Goal: Task Accomplishment & Management: Manage account settings

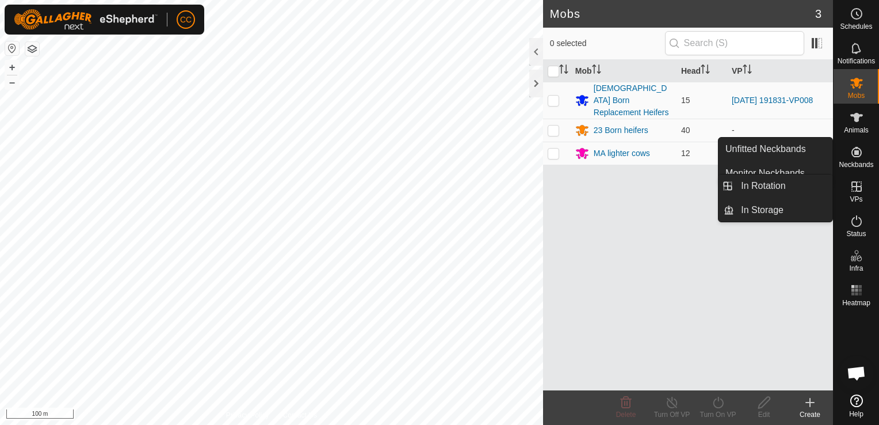
click at [855, 193] on icon at bounding box center [857, 187] width 14 height 14
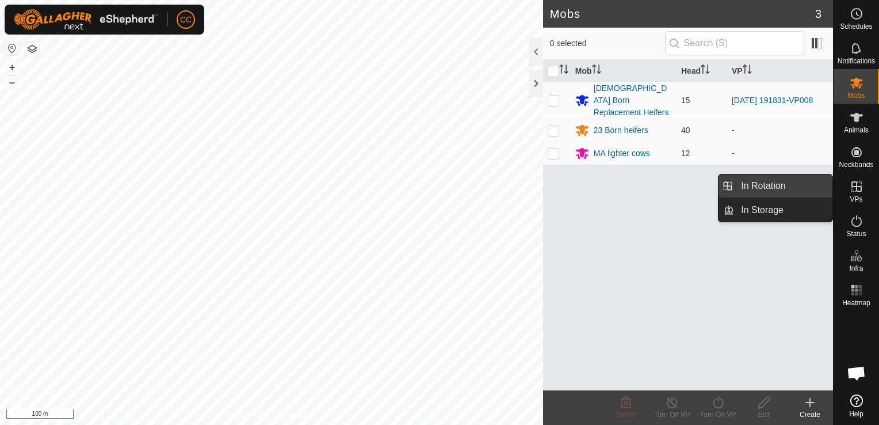
click at [788, 188] on link "In Rotation" at bounding box center [783, 185] width 98 height 23
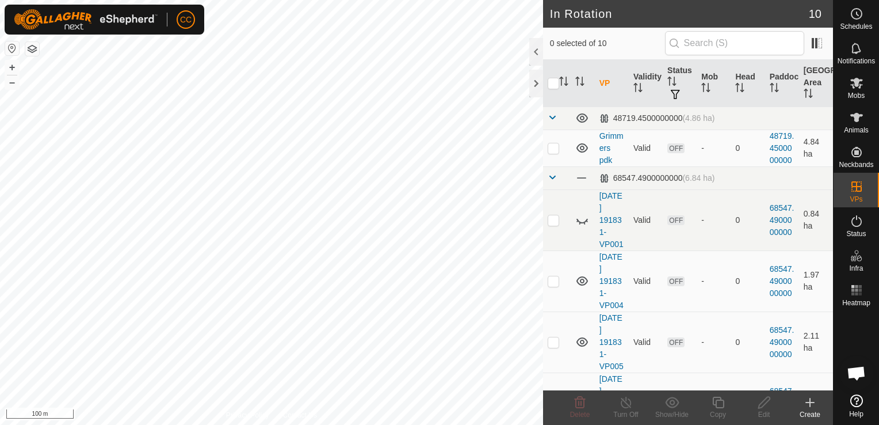
click at [809, 406] on icon at bounding box center [810, 402] width 14 height 14
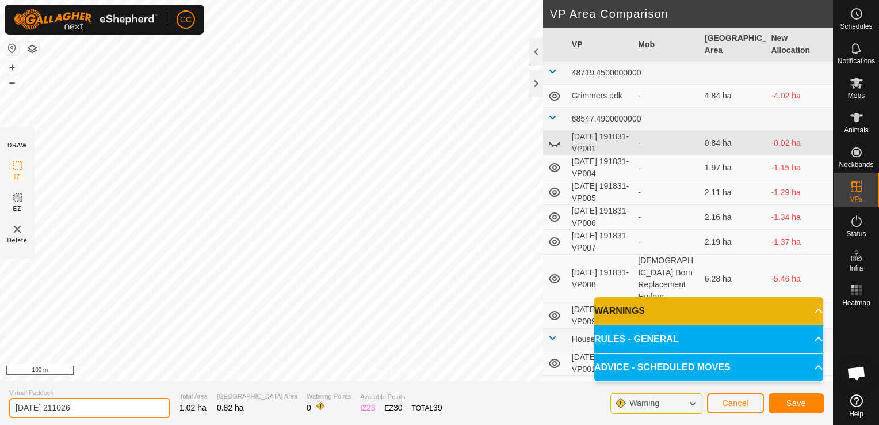
click at [92, 407] on input "[DATE] 211026" at bounding box center [89, 408] width 161 height 20
type input "2"
type input "Pets Pdk"
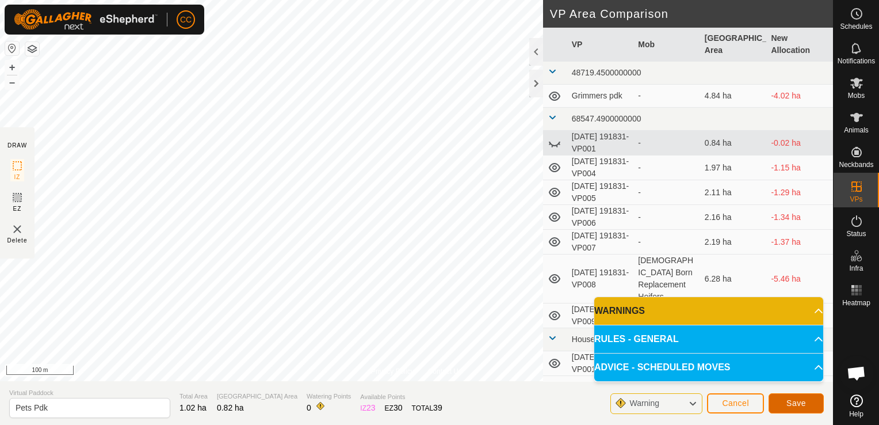
click at [801, 402] on span "Save" at bounding box center [796, 402] width 20 height 9
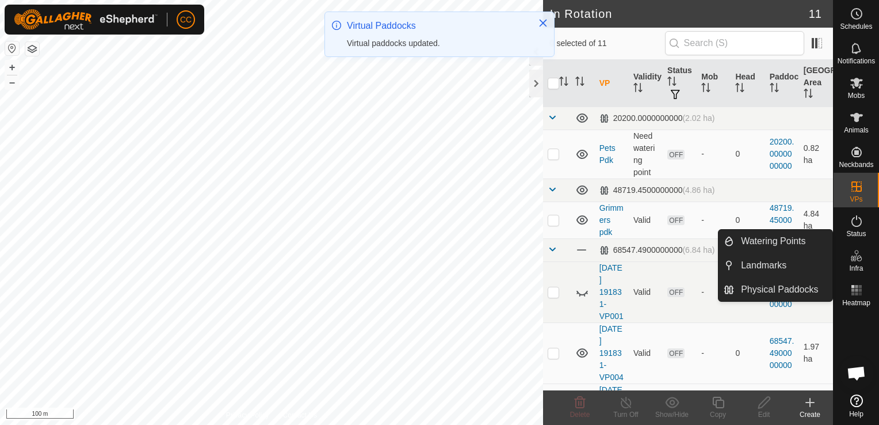
click at [858, 261] on icon at bounding box center [857, 256] width 14 height 14
click at [796, 240] on link "Watering Points" at bounding box center [783, 241] width 98 height 23
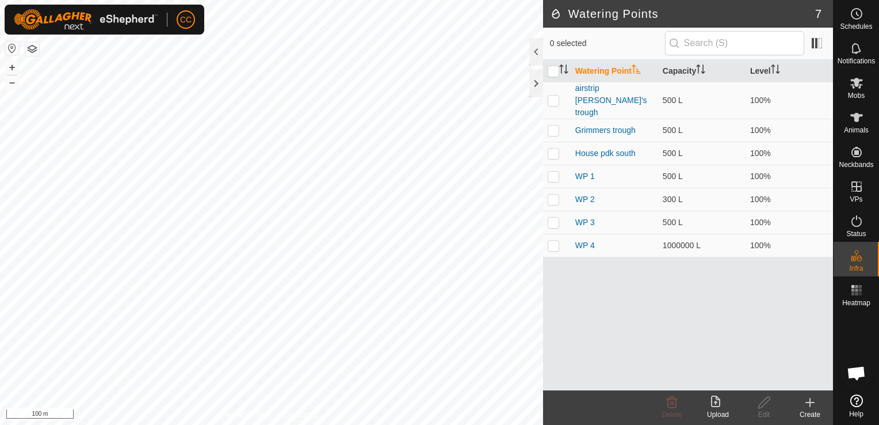
click at [810, 405] on icon at bounding box center [810, 402] width 0 height 8
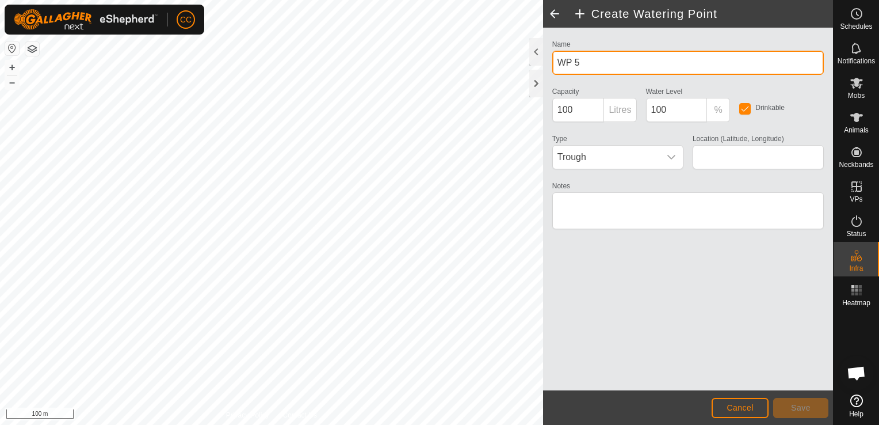
click at [594, 62] on input "WP 5" at bounding box center [688, 63] width 272 height 24
type input "W"
type input "Pets pdk creek"
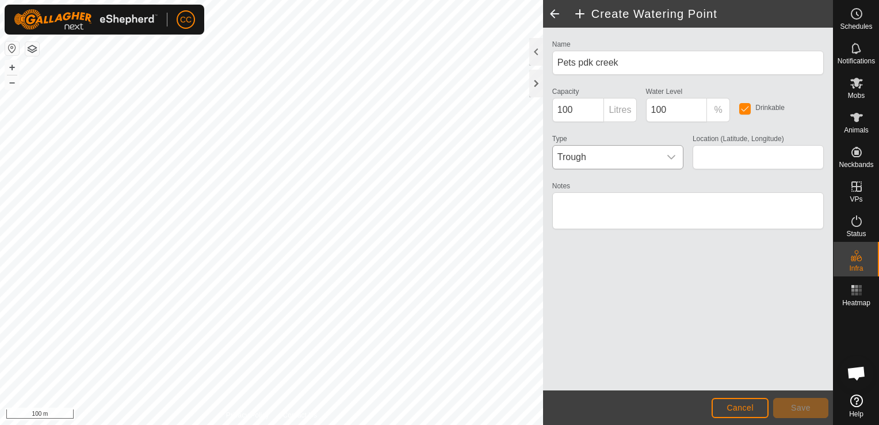
click at [672, 155] on icon "dropdown trigger" at bounding box center [671, 156] width 9 height 9
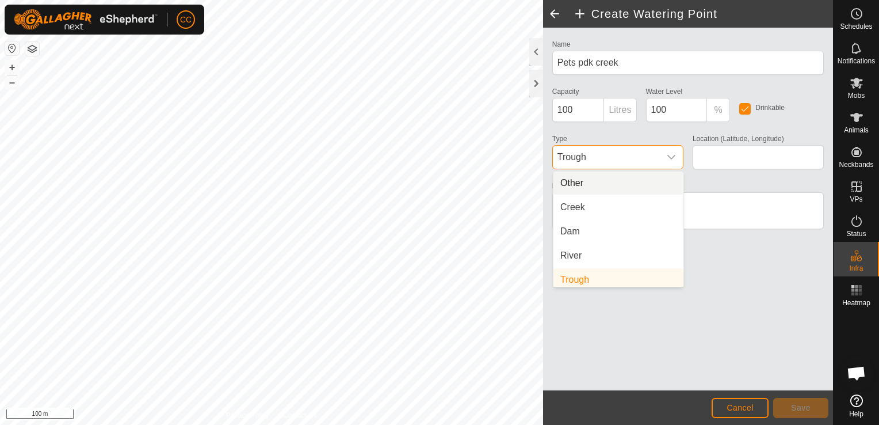
scroll to position [5, 0]
click at [620, 205] on li "Creek" at bounding box center [618, 202] width 130 height 23
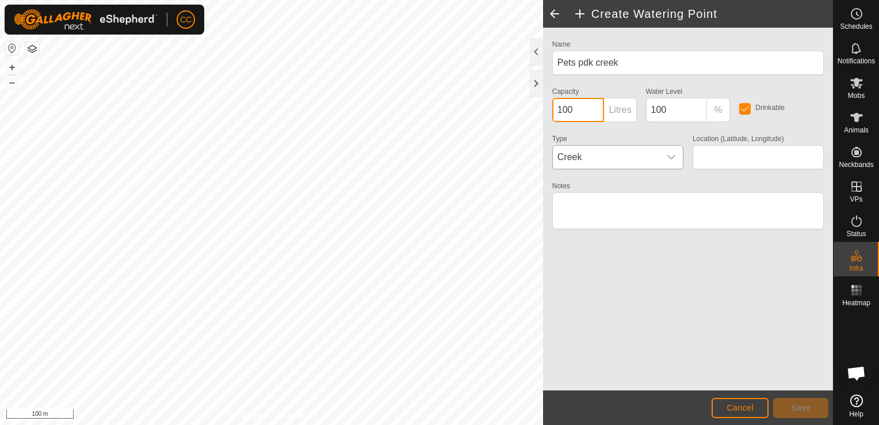
click at [585, 109] on input "100" at bounding box center [578, 110] width 52 height 24
type input "1"
click at [683, 109] on input "100" at bounding box center [677, 110] width 62 height 24
type input "1"
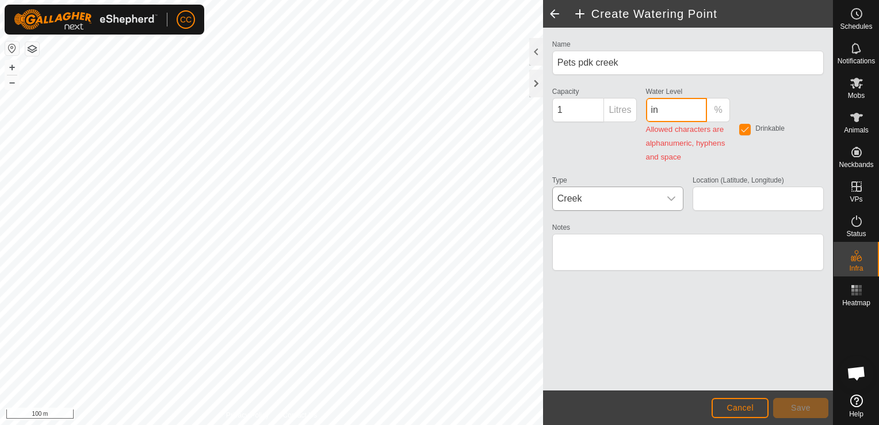
type input "i"
type input "infinate"
click at [581, 112] on input "1" at bounding box center [578, 110] width 52 height 24
click at [581, 112] on input "Capacity" at bounding box center [578, 110] width 52 height 24
click at [602, 104] on input "Capacity" at bounding box center [578, 110] width 52 height 24
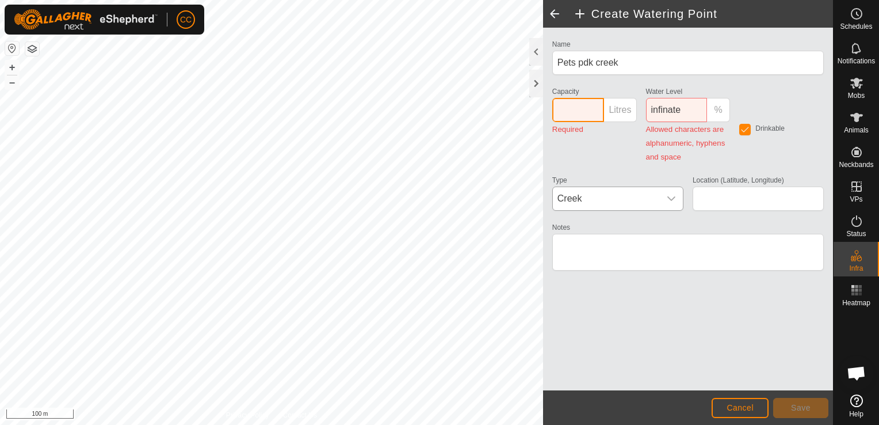
click at [566, 109] on input "Capacity" at bounding box center [578, 110] width 52 height 24
type input "1000000"
click at [686, 103] on input "infinate" at bounding box center [677, 110] width 62 height 24
type input "i"
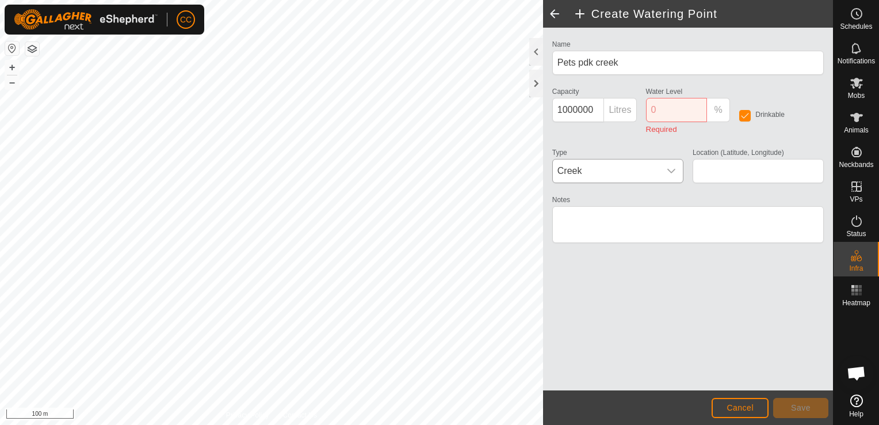
click at [683, 137] on div "Name Pets pdk creek Capacity 1000000 Litres Water Level % Required Drinkable Ty…" at bounding box center [688, 146] width 281 height 219
click at [597, 108] on input "1000000" at bounding box center [578, 110] width 52 height 24
click at [656, 106] on input "Water Level" at bounding box center [677, 110] width 62 height 24
type input "100"
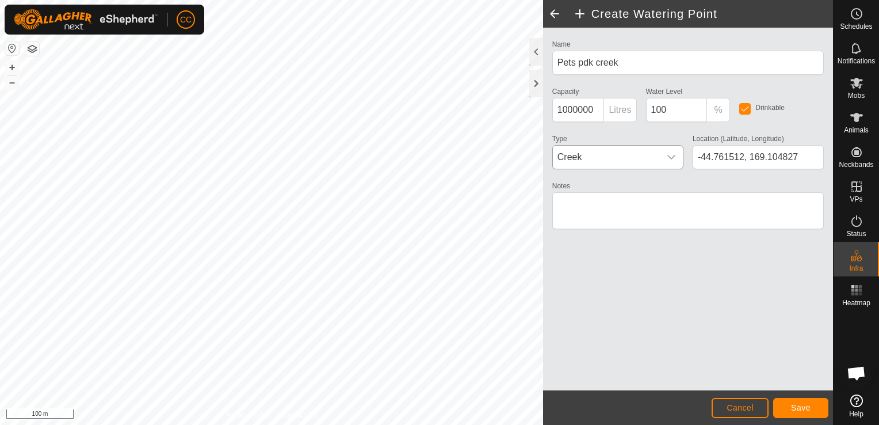
type input "-44.748817, 169.126534"
click at [807, 404] on span "Save" at bounding box center [801, 407] width 20 height 9
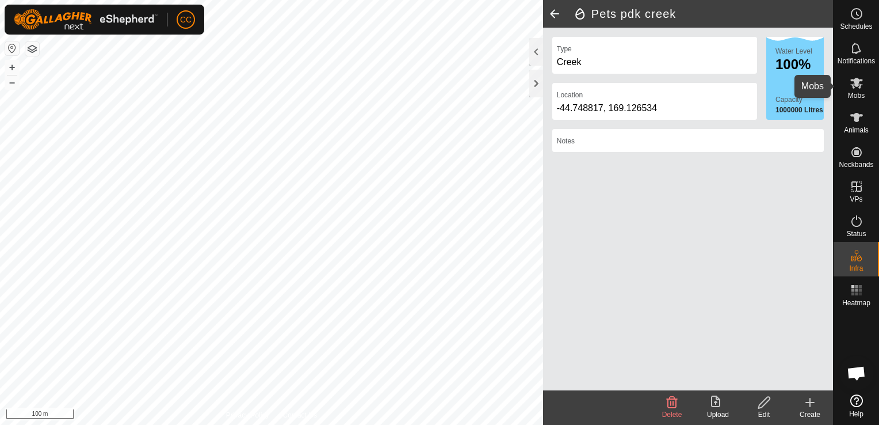
click at [856, 89] on icon at bounding box center [857, 83] width 14 height 14
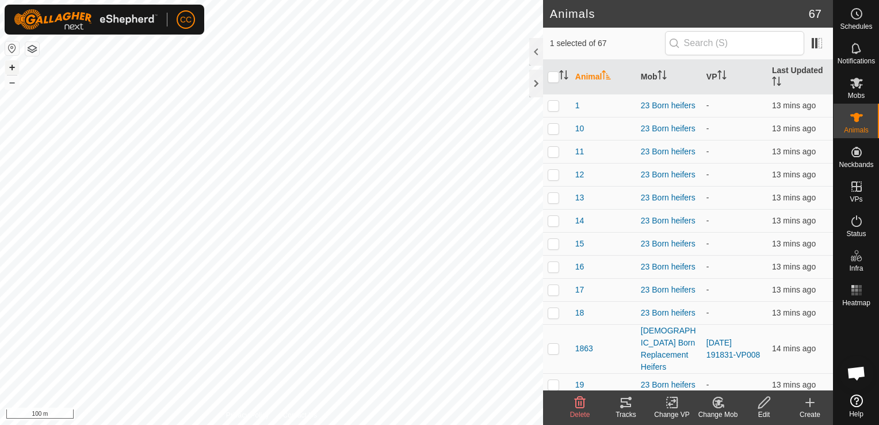
click at [12, 69] on button "+" at bounding box center [12, 67] width 14 height 14
click at [13, 68] on button "+" at bounding box center [12, 67] width 14 height 14
click at [12, 66] on button "+" at bounding box center [12, 67] width 14 height 14
checkbox input "true"
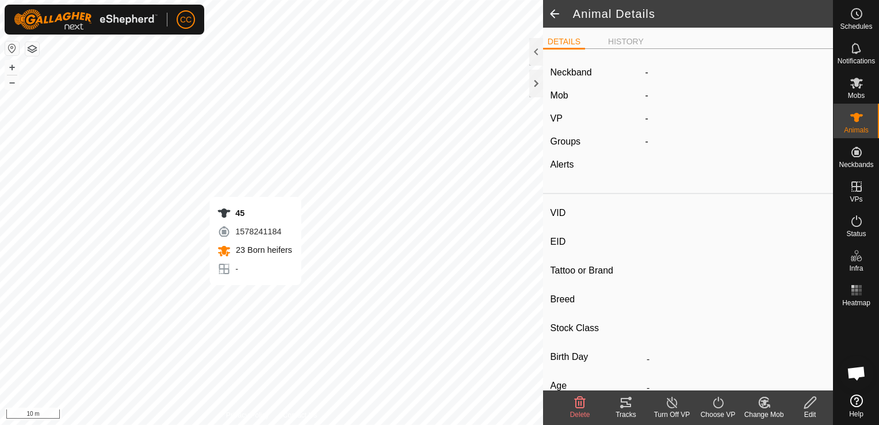
type input "45"
type input "-"
type input "Angus"
type input "-"
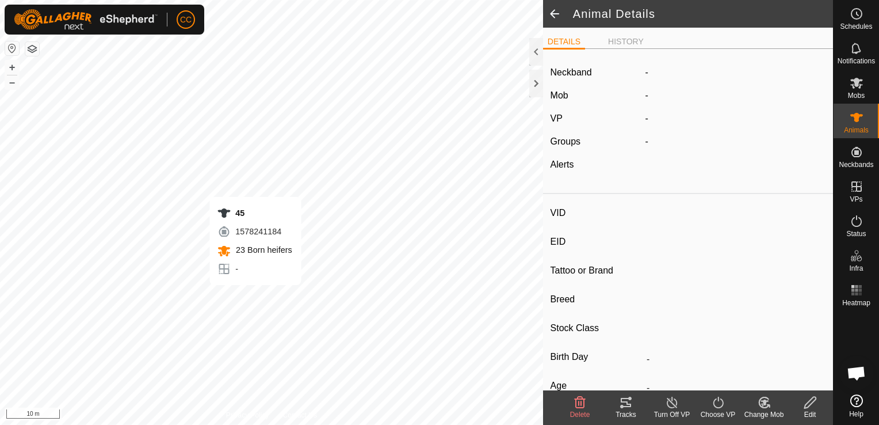
type input "Pregnant"
type input "0 kg"
type input "-"
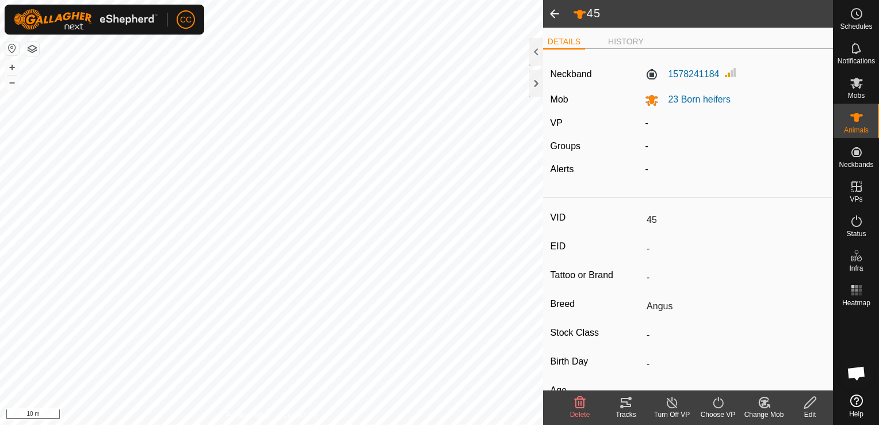
click at [717, 404] on icon at bounding box center [718, 402] width 14 height 14
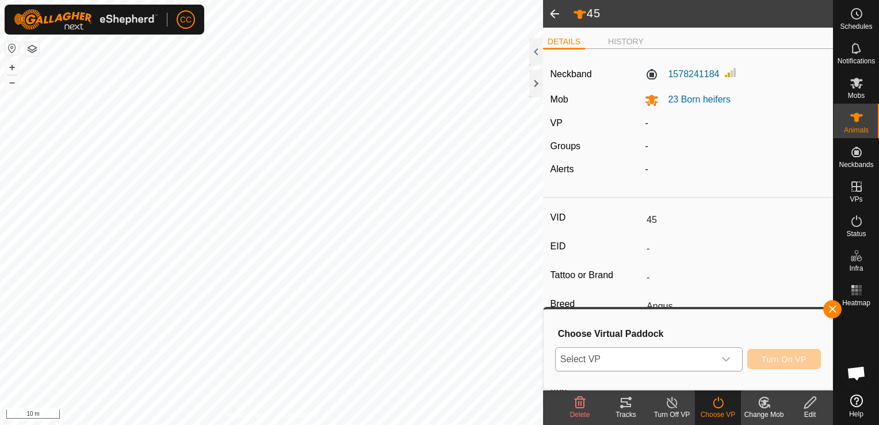
click at [727, 360] on icon "dropdown trigger" at bounding box center [725, 358] width 9 height 9
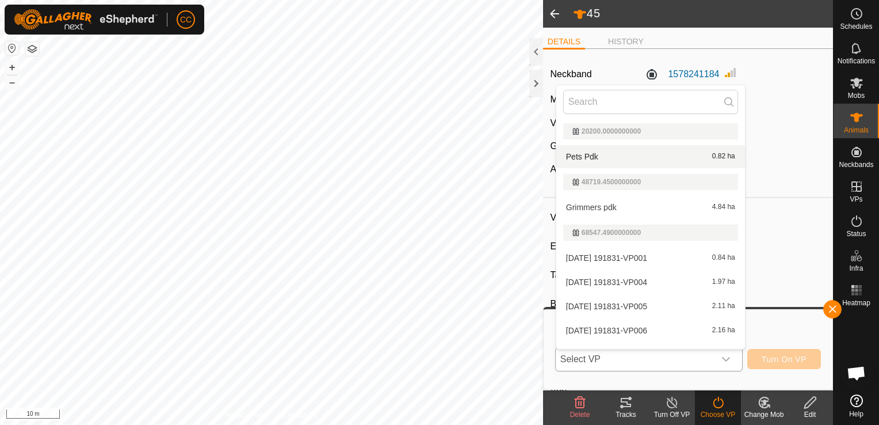
click at [603, 158] on li "Pets Pdk 0.82 ha" at bounding box center [650, 156] width 189 height 23
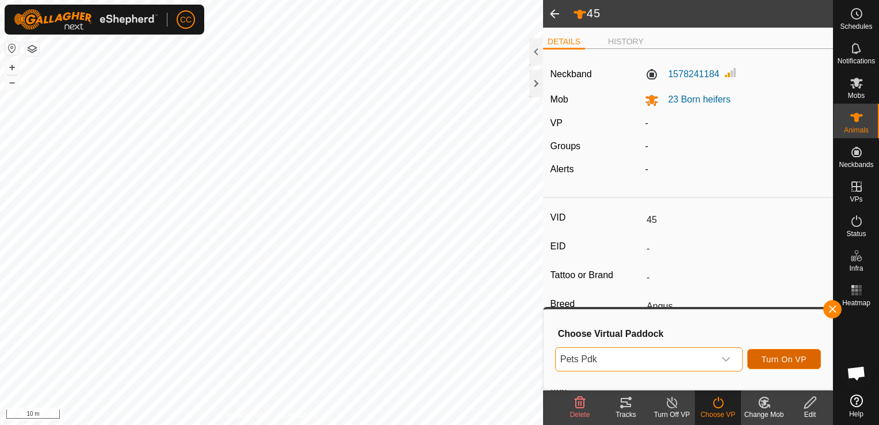
click at [794, 358] on span "Turn On VP" at bounding box center [784, 358] width 45 height 9
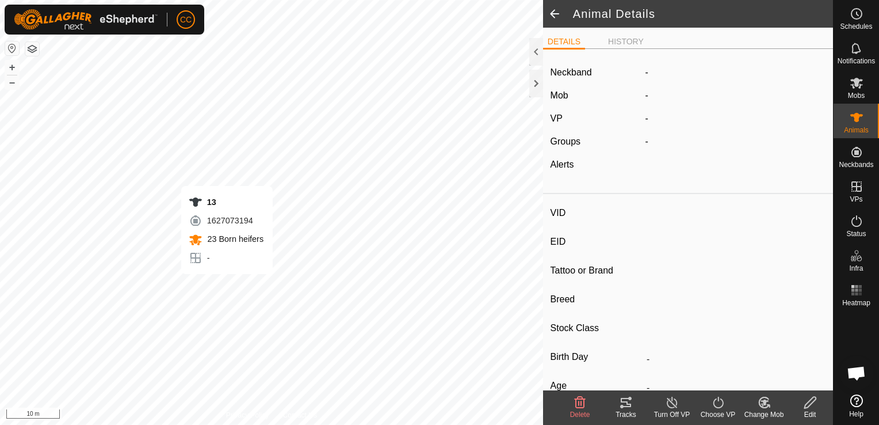
type input "13"
type input "-"
type input "Angus"
type input "-"
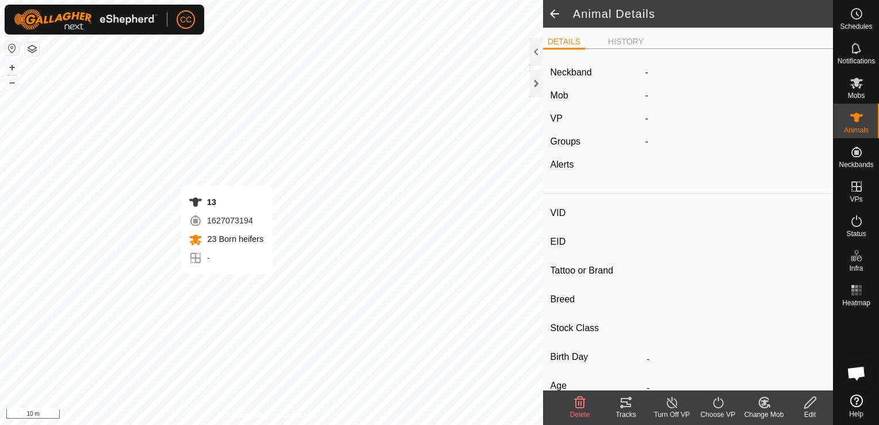
type input "Pregnant"
type input "0 kg"
type input "-"
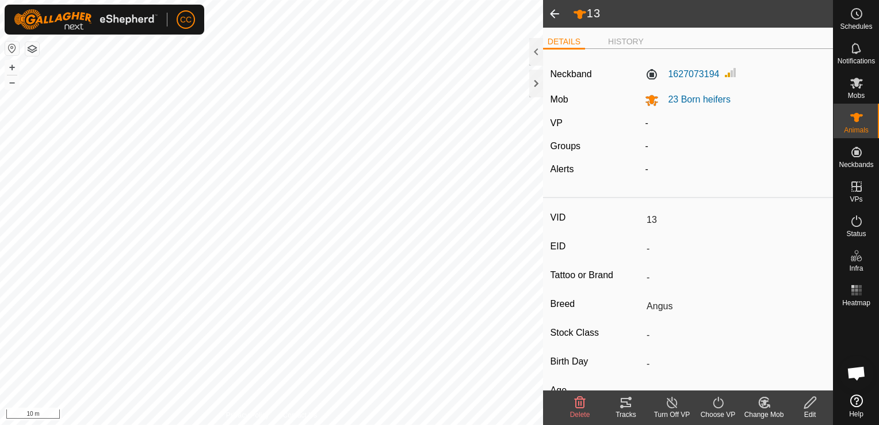
click at [723, 402] on icon at bounding box center [718, 402] width 10 height 12
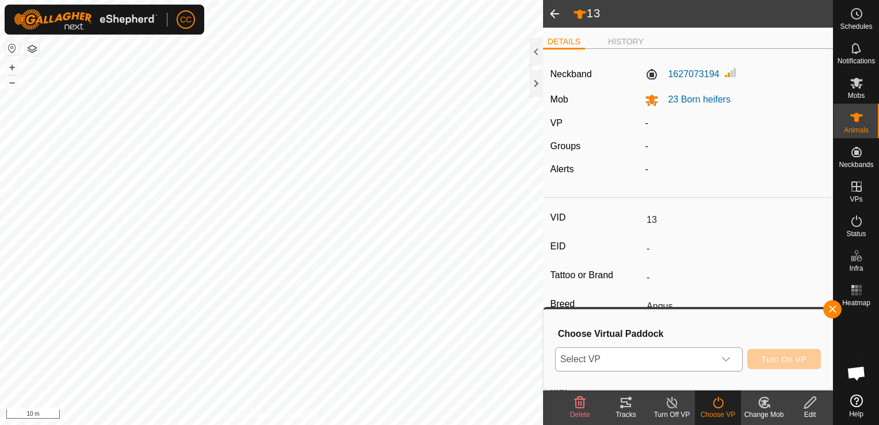
click at [728, 357] on icon "dropdown trigger" at bounding box center [725, 358] width 9 height 9
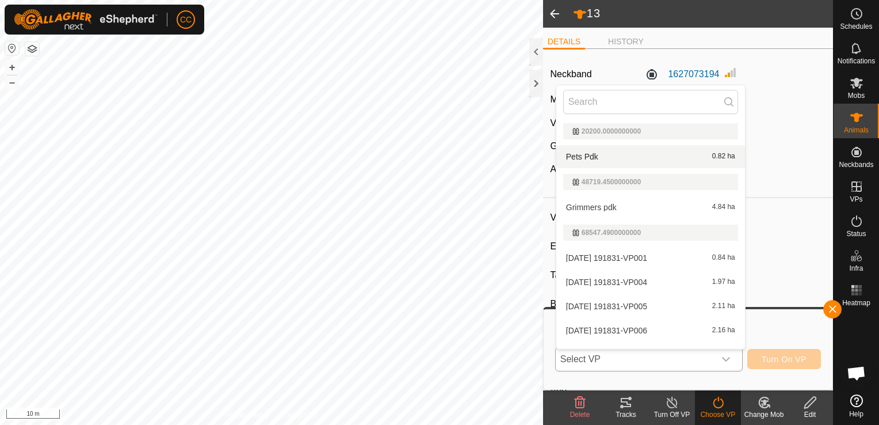
click at [603, 155] on li "Pets Pdk 0.82 ha" at bounding box center [650, 156] width 189 height 23
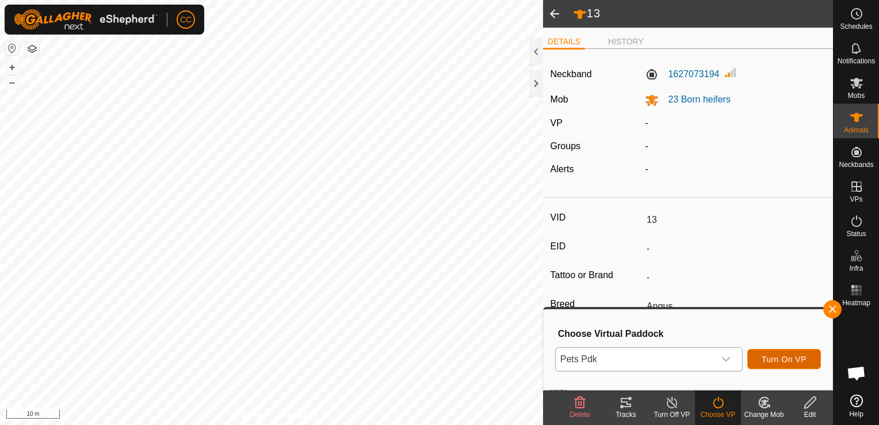
click at [793, 356] on span "Turn On VP" at bounding box center [784, 358] width 45 height 9
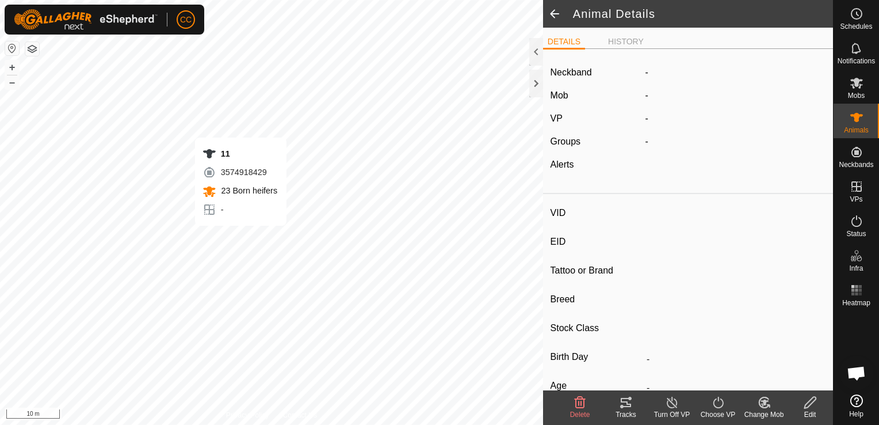
type input "11"
type input "-"
type input "Angus"
type input "-"
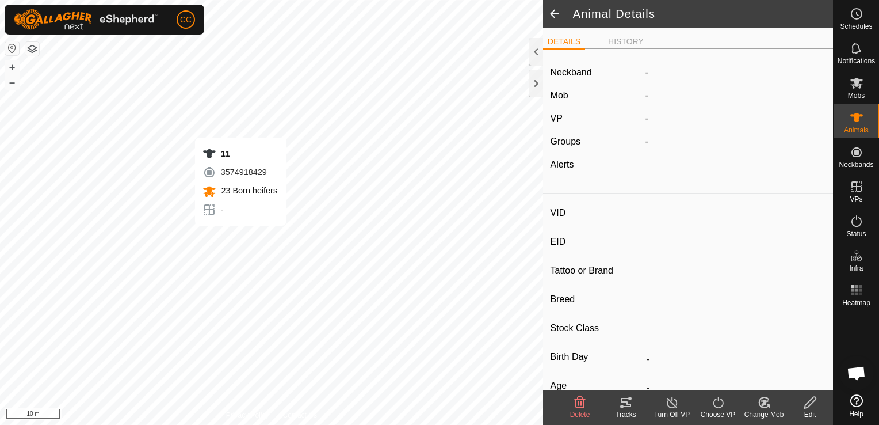
type input "Pregnant"
type input "0 kg"
type input "-"
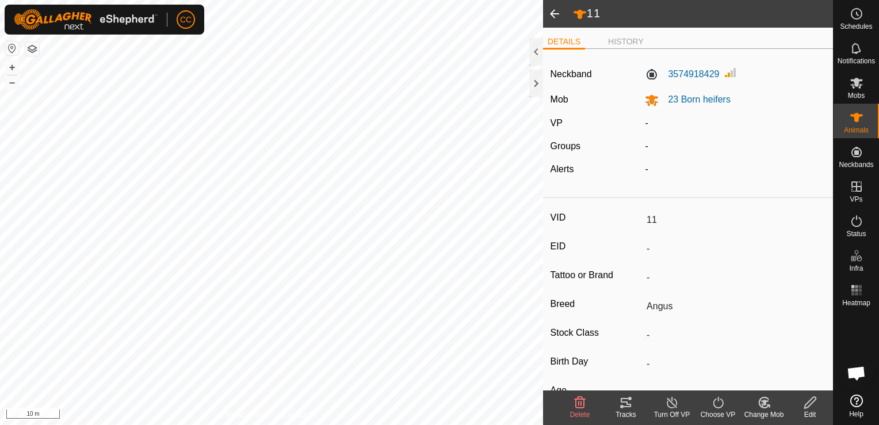
click at [717, 406] on icon at bounding box center [718, 402] width 14 height 14
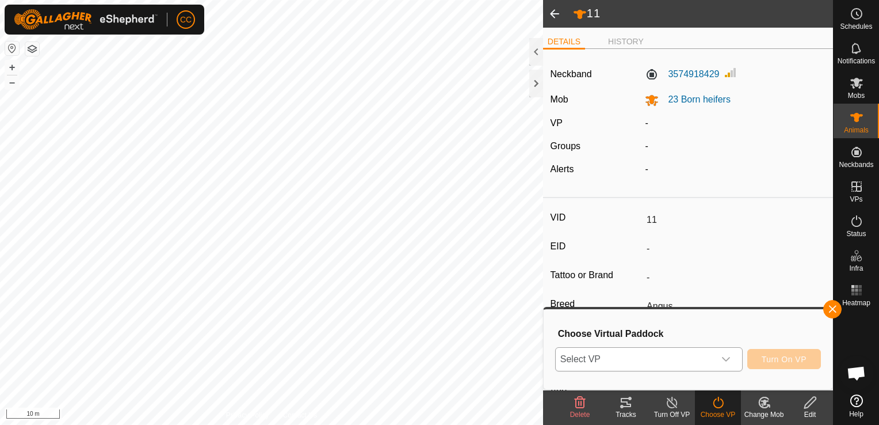
click at [726, 360] on icon "dropdown trigger" at bounding box center [725, 358] width 9 height 9
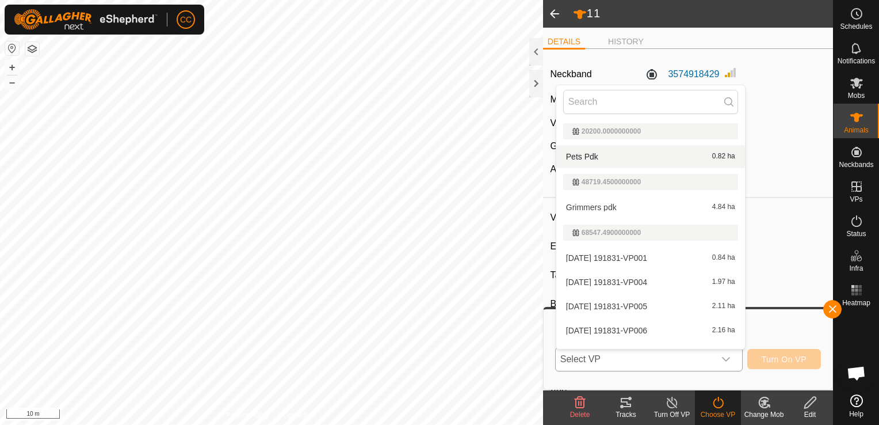
click at [601, 154] on li "Pets Pdk 0.82 ha" at bounding box center [650, 156] width 189 height 23
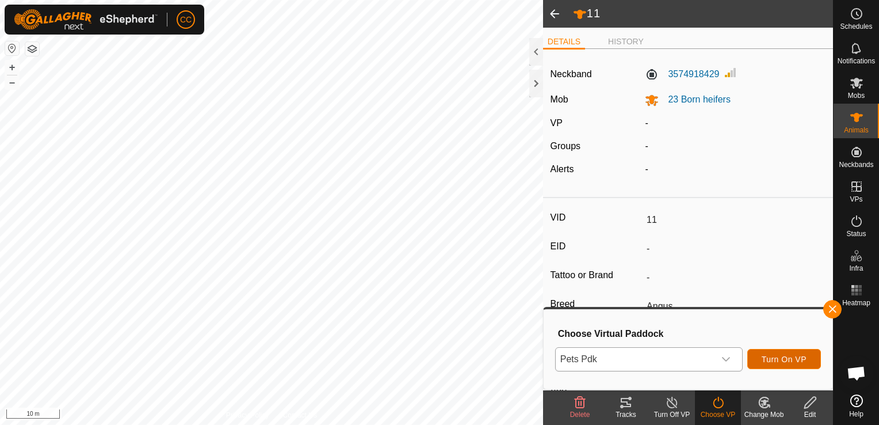
click at [782, 360] on span "Turn On VP" at bounding box center [784, 358] width 45 height 9
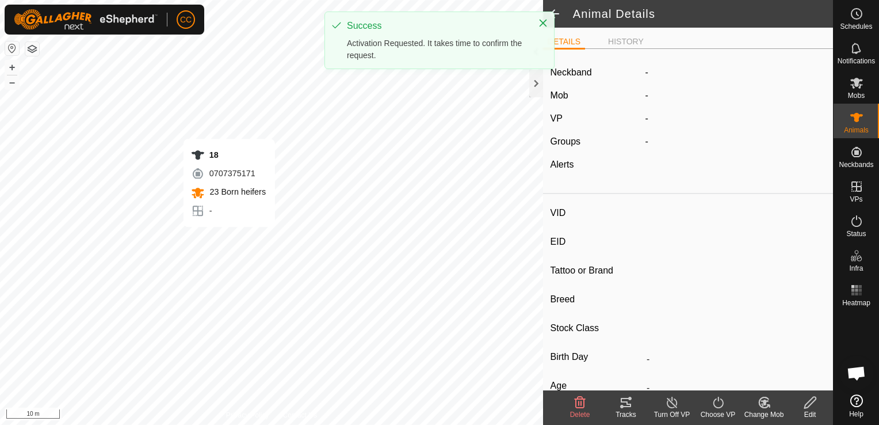
type input "18"
type input "-"
type input "Angus"
type input "-"
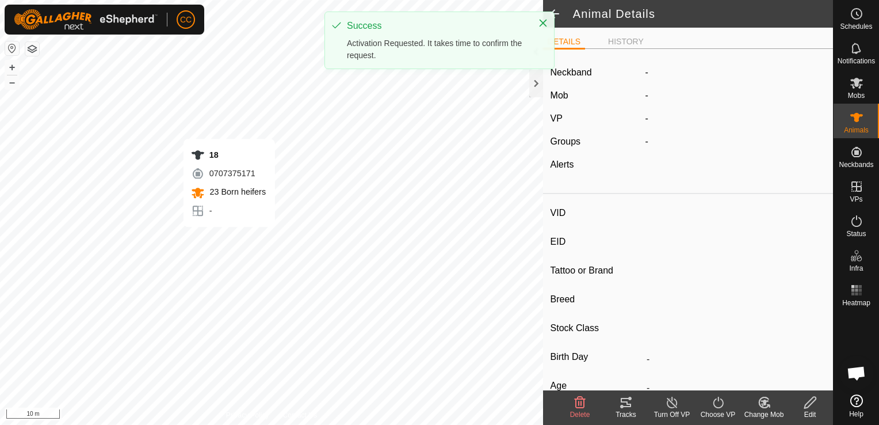
type input "Pregnant"
type input "0 kg"
type input "-"
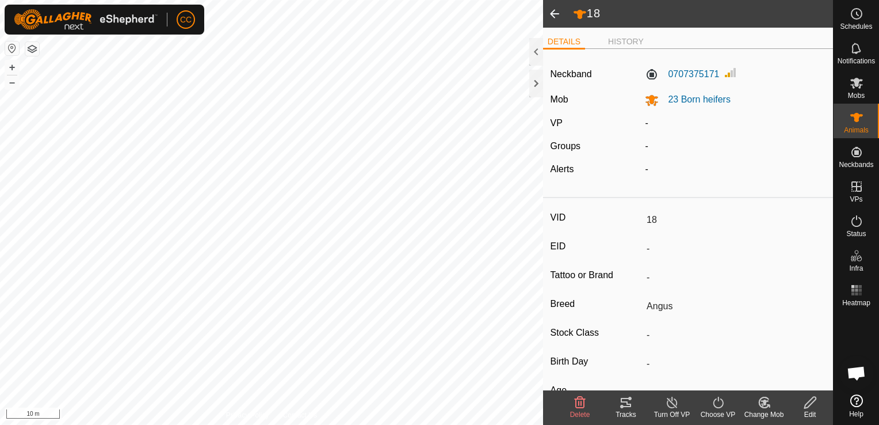
click at [720, 403] on icon at bounding box center [718, 402] width 14 height 14
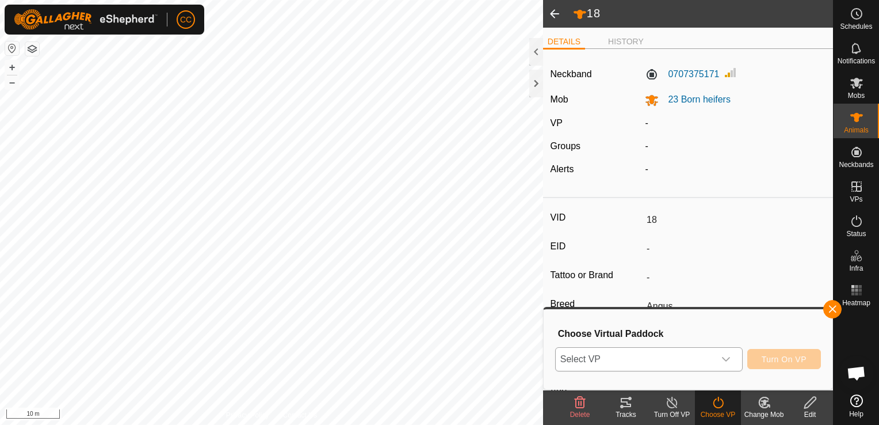
click at [729, 360] on icon "dropdown trigger" at bounding box center [726, 359] width 8 height 5
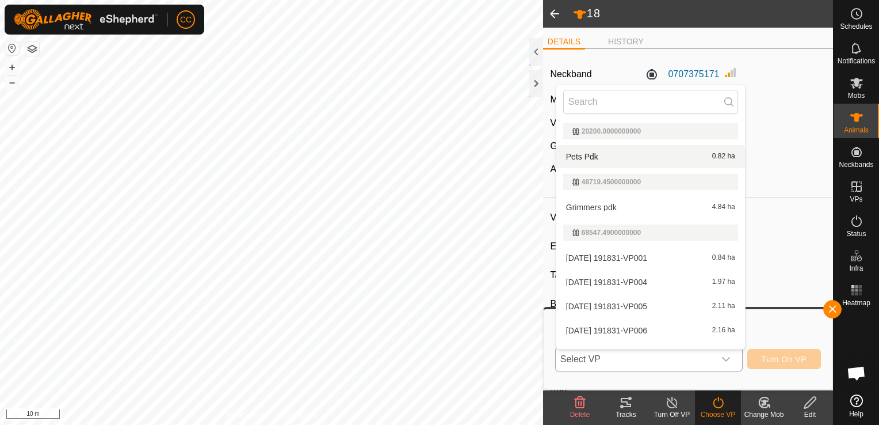
click at [642, 159] on li "Pets Pdk 0.82 ha" at bounding box center [650, 156] width 189 height 23
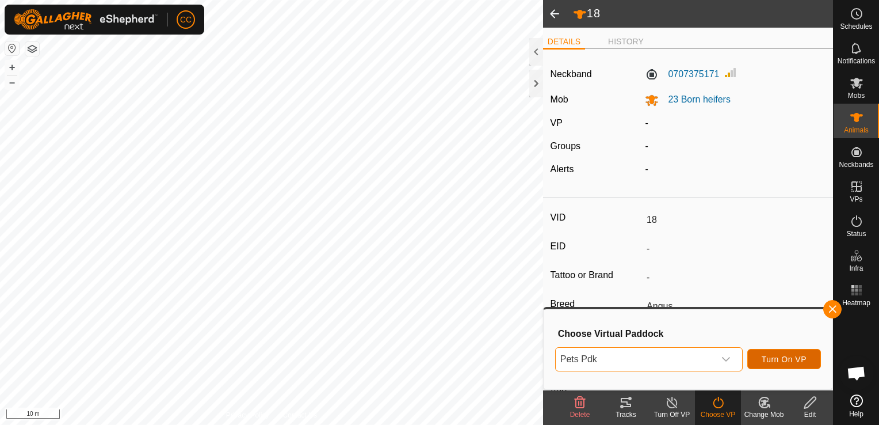
click at [778, 358] on span "Turn On VP" at bounding box center [784, 358] width 45 height 9
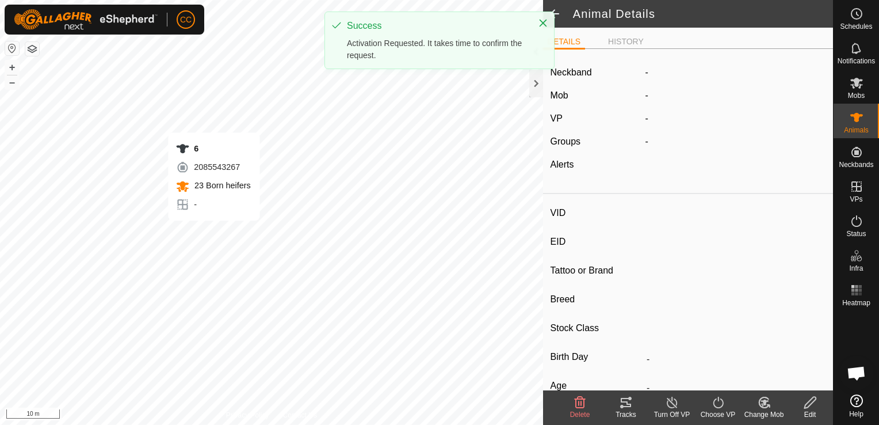
type input "6"
type input "-"
type input "Angus"
type input "-"
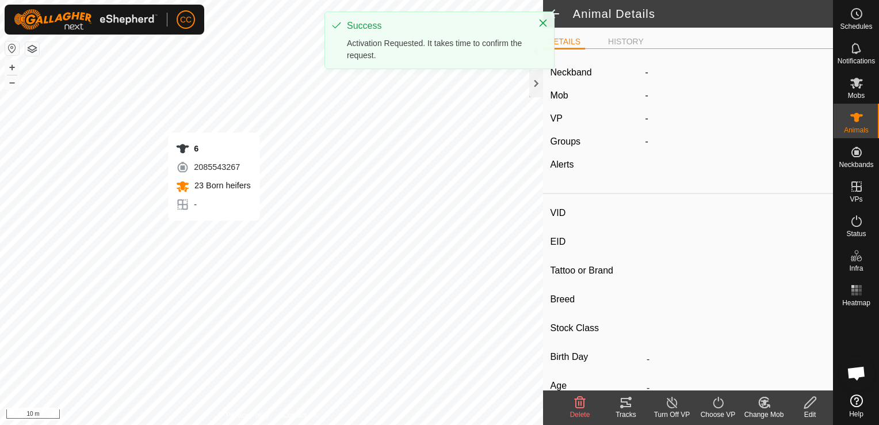
type input "Pregnant"
type input "0 kg"
type input "-"
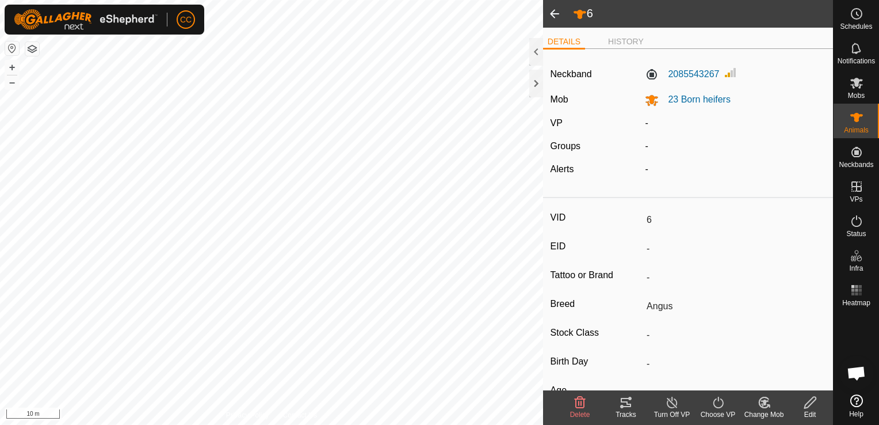
click at [714, 406] on icon at bounding box center [718, 402] width 10 height 12
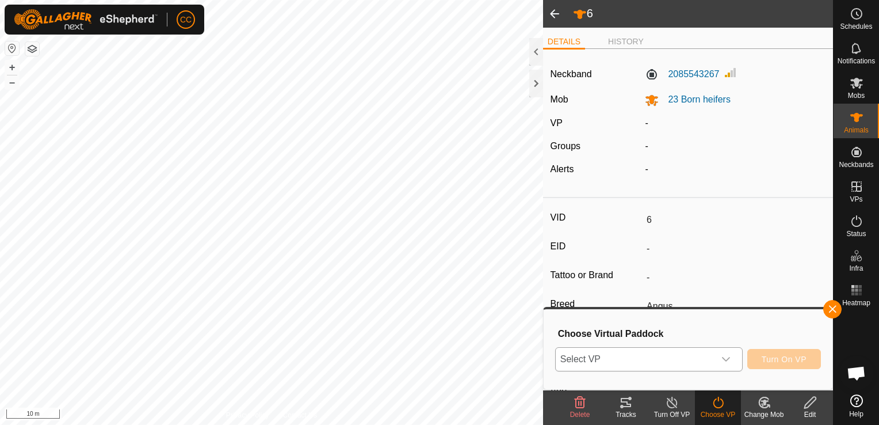
click at [728, 360] on icon "dropdown trigger" at bounding box center [726, 359] width 8 height 5
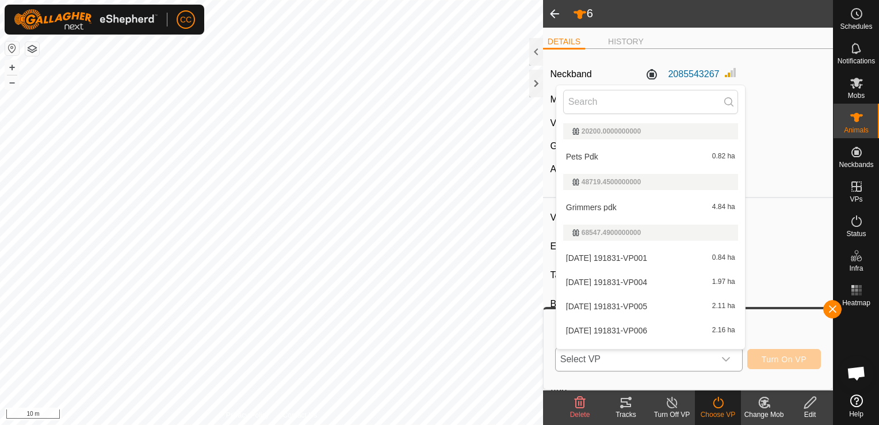
scroll to position [17, 0]
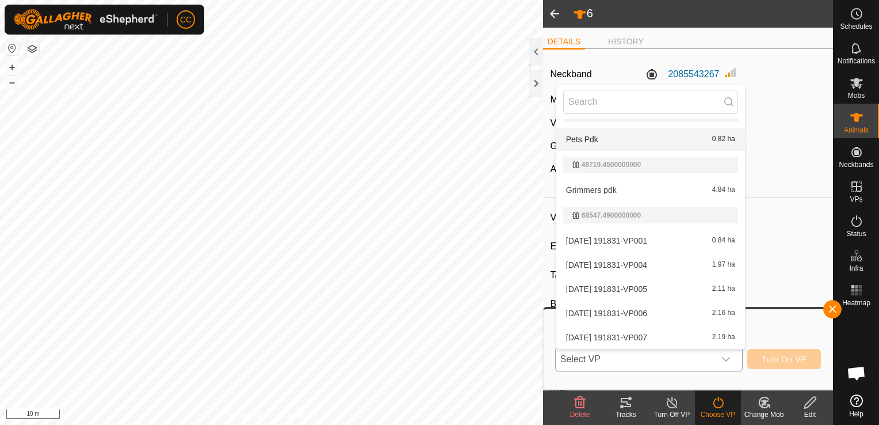
click at [645, 135] on li "Pets Pdk 0.82 ha" at bounding box center [650, 139] width 189 height 23
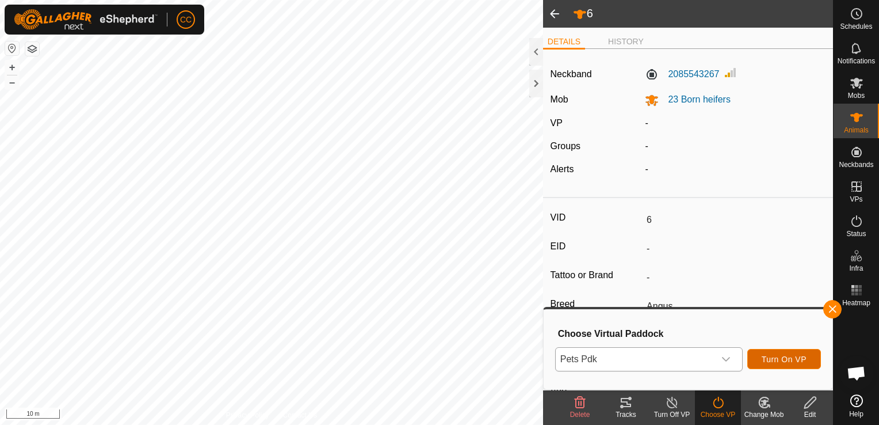
click at [795, 356] on span "Turn On VP" at bounding box center [784, 358] width 45 height 9
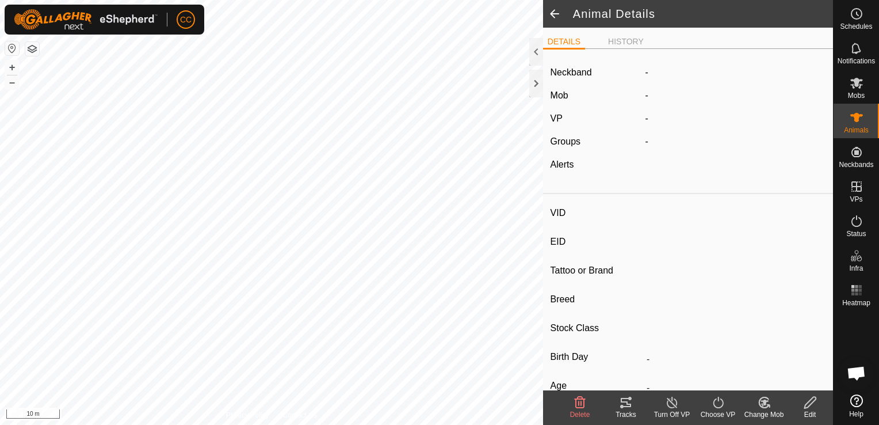
type input "1"
type input "-"
type input "Angus"
type input "-"
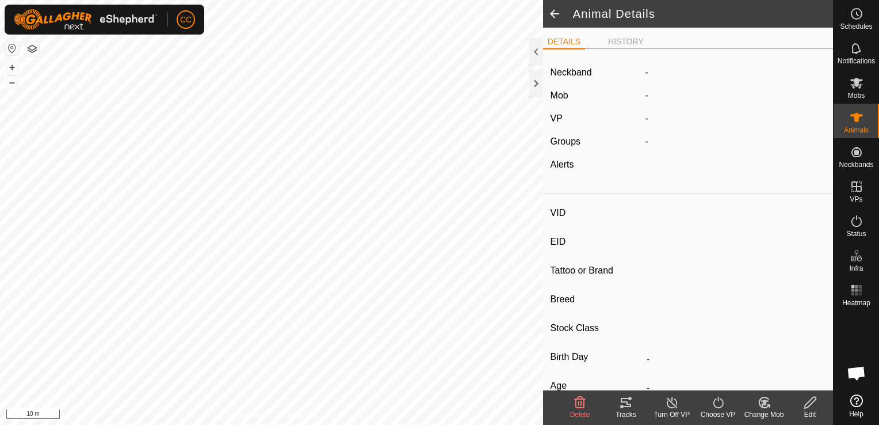
type input "Pregnant"
type input "0 kg"
type input "-"
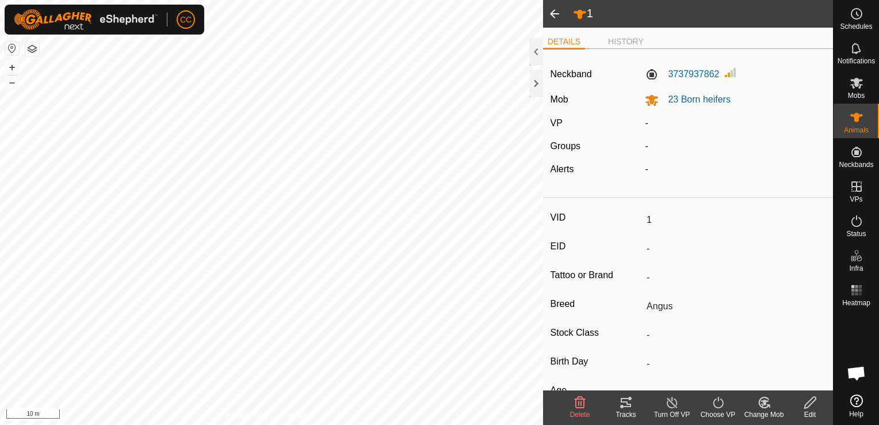
click at [712, 401] on icon at bounding box center [718, 402] width 14 height 14
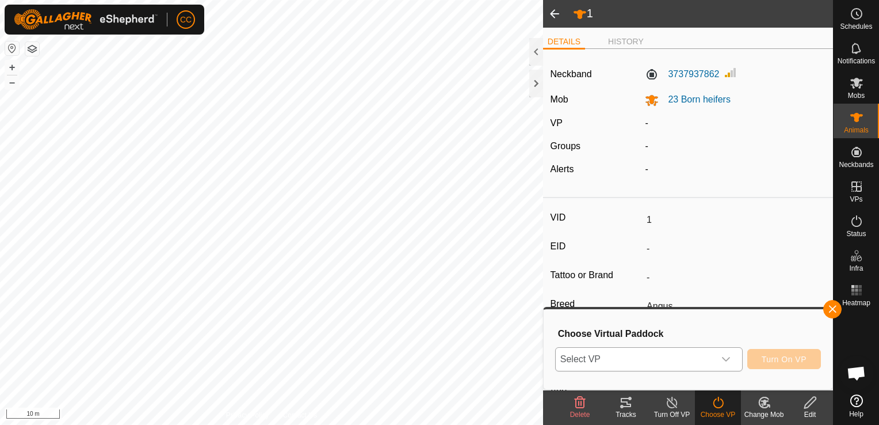
click at [727, 360] on icon "dropdown trigger" at bounding box center [725, 358] width 9 height 9
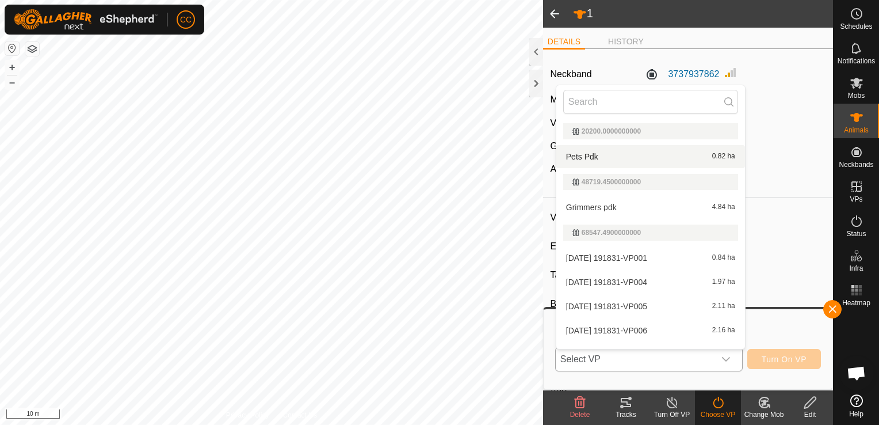
click at [635, 158] on li "Pets Pdk 0.82 ha" at bounding box center [650, 156] width 189 height 23
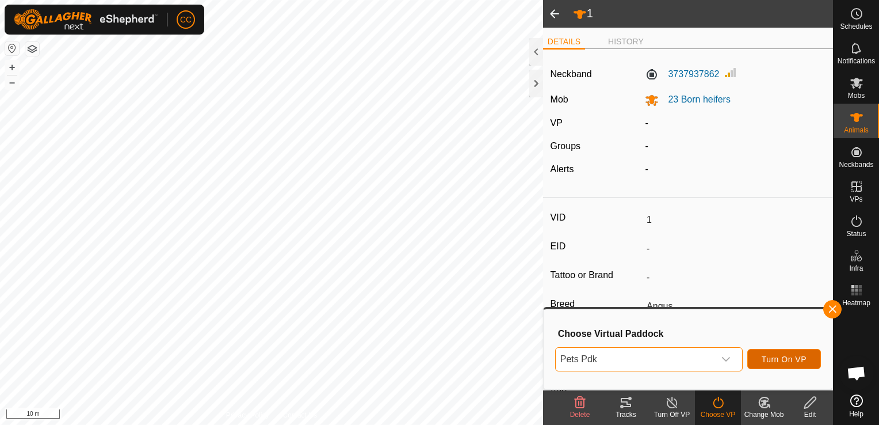
click at [783, 358] on span "Turn On VP" at bounding box center [784, 358] width 45 height 9
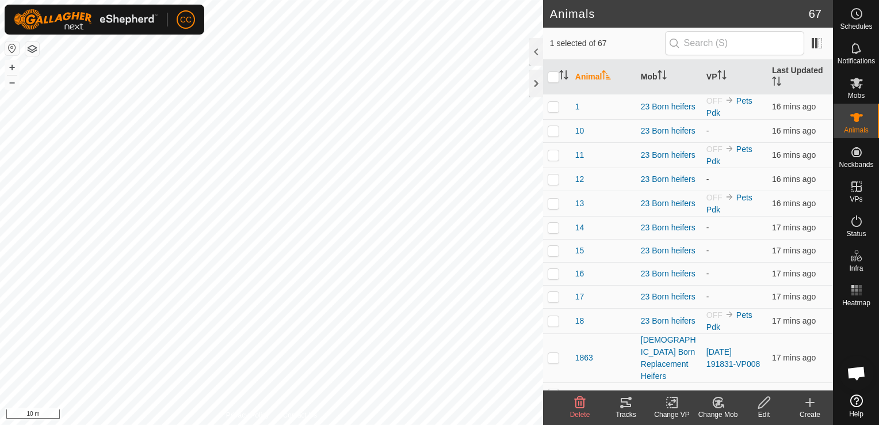
checkbox input "false"
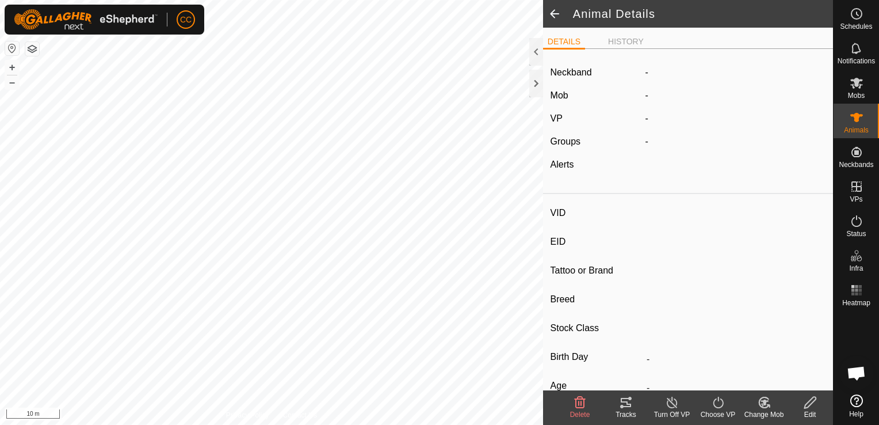
type input "38"
type input "-"
type input "Angus"
type input "-"
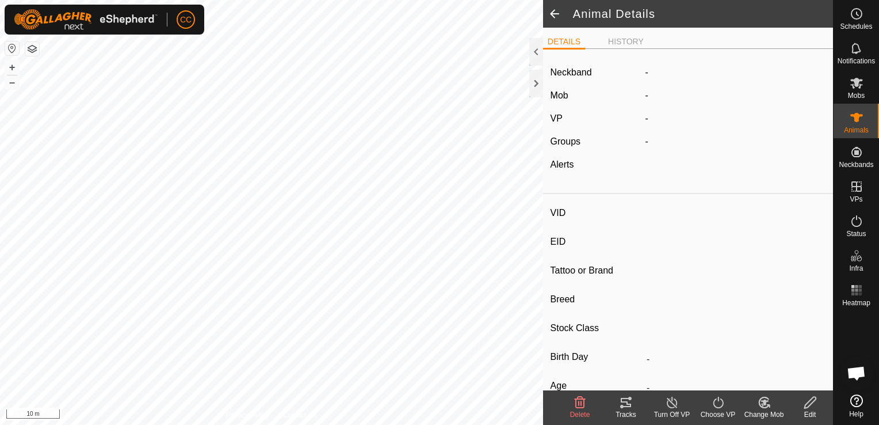
type input "Pregnant"
type input "0 kg"
type input "-"
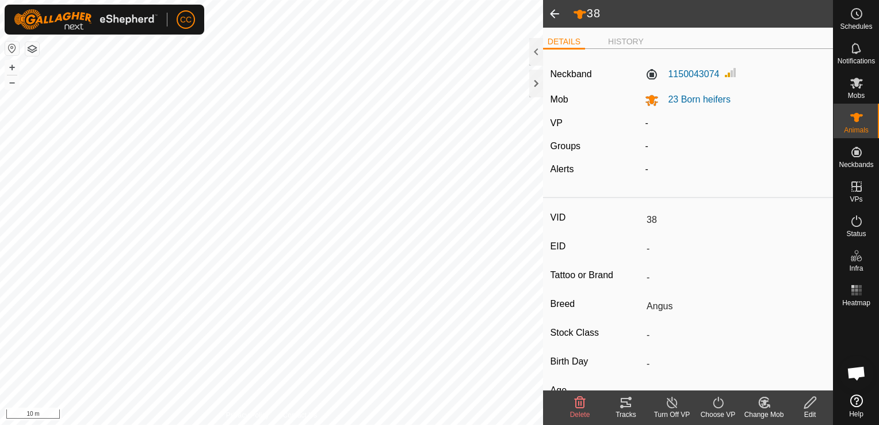
click at [719, 400] on icon at bounding box center [718, 402] width 14 height 14
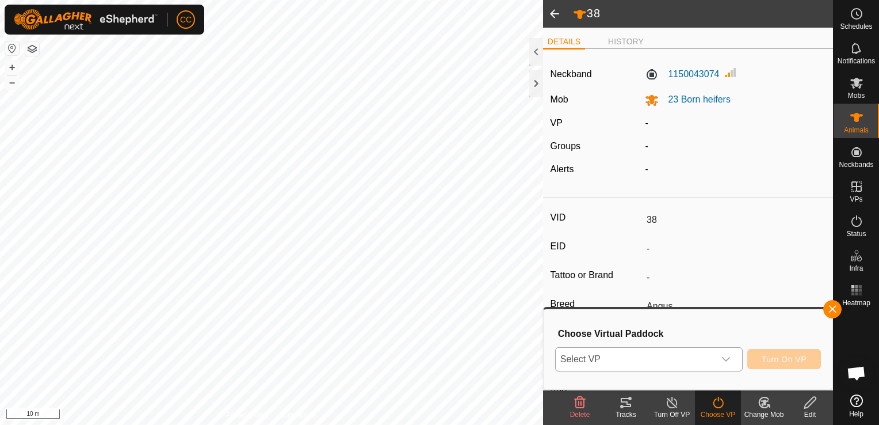
click at [731, 356] on icon "dropdown trigger" at bounding box center [725, 358] width 9 height 9
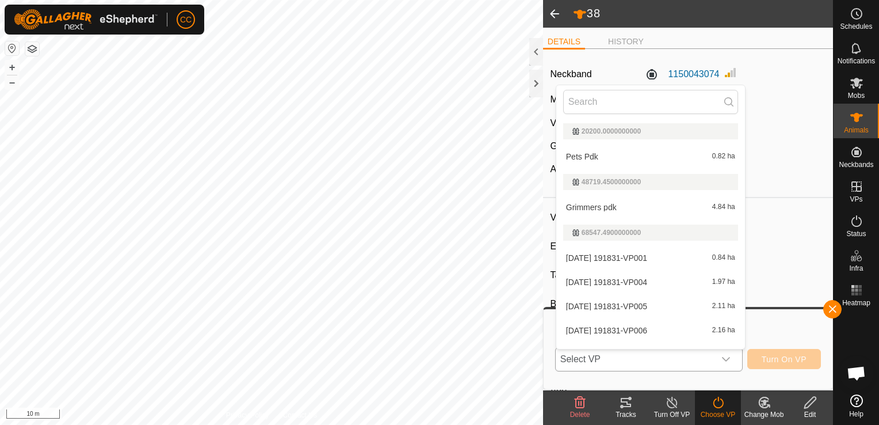
click at [666, 160] on li "Pets Pdk 0.82 ha" at bounding box center [650, 156] width 189 height 23
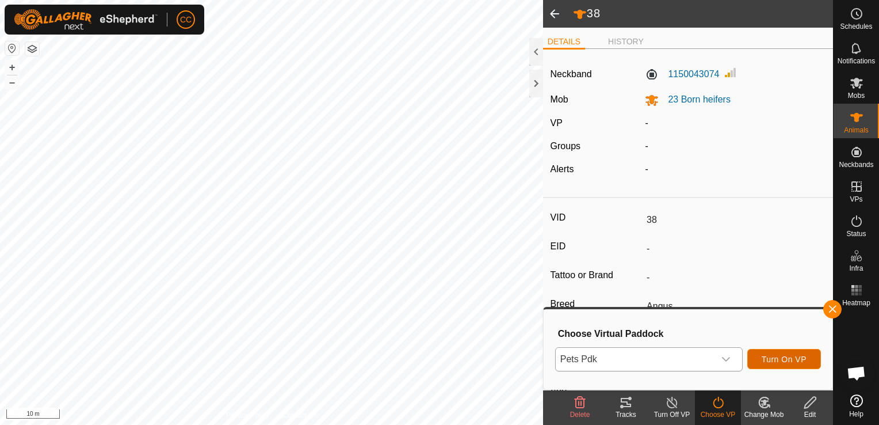
click at [776, 356] on span "Turn On VP" at bounding box center [784, 358] width 45 height 9
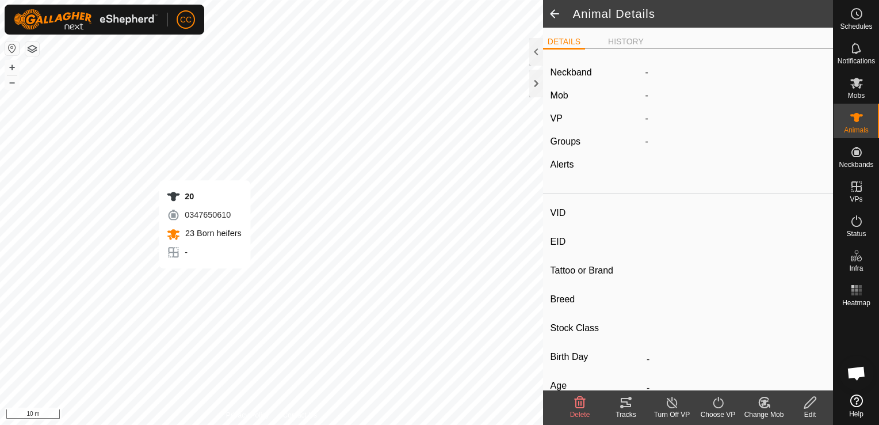
type input "20"
type input "-"
type input "Angus"
type input "-"
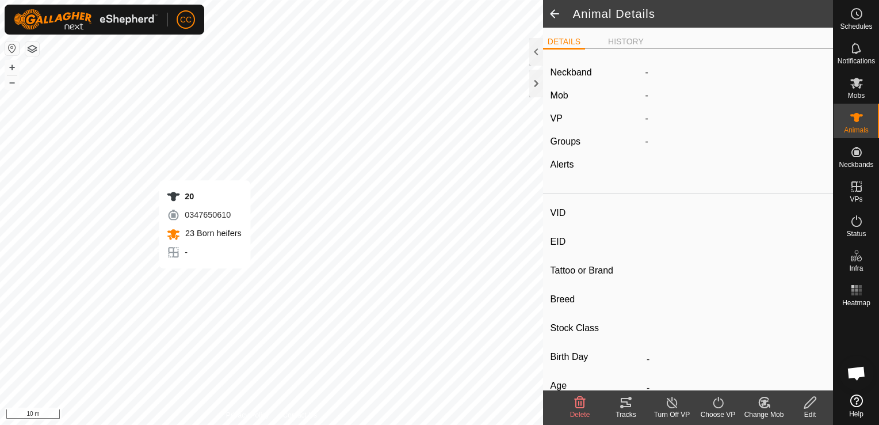
type input "Pregnant"
type input "0 kg"
type input "-"
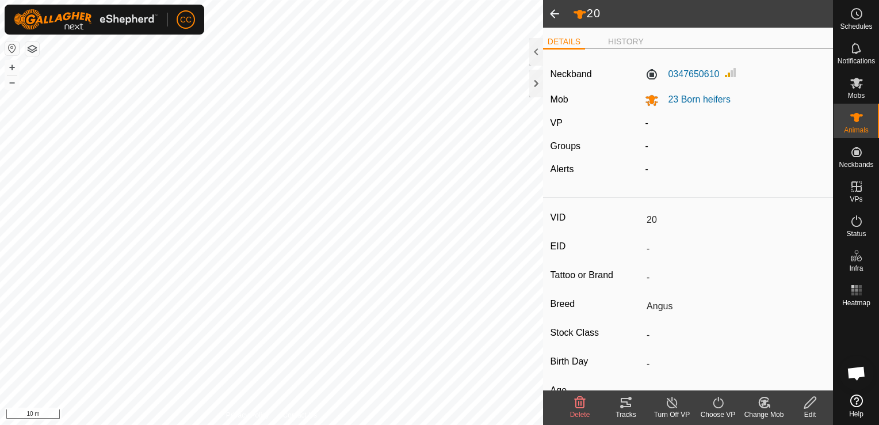
click at [715, 404] on icon at bounding box center [718, 402] width 14 height 14
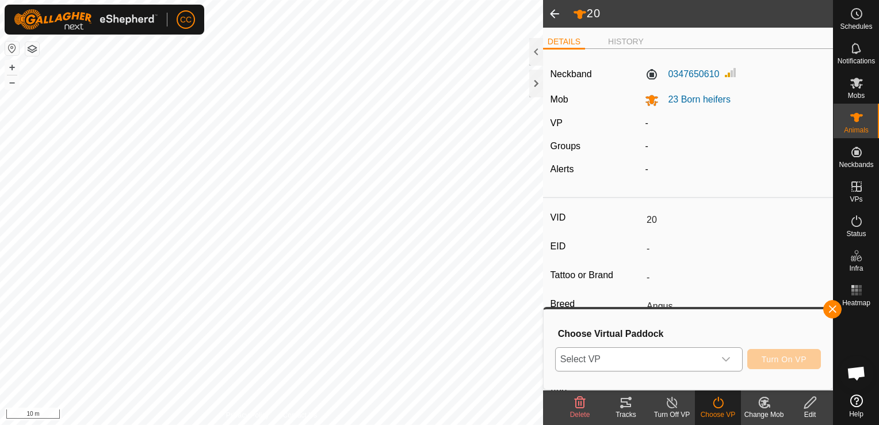
click at [727, 356] on icon "dropdown trigger" at bounding box center [725, 358] width 9 height 9
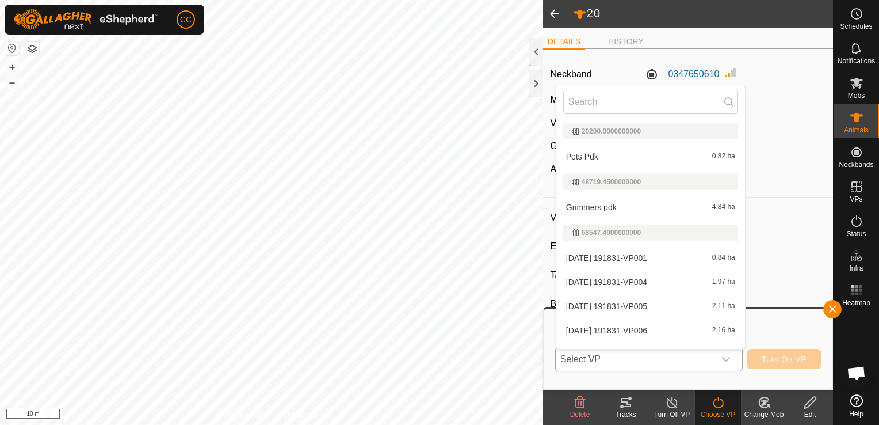
click at [649, 156] on li "Pets Pdk 0.82 ha" at bounding box center [650, 156] width 189 height 23
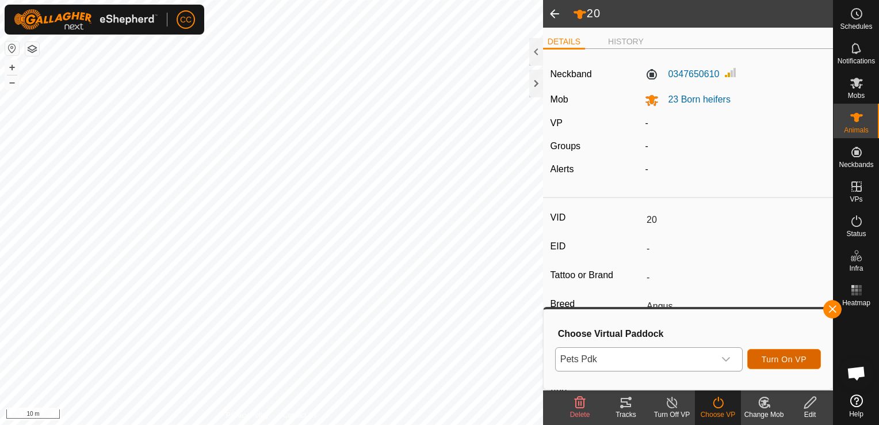
click at [786, 358] on span "Turn On VP" at bounding box center [784, 358] width 45 height 9
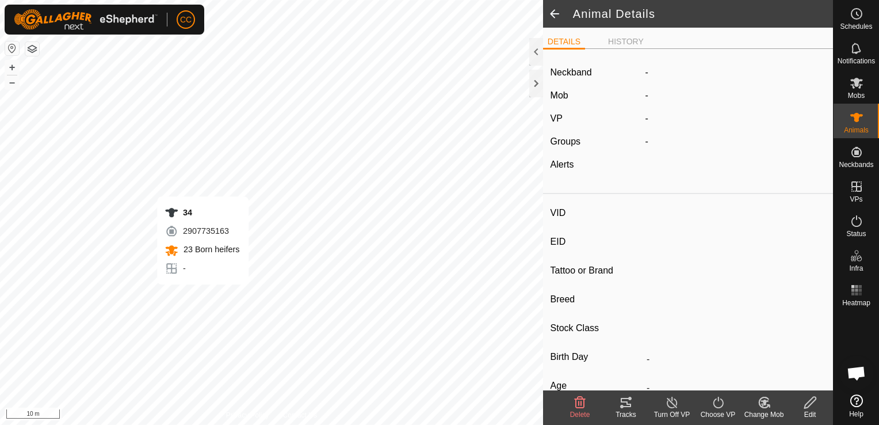
type input "34"
type input "-"
type input "Angus"
type input "-"
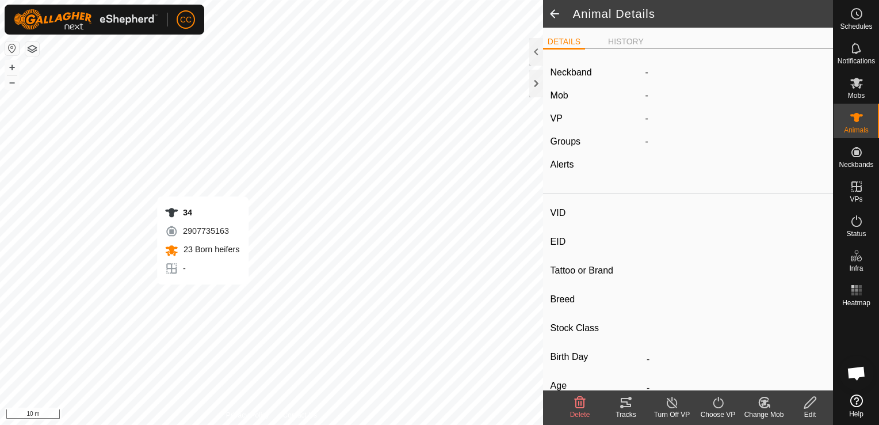
type input "Pregnant"
type input "0 kg"
type input "-"
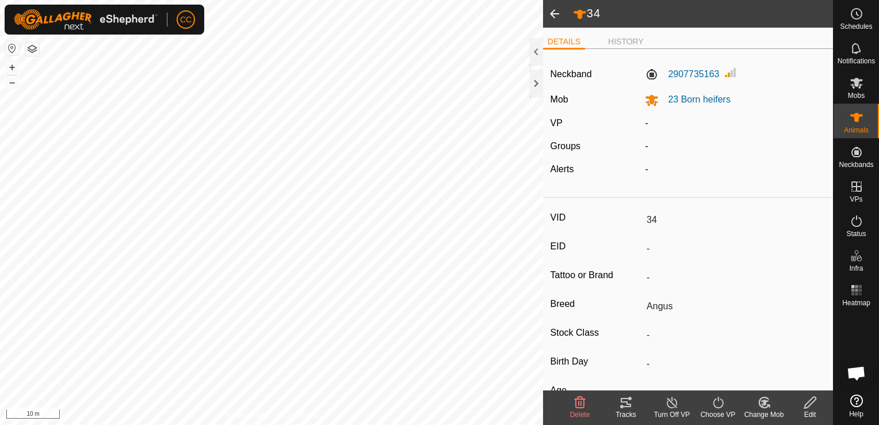
click at [717, 397] on icon at bounding box center [718, 402] width 14 height 14
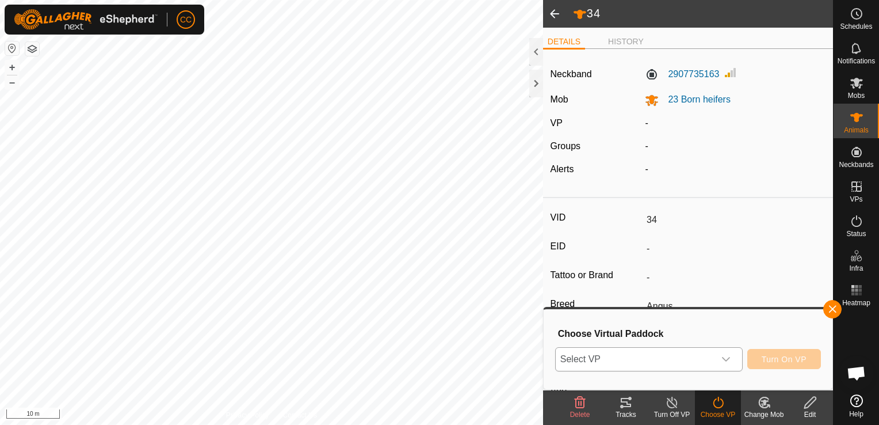
click at [727, 357] on icon "dropdown trigger" at bounding box center [725, 358] width 9 height 9
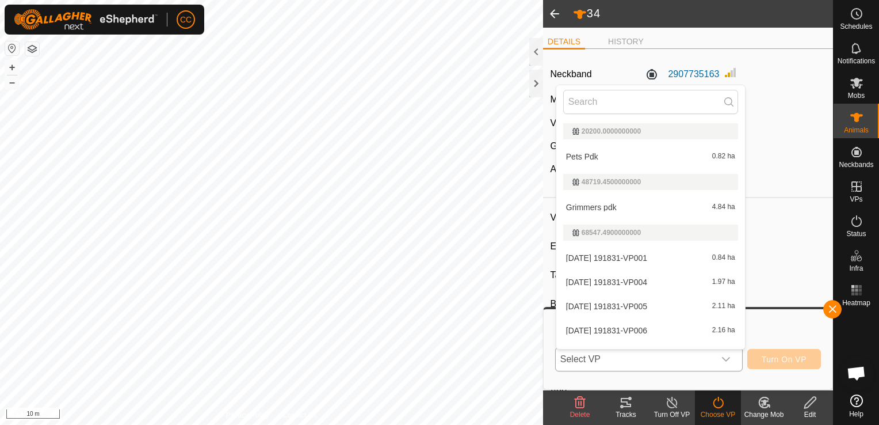
click at [622, 153] on li "Pets Pdk 0.82 ha" at bounding box center [650, 156] width 189 height 23
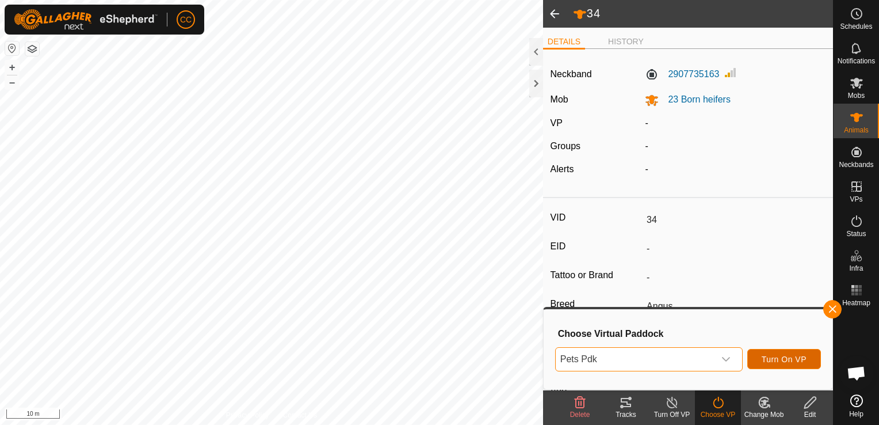
click at [790, 360] on span "Turn On VP" at bounding box center [784, 358] width 45 height 9
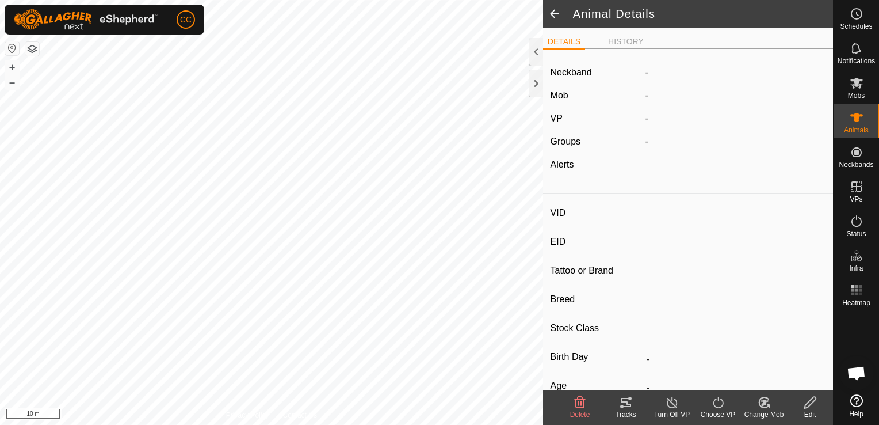
type input "34"
type input "-"
type input "Angus"
type input "-"
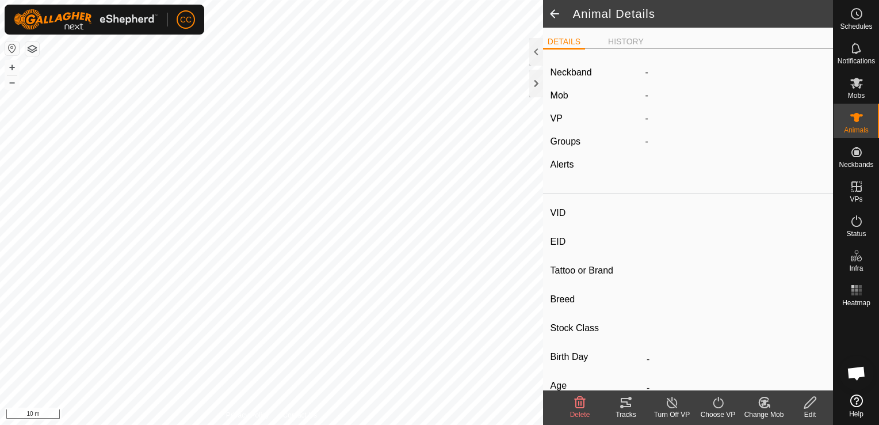
type input "Pregnant"
type input "0 kg"
type input "-"
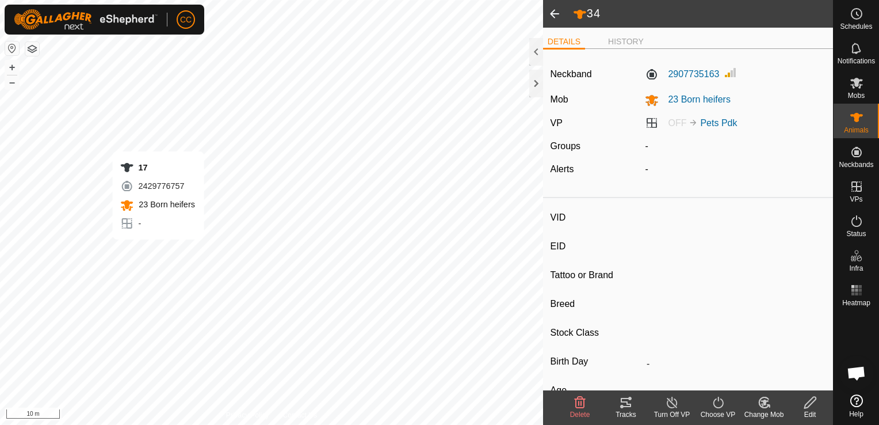
type input "17"
type input "-"
type input "Angus"
type input "-"
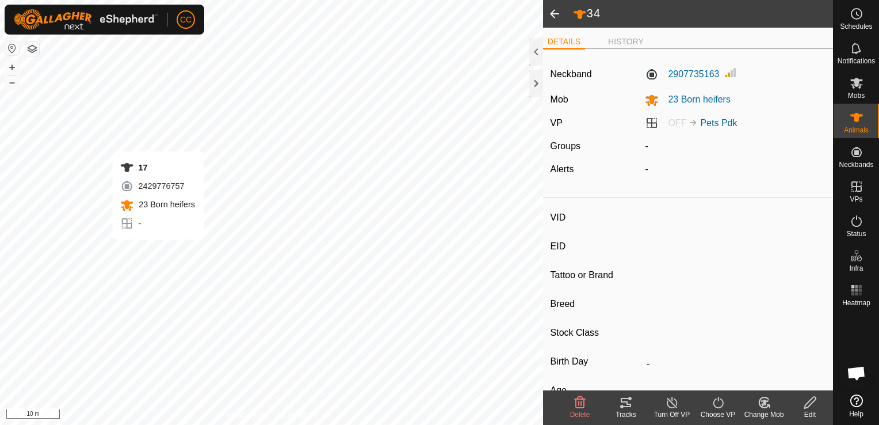
type input "0 kg"
type input "-"
click at [714, 404] on icon at bounding box center [718, 402] width 14 height 14
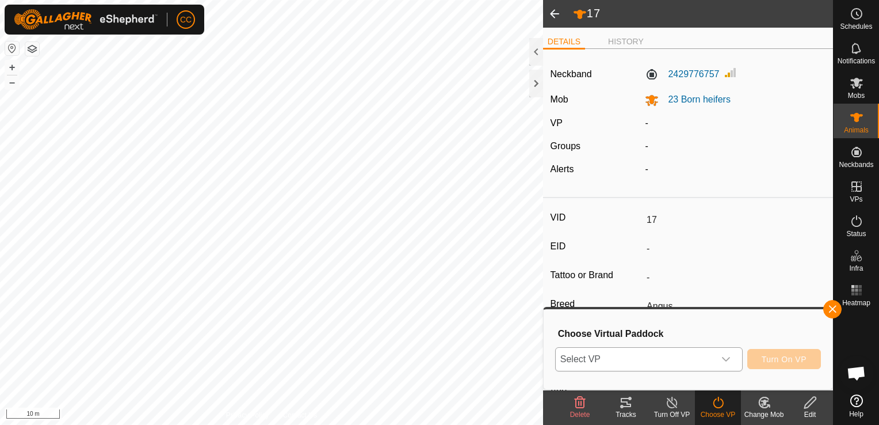
click at [727, 360] on icon "dropdown trigger" at bounding box center [725, 358] width 9 height 9
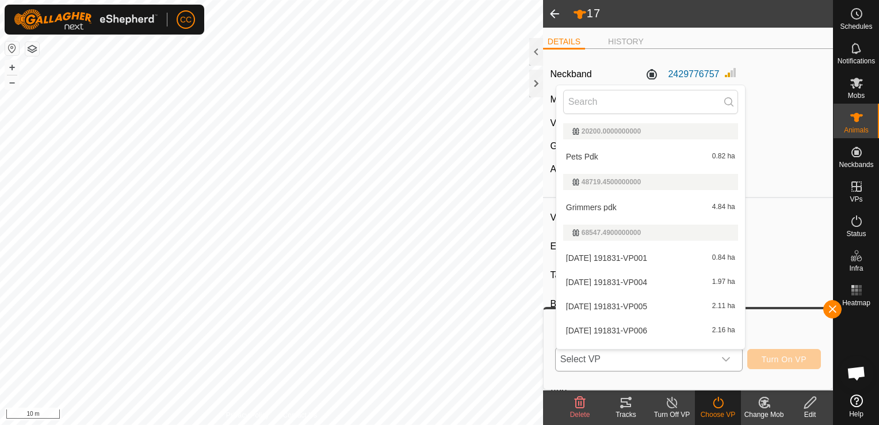
click at [641, 156] on li "Pets Pdk 0.82 ha" at bounding box center [650, 156] width 189 height 23
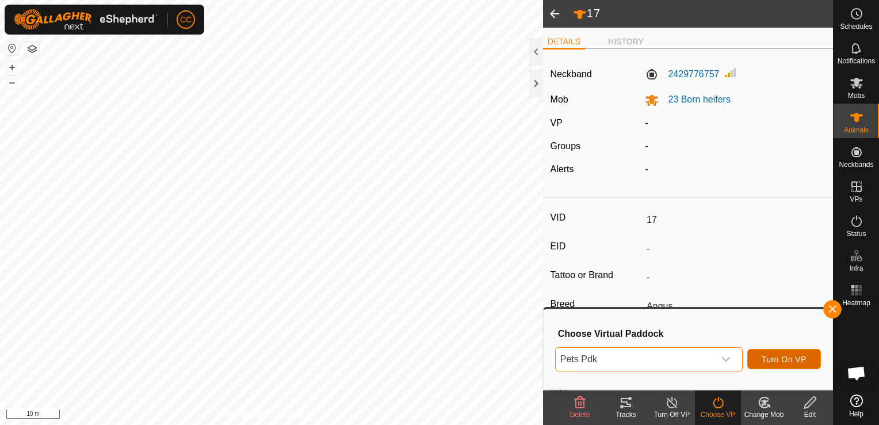
click at [782, 357] on span "Turn On VP" at bounding box center [784, 358] width 45 height 9
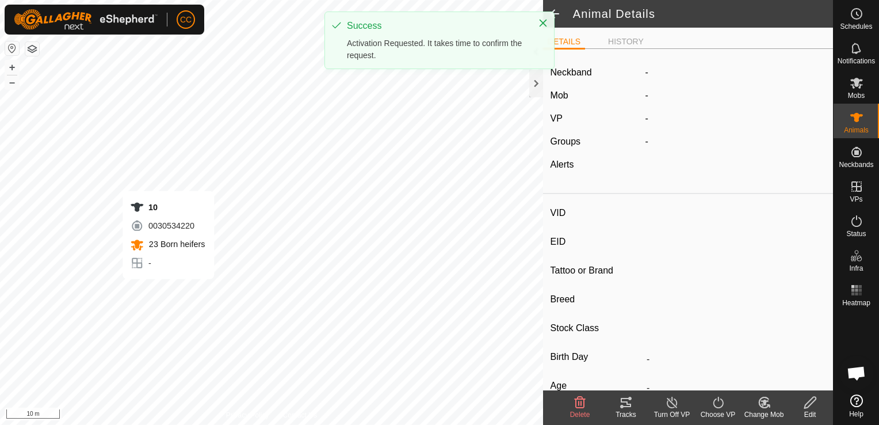
type input "10"
type input "-"
type input "Angus"
type input "-"
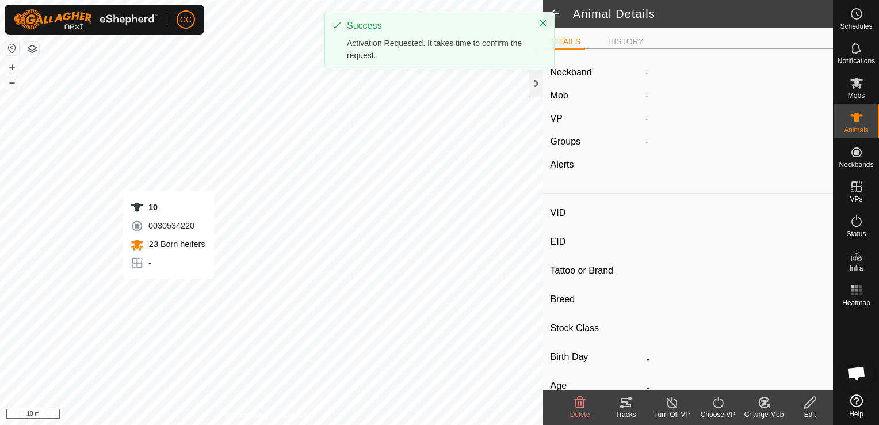
type input "Pregnant"
type input "0 kg"
type input "-"
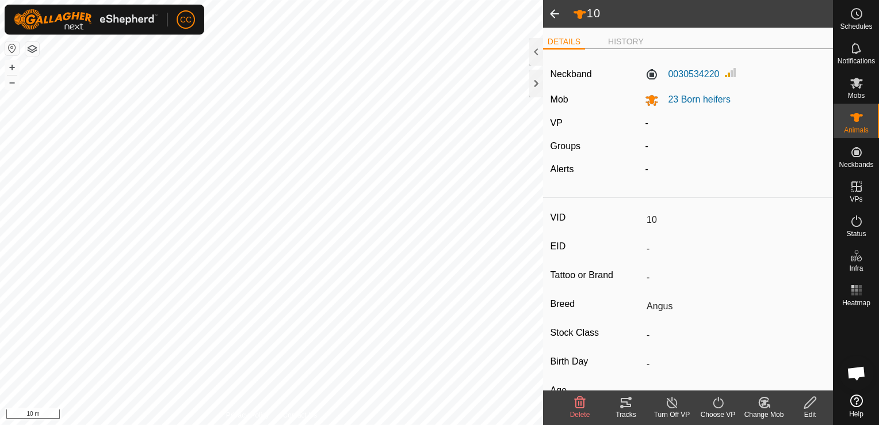
click at [719, 404] on icon at bounding box center [718, 402] width 14 height 14
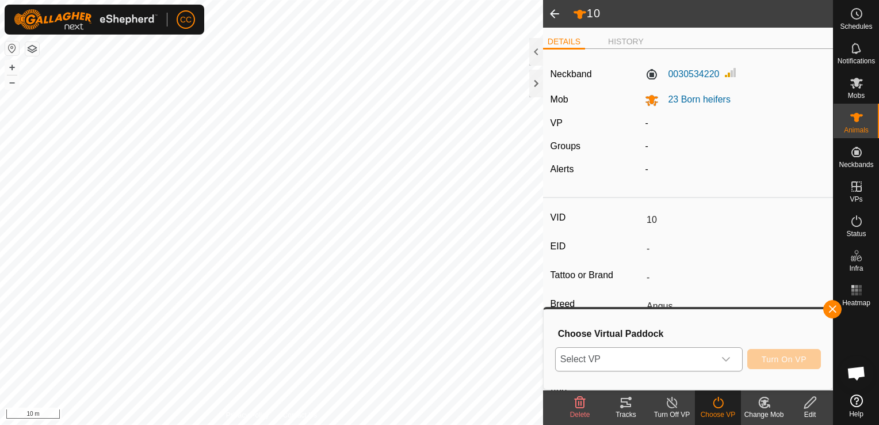
click at [727, 361] on icon "dropdown trigger" at bounding box center [725, 358] width 9 height 9
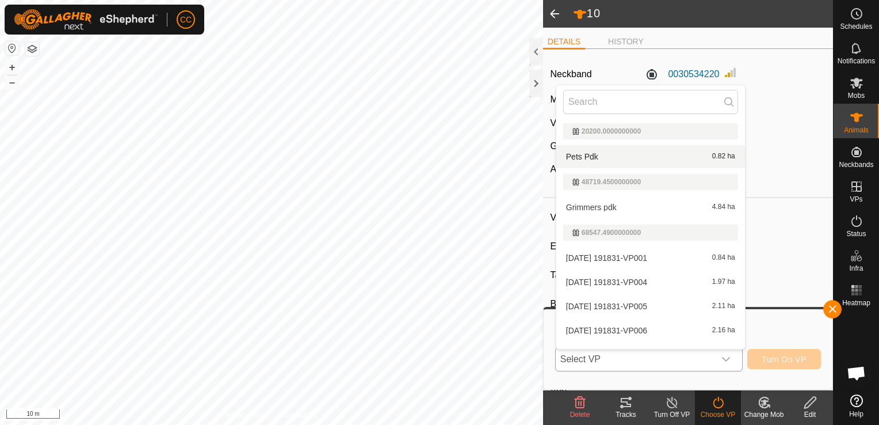
click at [618, 155] on li "Pets Pdk 0.82 ha" at bounding box center [650, 156] width 189 height 23
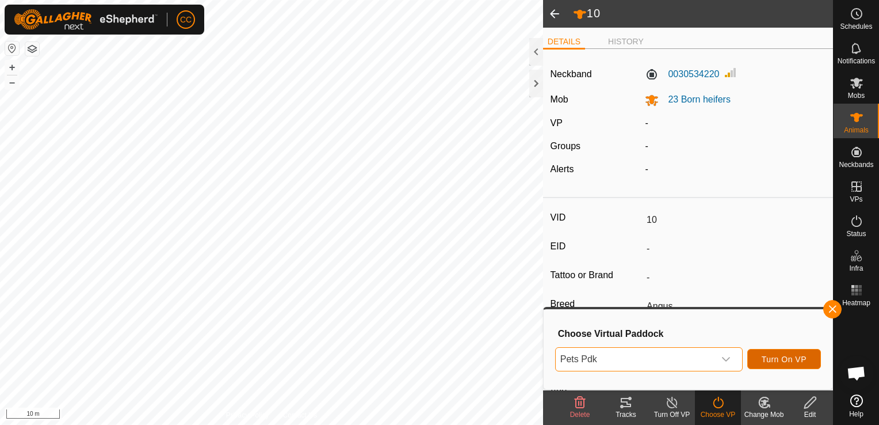
click at [783, 357] on span "Turn On VP" at bounding box center [784, 358] width 45 height 9
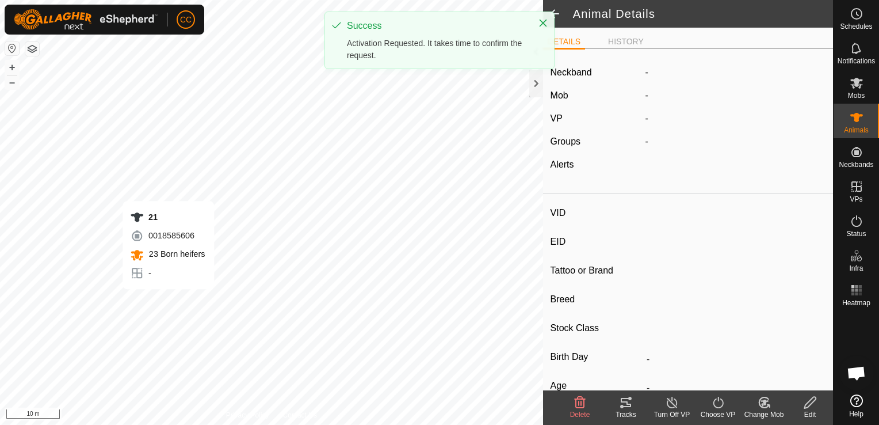
type input "21"
type input "-"
type input "Angus"
type input "-"
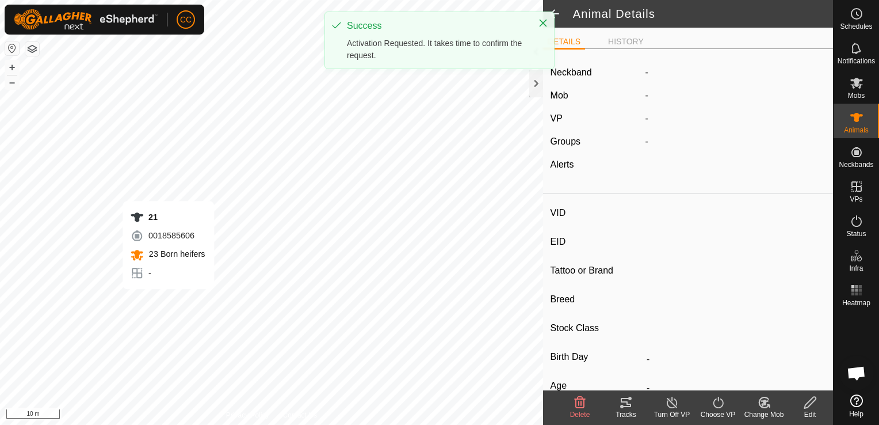
type input "Pregnant"
type input "0 kg"
type input "-"
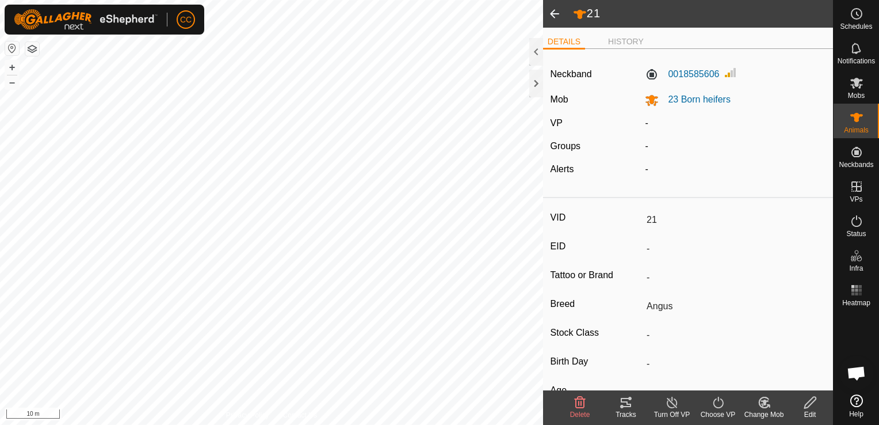
click at [717, 402] on icon at bounding box center [718, 402] width 14 height 14
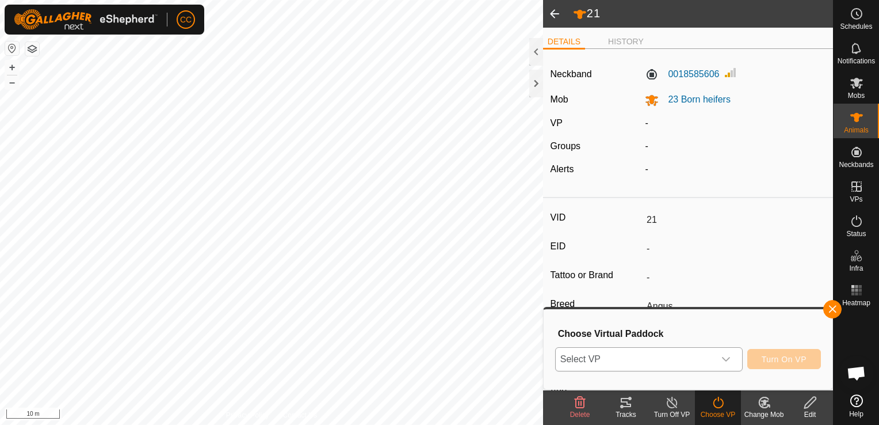
click at [729, 358] on icon "dropdown trigger" at bounding box center [725, 358] width 9 height 9
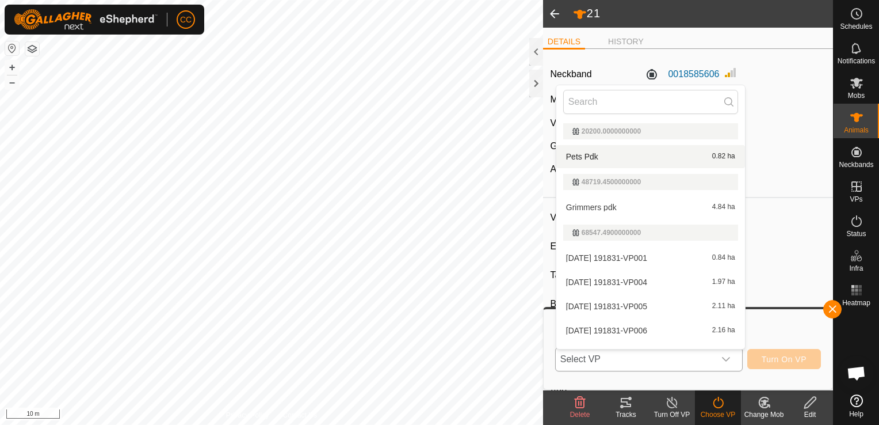
click at [632, 162] on li "Pets Pdk 0.82 ha" at bounding box center [650, 156] width 189 height 23
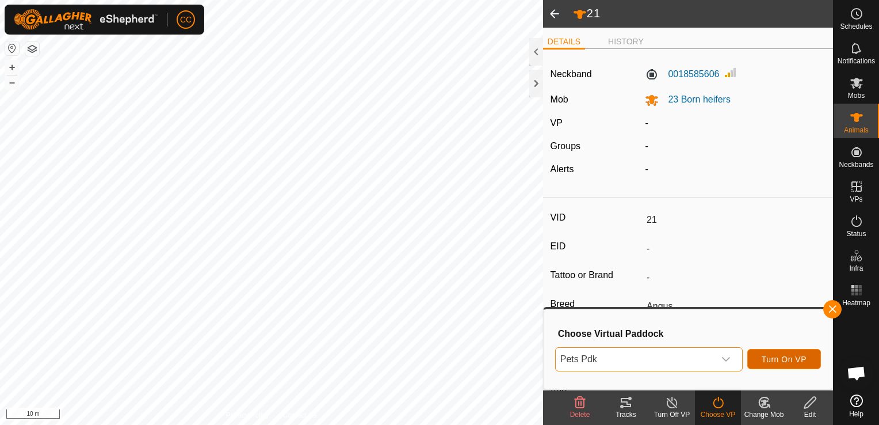
click at [772, 359] on span "Turn On VP" at bounding box center [784, 358] width 45 height 9
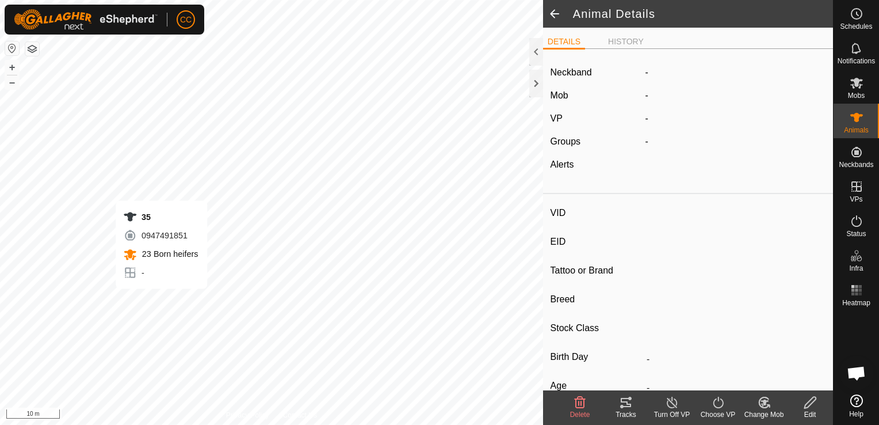
type input "35"
type input "-"
type input "Angus"
type input "-"
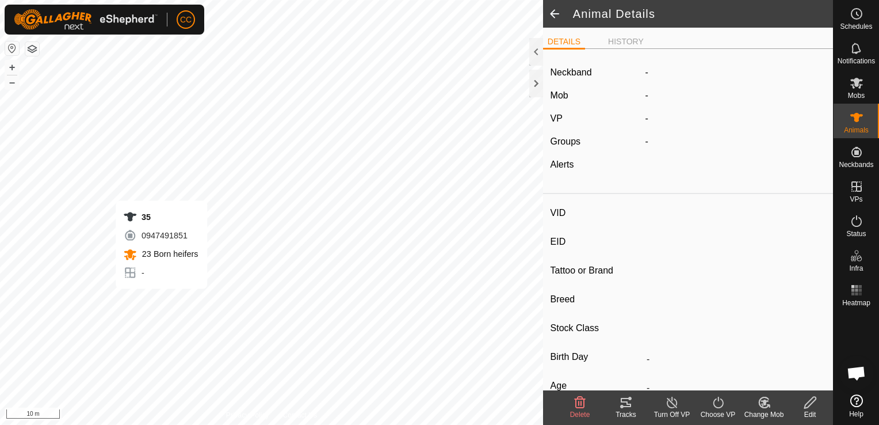
type input "Pregnant"
type input "0 kg"
type input "-"
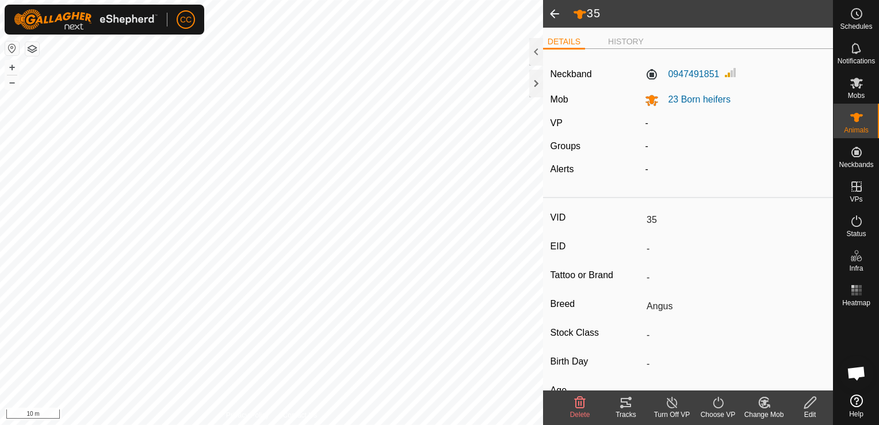
click at [716, 402] on icon at bounding box center [718, 402] width 14 height 14
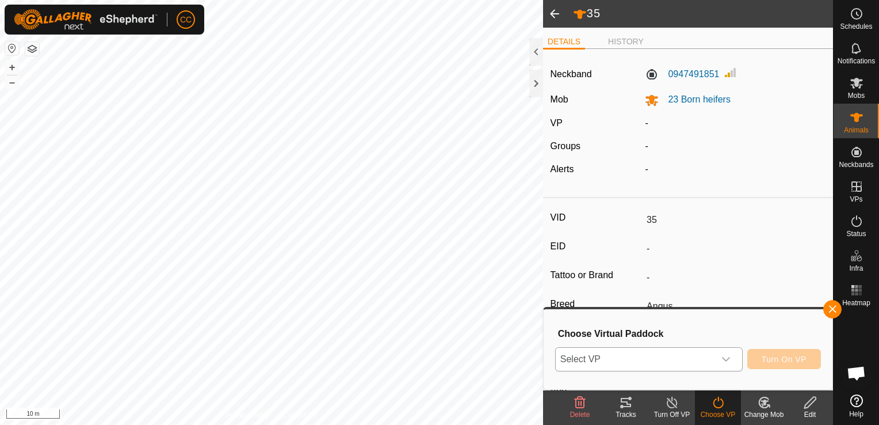
click at [730, 361] on icon "dropdown trigger" at bounding box center [725, 358] width 9 height 9
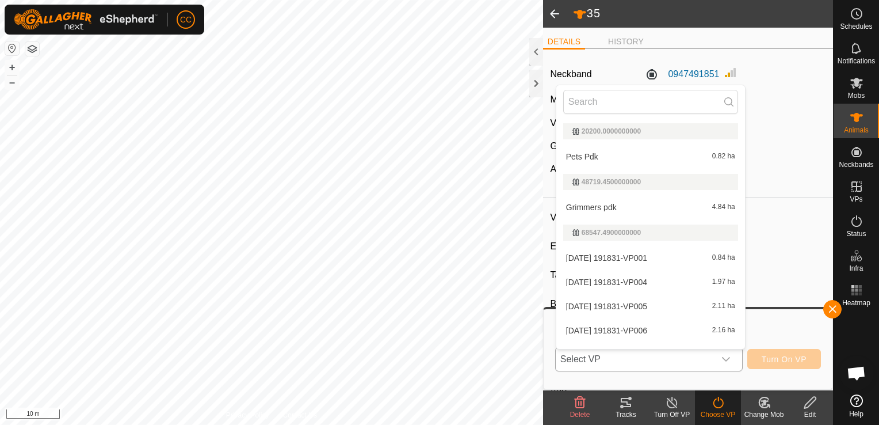
scroll to position [17, 0]
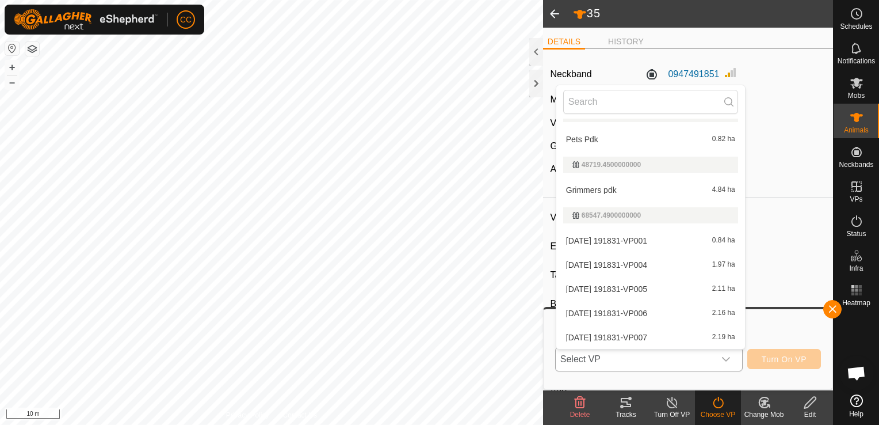
click at [606, 137] on li "Pets Pdk 0.82 ha" at bounding box center [650, 139] width 189 height 23
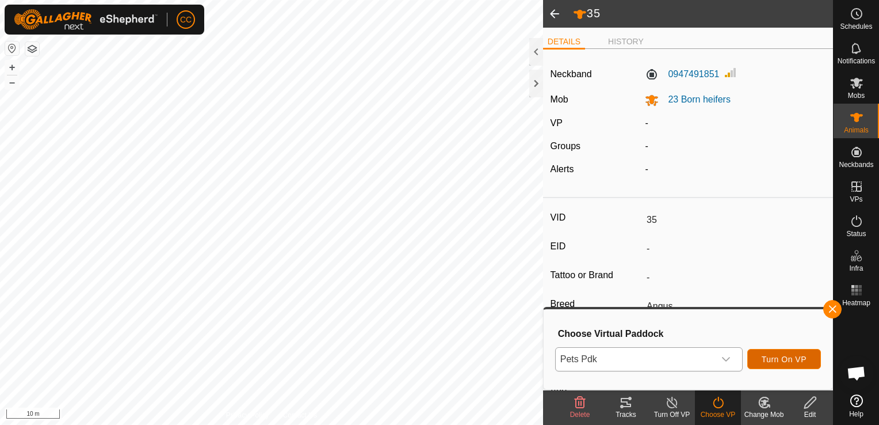
click at [776, 361] on span "Turn On VP" at bounding box center [784, 358] width 45 height 9
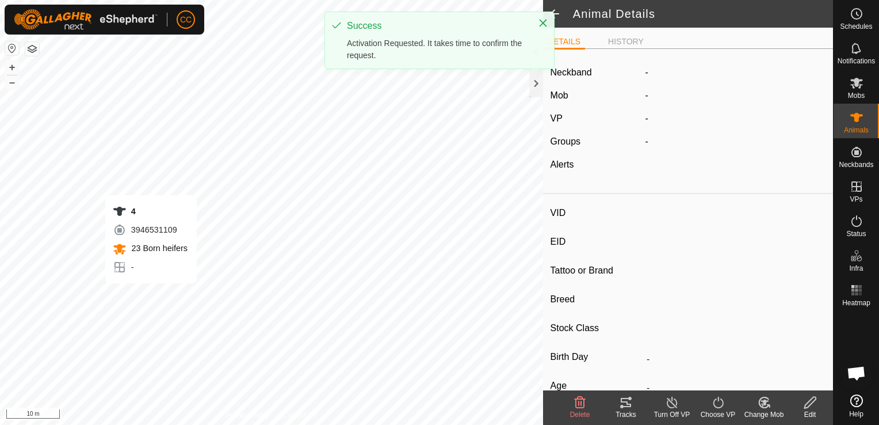
type input "4"
type input "-"
type input "Angus"
type input "-"
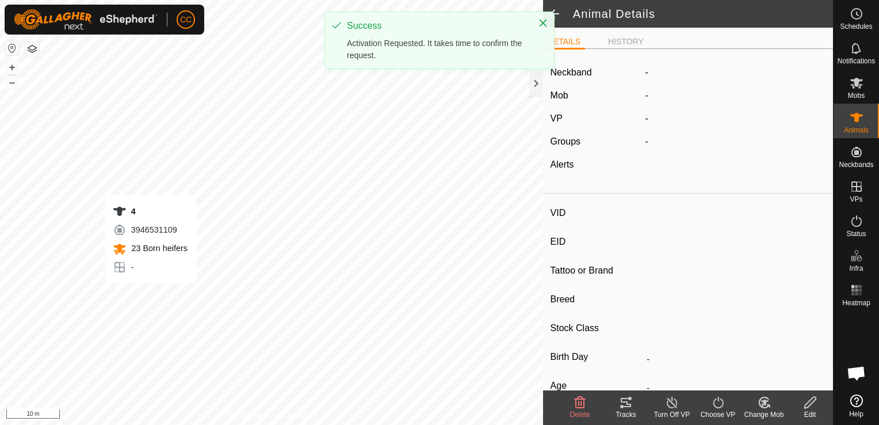
type input "Pregnant"
type input "0 kg"
type input "-"
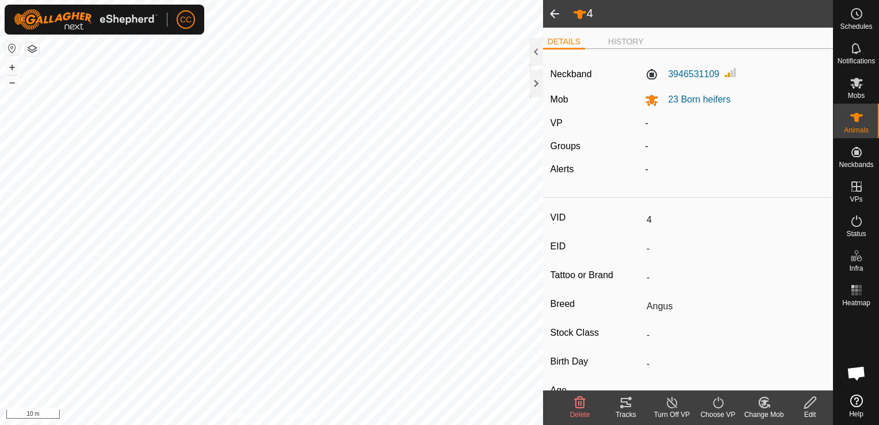
click at [717, 404] on icon at bounding box center [718, 402] width 14 height 14
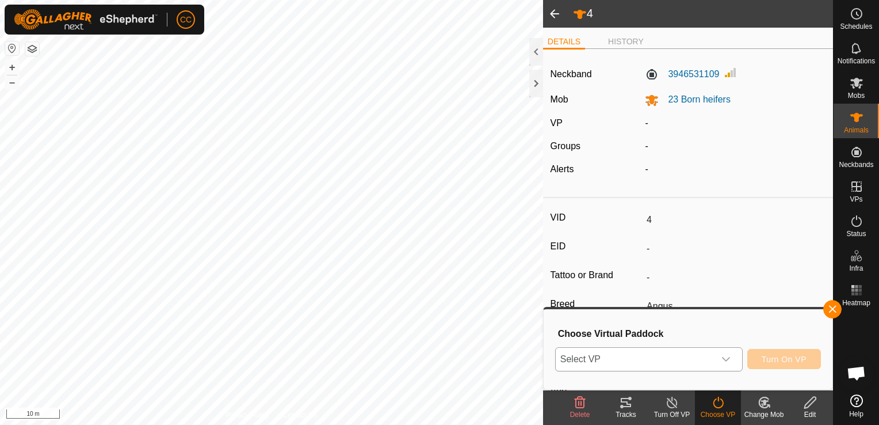
click at [727, 356] on icon "dropdown trigger" at bounding box center [725, 358] width 9 height 9
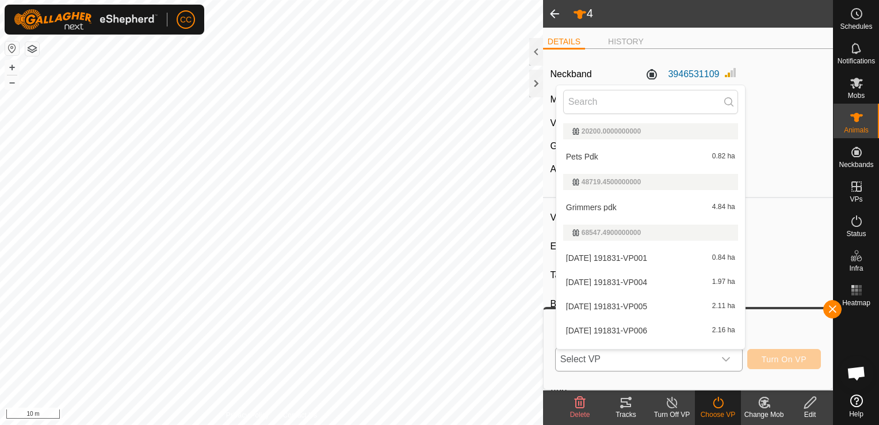
scroll to position [17, 0]
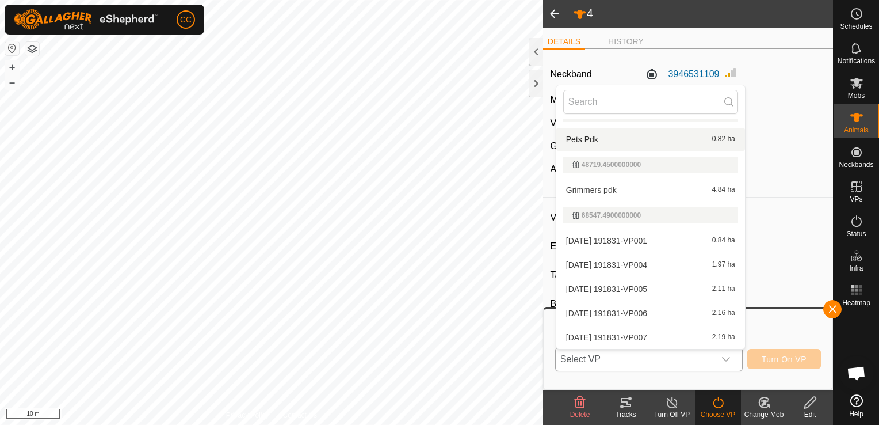
click at [599, 137] on li "Pets Pdk 0.82 ha" at bounding box center [650, 139] width 189 height 23
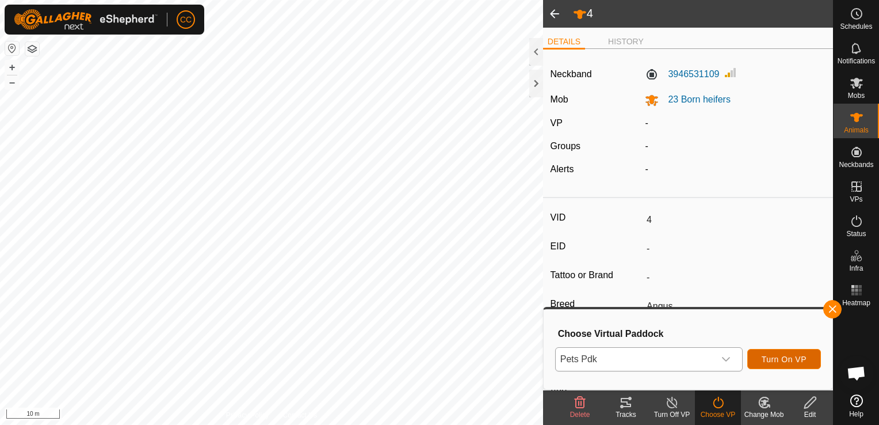
click at [777, 356] on span "Turn On VP" at bounding box center [784, 358] width 45 height 9
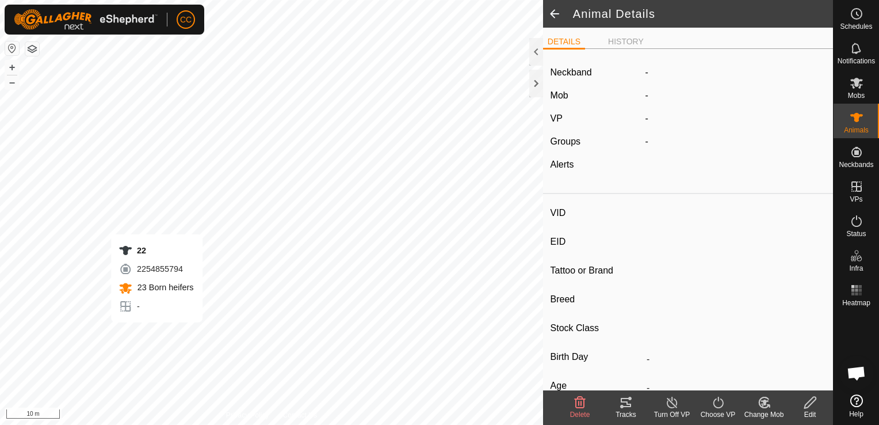
type input "22"
type input "-"
type input "Angus"
type input "-"
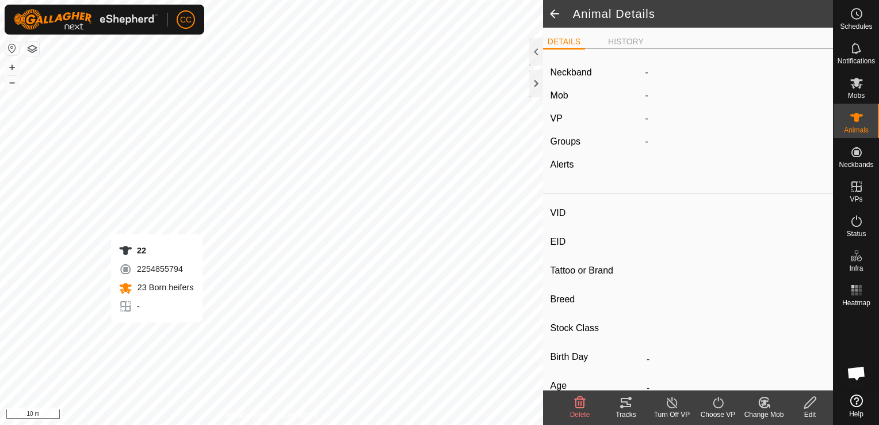
type input "Pregnant"
type input "0 kg"
type input "-"
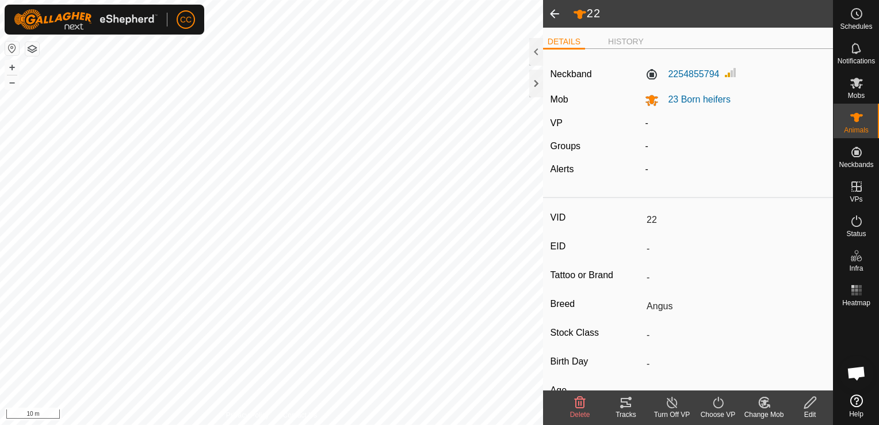
click at [715, 403] on icon at bounding box center [718, 402] width 14 height 14
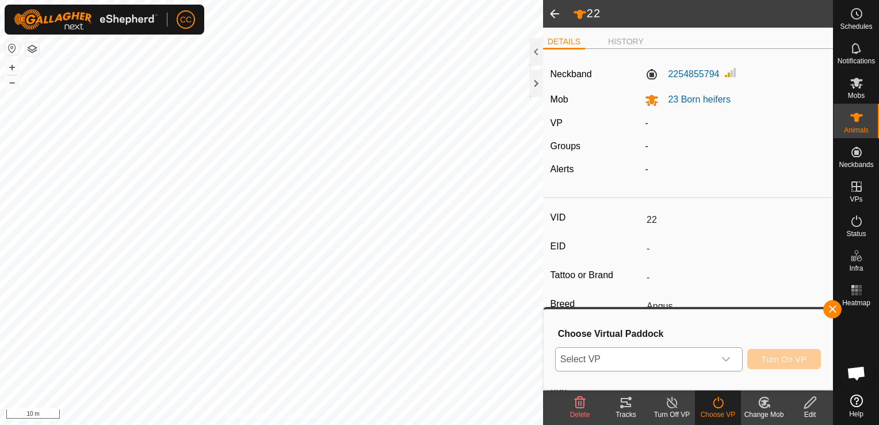
click at [730, 357] on icon "dropdown trigger" at bounding box center [726, 359] width 8 height 5
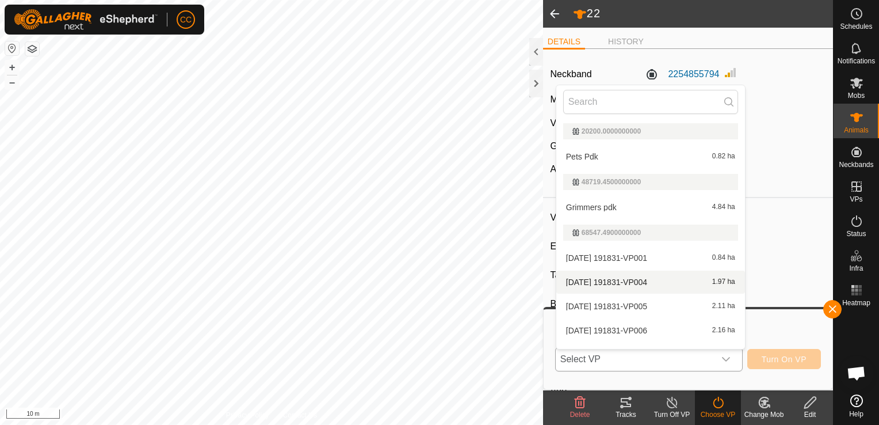
scroll to position [17, 0]
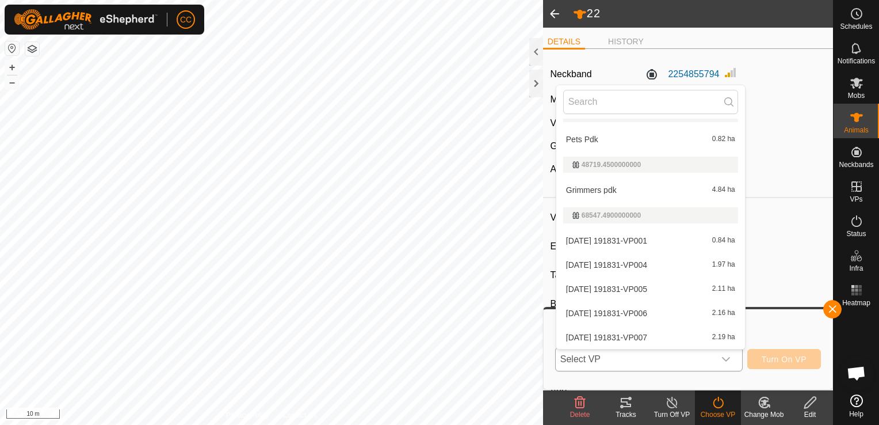
click at [667, 137] on li "Pets Pdk 0.82 ha" at bounding box center [650, 139] width 189 height 23
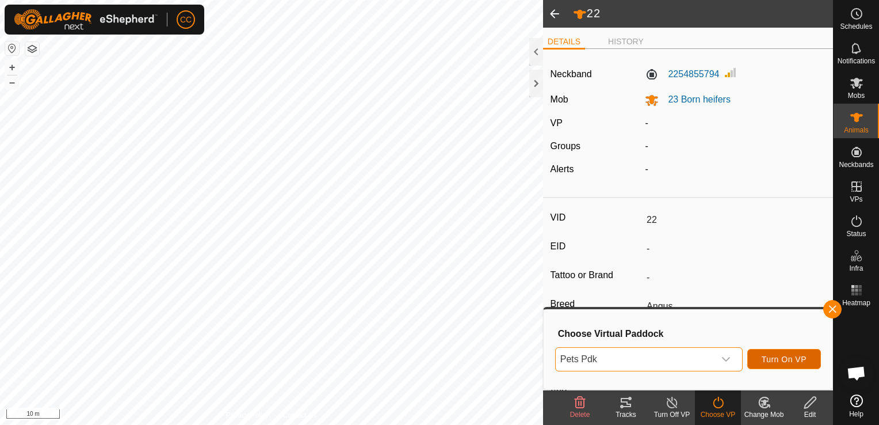
click at [783, 356] on span "Turn On VP" at bounding box center [784, 358] width 45 height 9
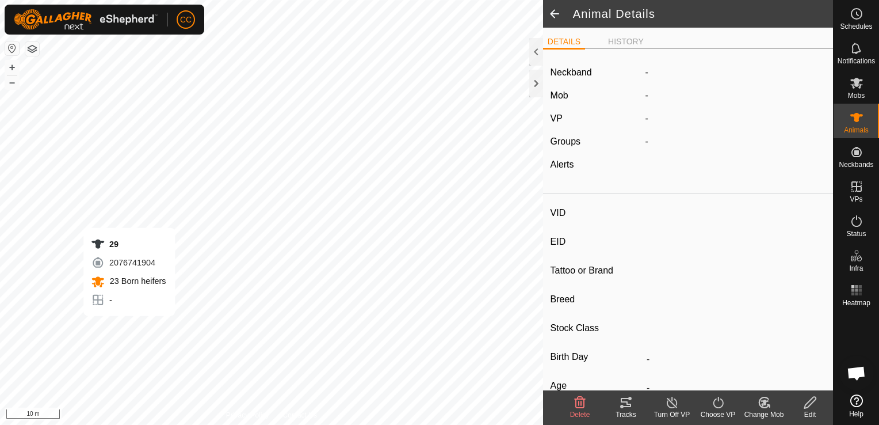
type input "29"
type input "-"
type input "Angus"
type input "-"
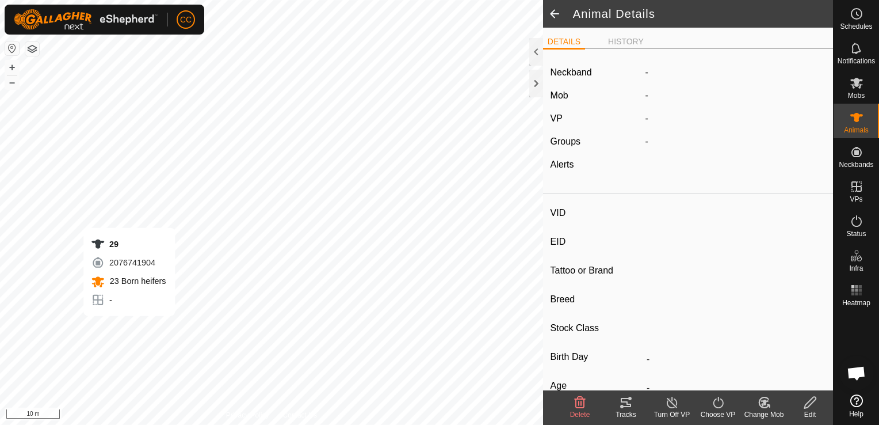
type input "Pregnant"
type input "0 kg"
type input "-"
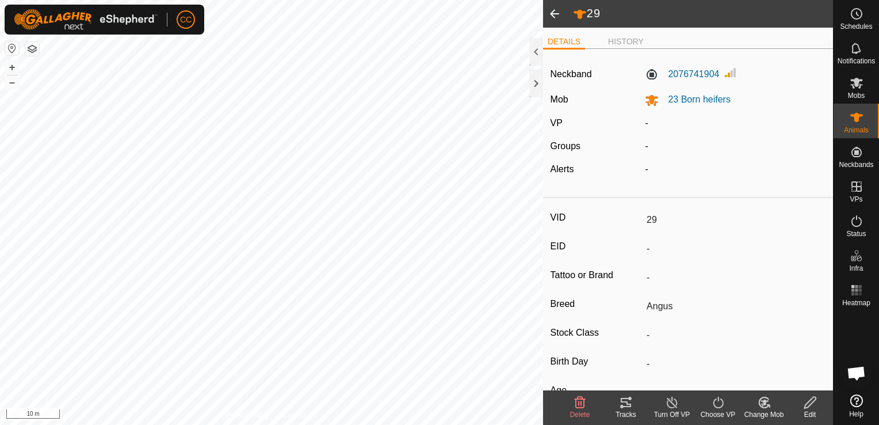
click at [715, 405] on icon at bounding box center [718, 402] width 14 height 14
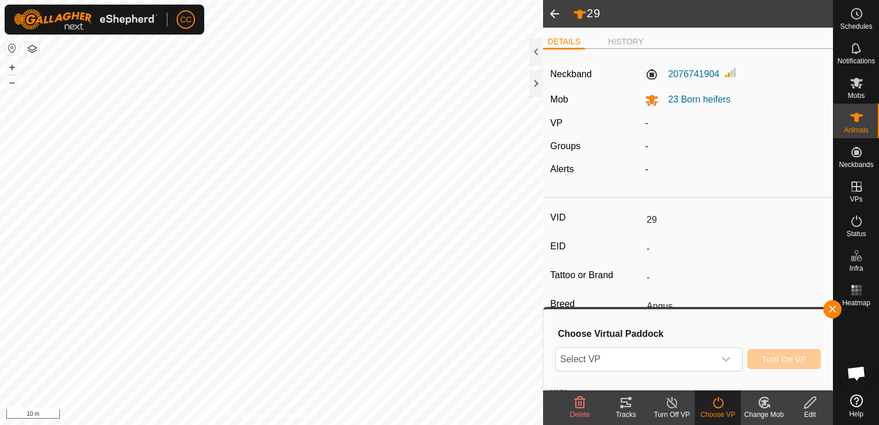
click at [715, 405] on icon at bounding box center [718, 402] width 14 height 14
click at [726, 357] on icon "dropdown trigger" at bounding box center [725, 358] width 9 height 9
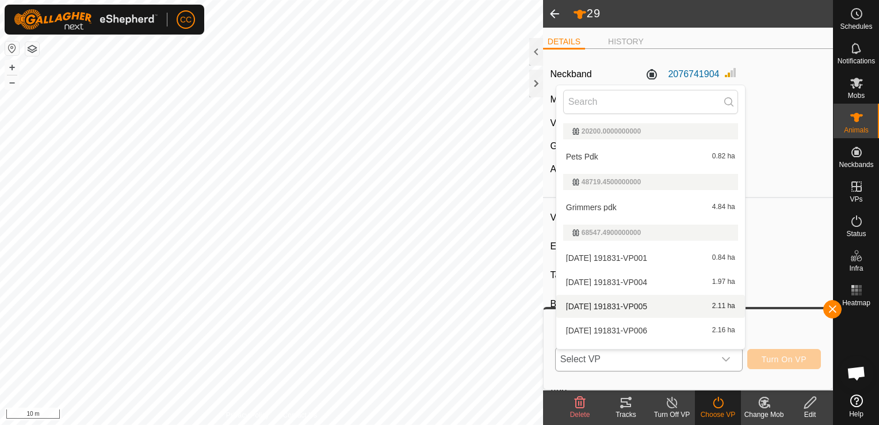
scroll to position [17, 0]
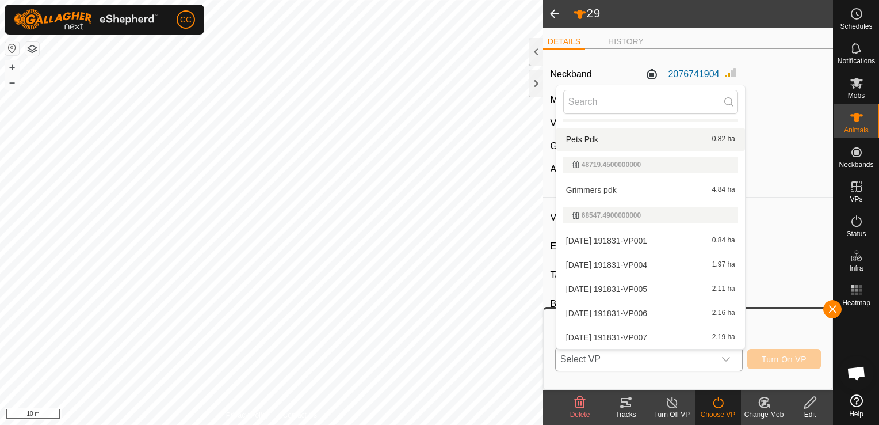
click at [628, 136] on li "Pets Pdk 0.82 ha" at bounding box center [650, 139] width 189 height 23
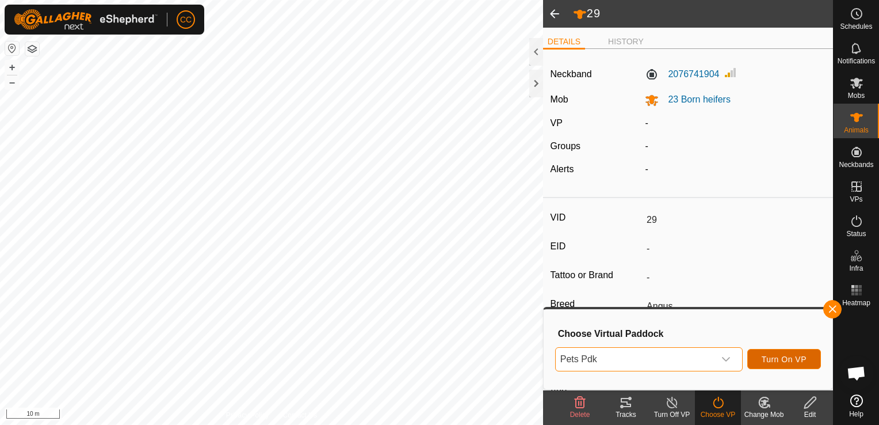
click at [780, 356] on span "Turn On VP" at bounding box center [784, 358] width 45 height 9
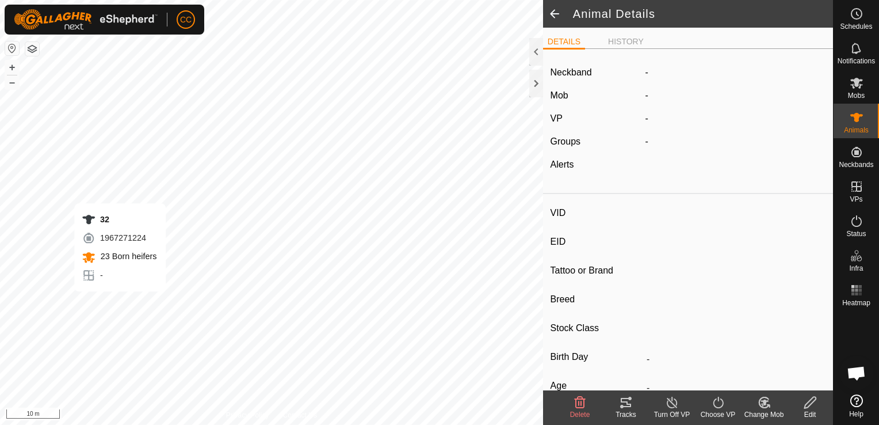
type input "32"
type input "-"
type input "Angus"
type input "-"
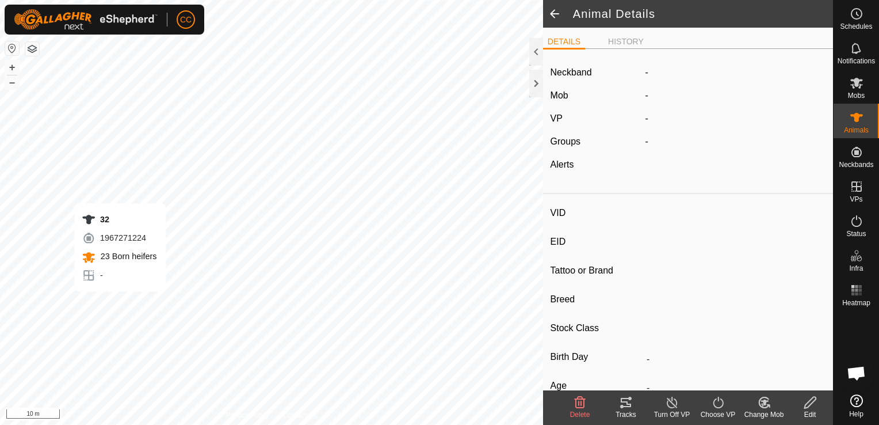
type input "Pregnant"
type input "0 kg"
type input "-"
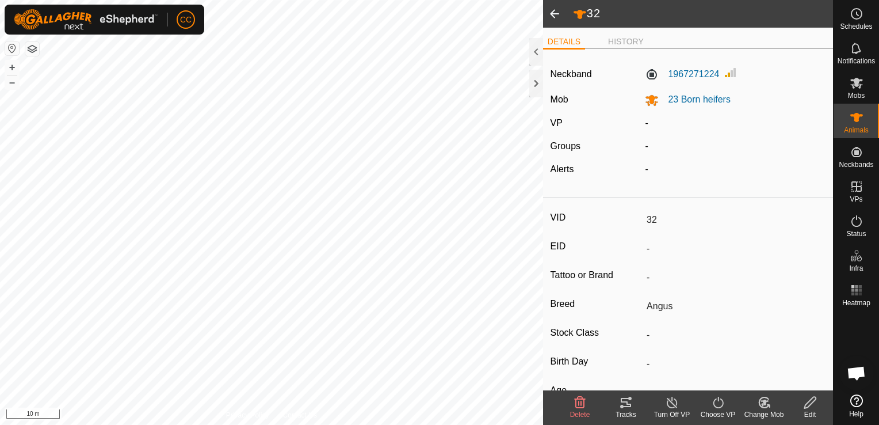
click at [716, 404] on icon at bounding box center [718, 402] width 14 height 14
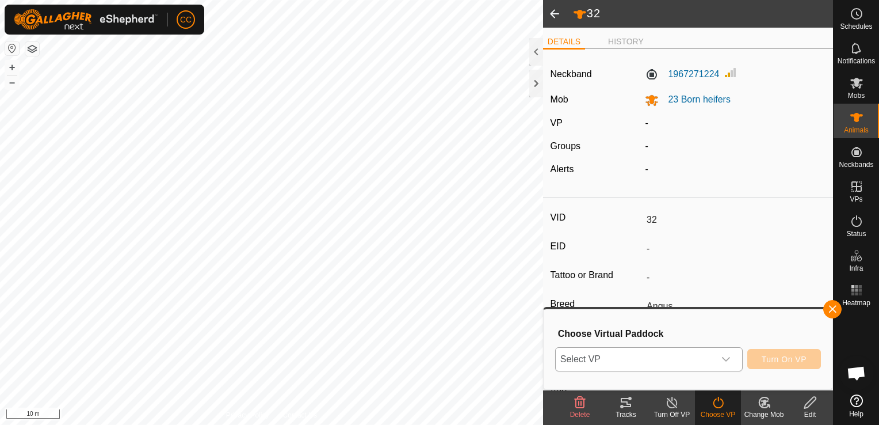
click at [725, 361] on icon "dropdown trigger" at bounding box center [725, 358] width 9 height 9
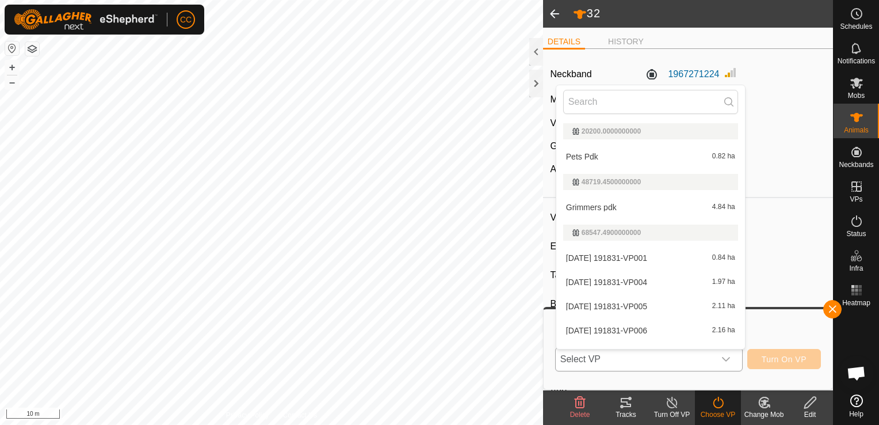
scroll to position [17, 0]
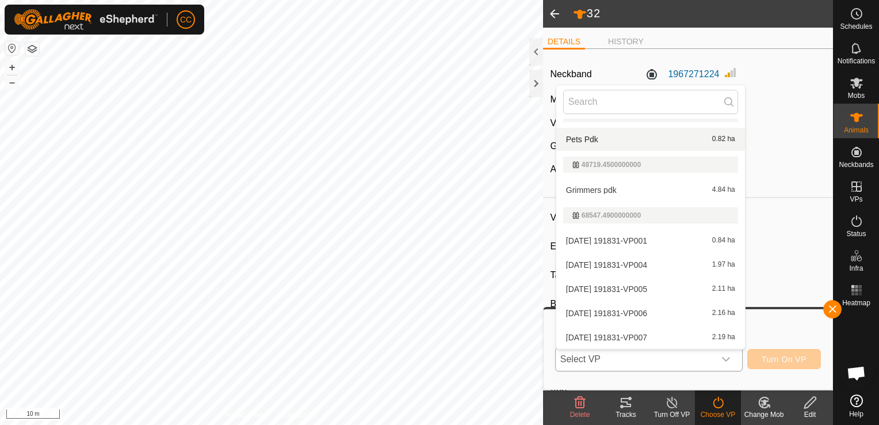
click at [608, 140] on li "Pets Pdk 0.82 ha" at bounding box center [650, 139] width 189 height 23
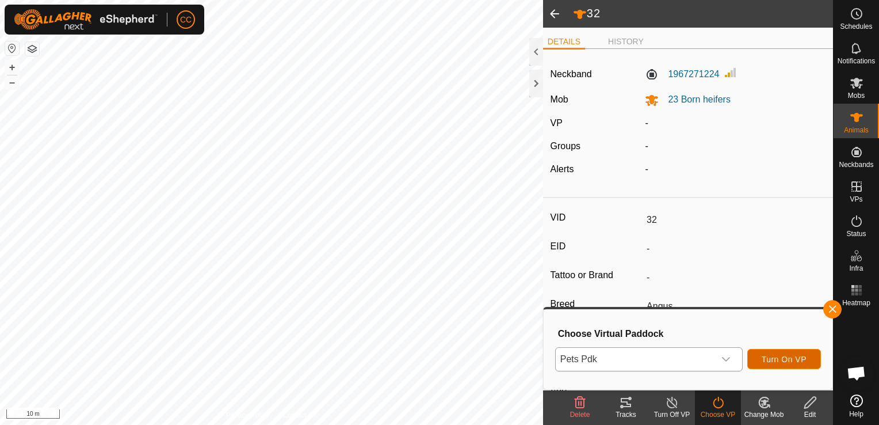
click at [771, 354] on span "Turn On VP" at bounding box center [784, 358] width 45 height 9
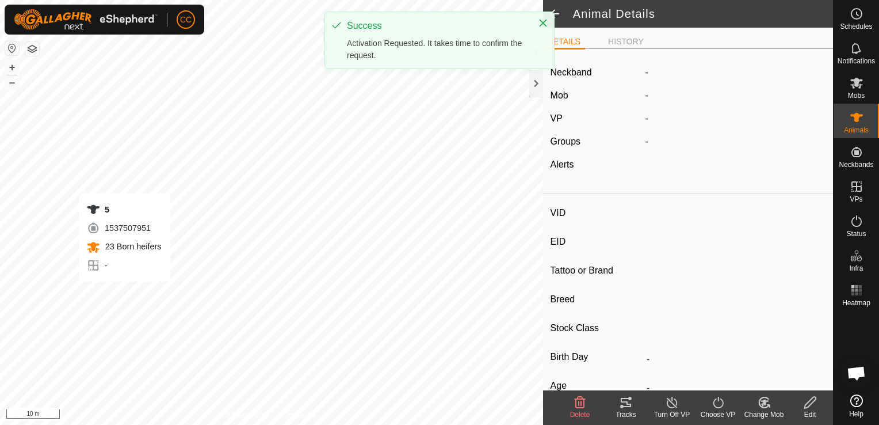
type input "5"
type input "-"
type input "Angus"
type input "-"
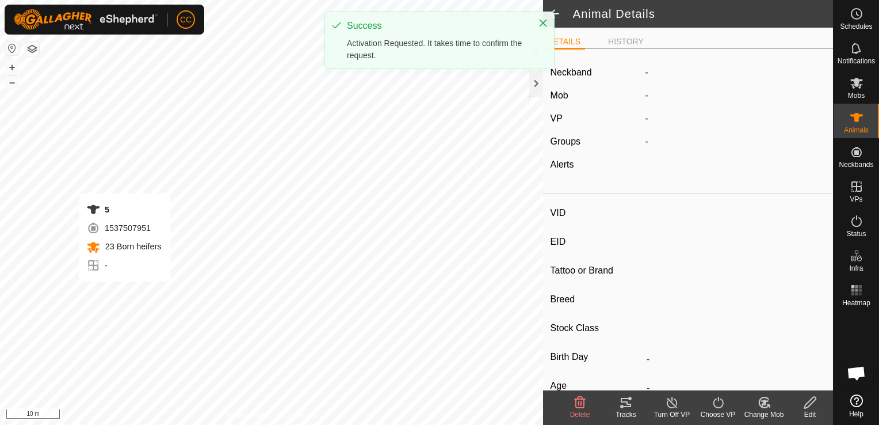
type input "Pregnant"
type input "0 kg"
type input "-"
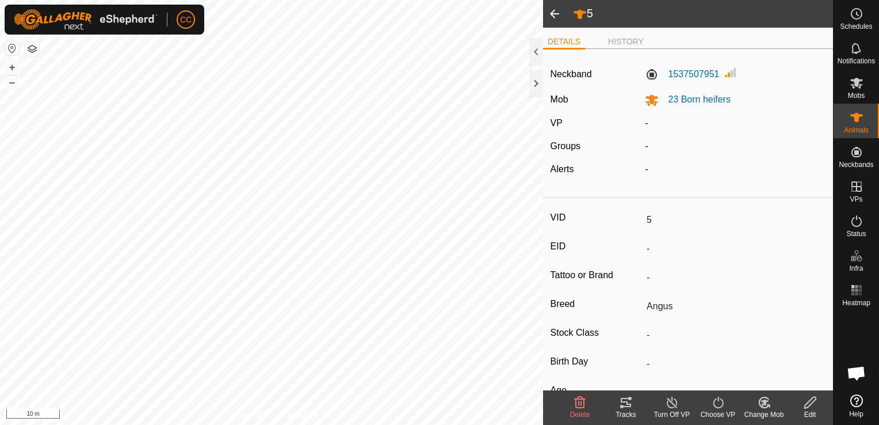
click at [718, 402] on icon at bounding box center [718, 402] width 14 height 14
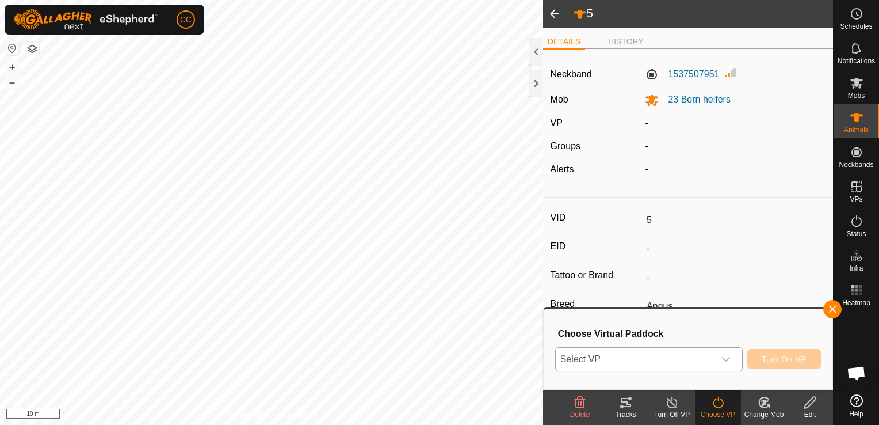
click at [731, 355] on icon "dropdown trigger" at bounding box center [725, 358] width 9 height 9
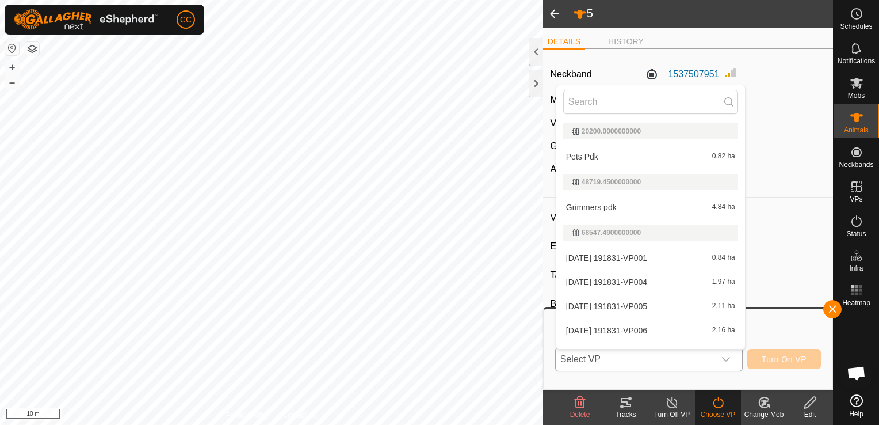
scroll to position [17, 0]
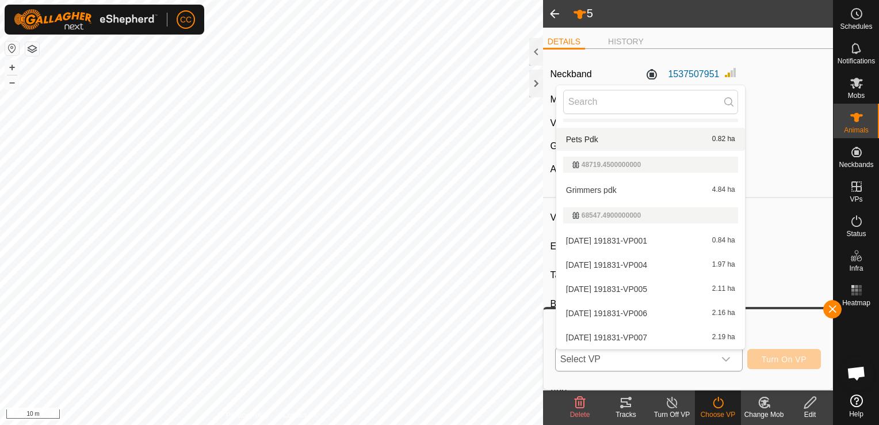
click at [637, 134] on li "Pets Pdk 0.82 ha" at bounding box center [650, 139] width 189 height 23
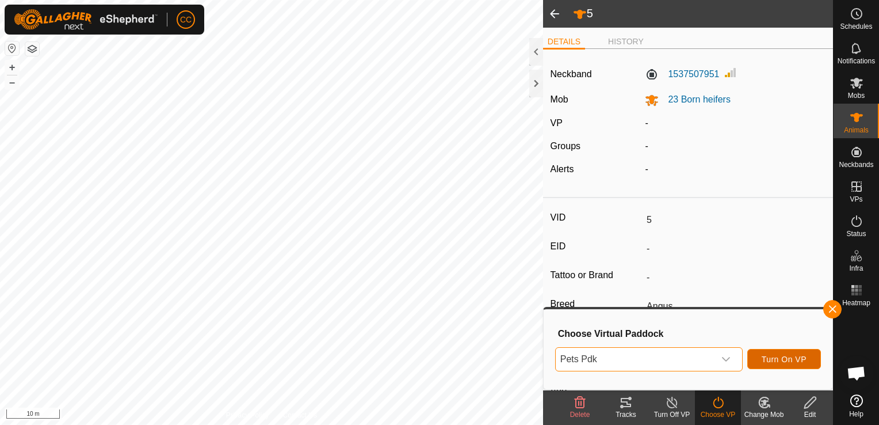
click at [772, 357] on span "Turn On VP" at bounding box center [784, 358] width 45 height 9
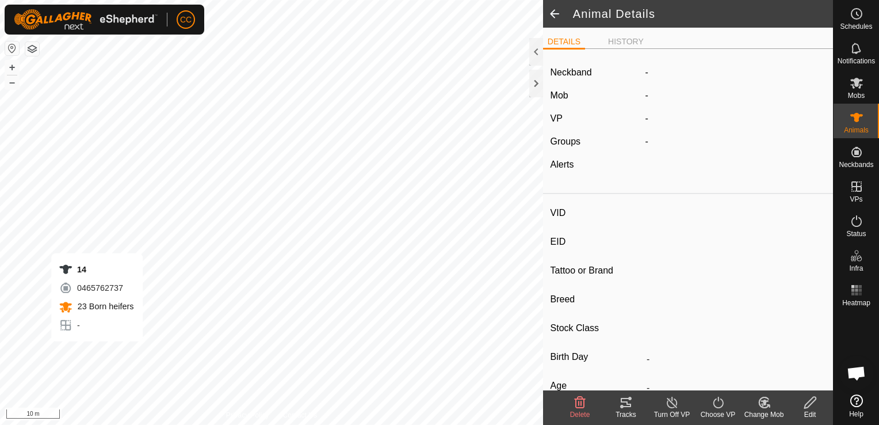
type input "14"
type input "-"
type input "Angus"
type input "-"
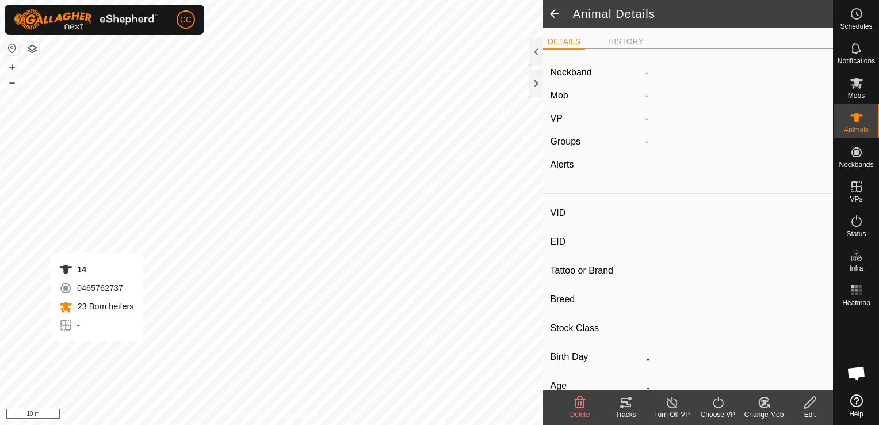
type input "Pregnant"
type input "0 kg"
type input "-"
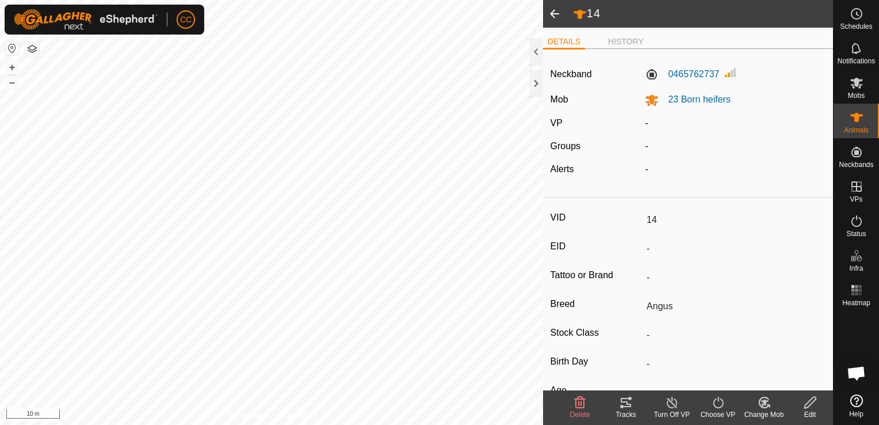
click at [715, 402] on icon at bounding box center [718, 402] width 14 height 14
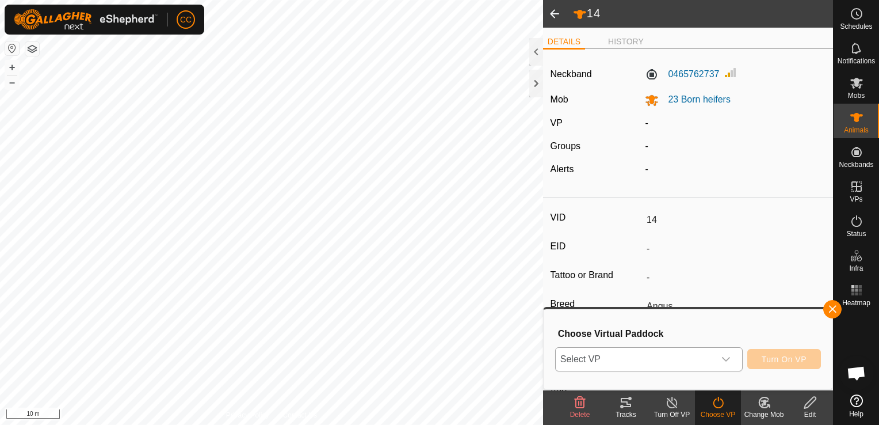
click at [731, 357] on icon "dropdown trigger" at bounding box center [725, 358] width 9 height 9
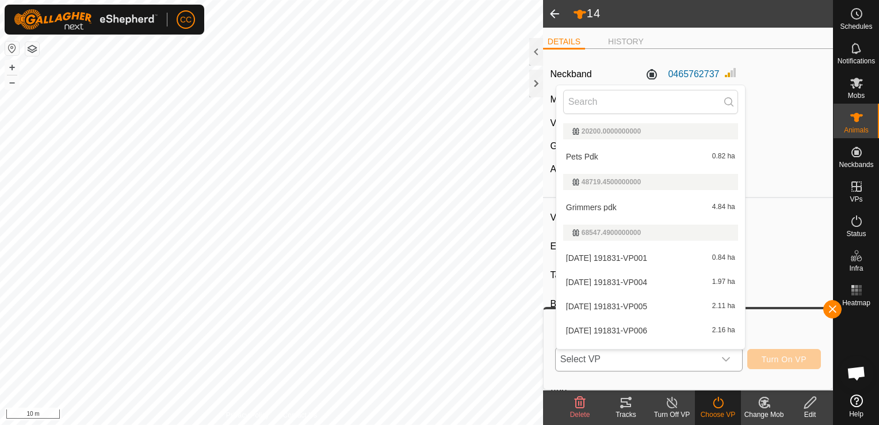
click at [639, 154] on li "Pets Pdk 0.82 ha" at bounding box center [650, 156] width 189 height 23
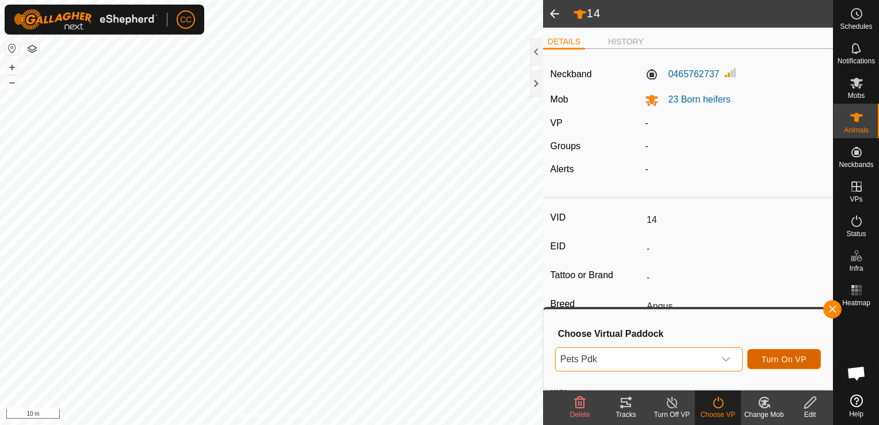
click at [778, 357] on span "Turn On VP" at bounding box center [784, 358] width 45 height 9
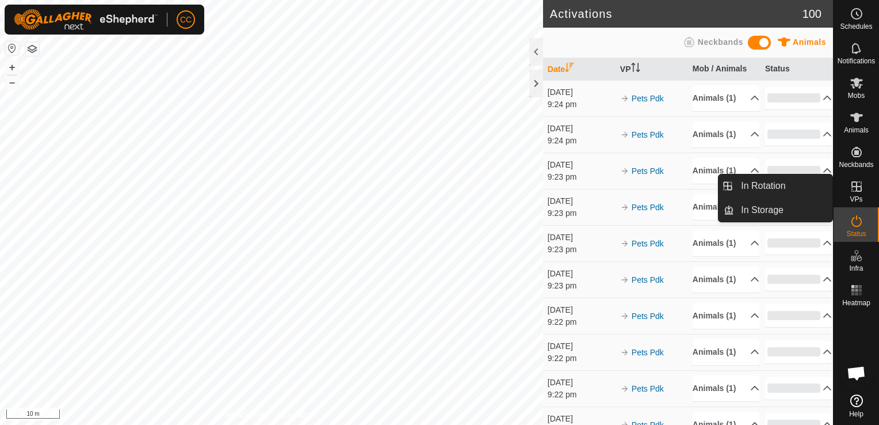
click at [857, 187] on icon at bounding box center [857, 187] width 14 height 14
click at [785, 181] on link "In Rotation" at bounding box center [783, 185] width 98 height 23
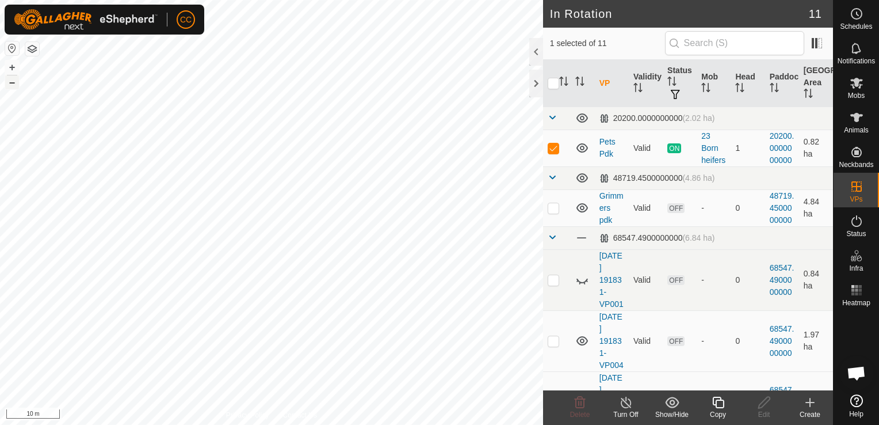
click at [14, 83] on button "–" at bounding box center [12, 82] width 14 height 14
click at [16, 84] on button "–" at bounding box center [12, 82] width 14 height 14
click at [808, 402] on icon at bounding box center [810, 402] width 14 height 14
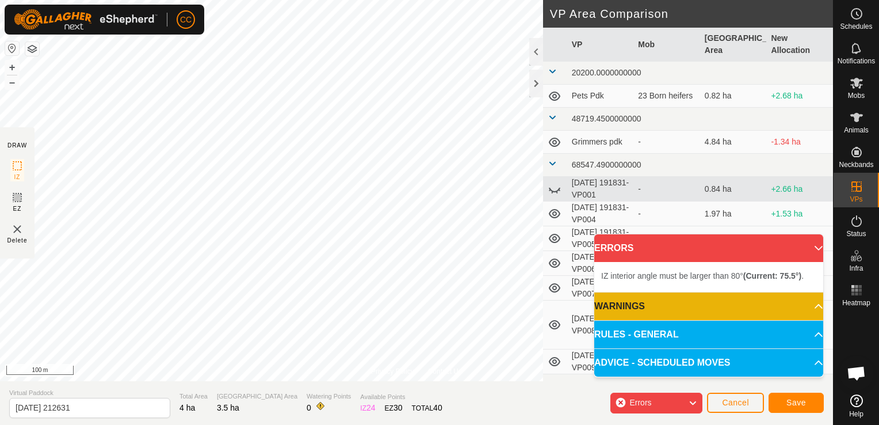
click at [545, 261] on div "Privacy Policy Contact Us + – ⇧ i 100 m DRAW IZ EZ Delete VP Area Comparison VP…" at bounding box center [416, 212] width 833 height 425
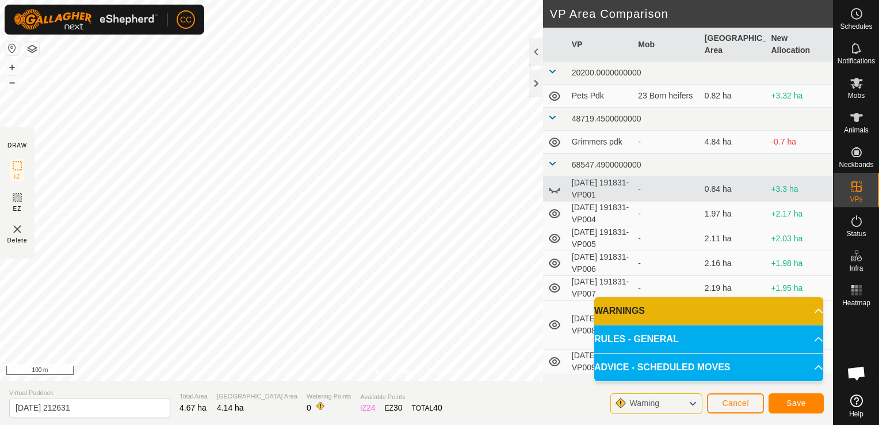
drag, startPoint x: 762, startPoint y: 390, endPoint x: 715, endPoint y: 374, distance: 49.9
click at [715, 374] on body "CC Schedules Notifications Mobs Animals Neckbands VPs Status Infra Heatmap Help…" at bounding box center [439, 212] width 879 height 425
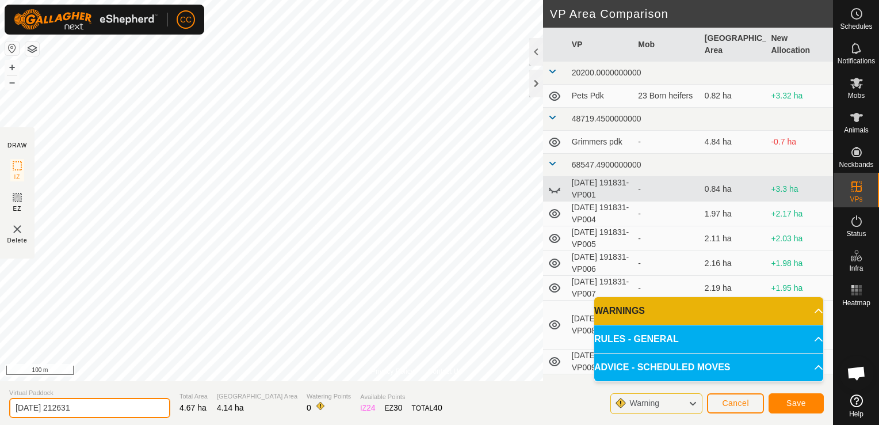
click at [103, 408] on input "[DATE] 212631" at bounding box center [89, 408] width 161 height 20
type input "2"
type input "[PERSON_NAME] pdk"
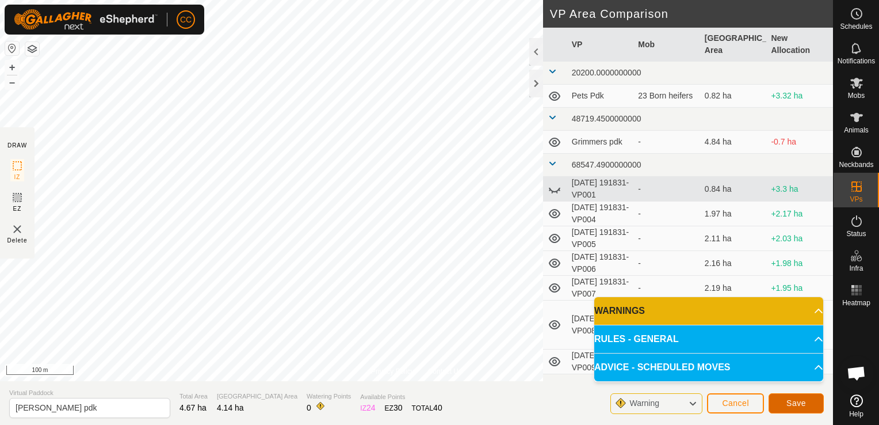
click at [792, 404] on span "Save" at bounding box center [796, 402] width 20 height 9
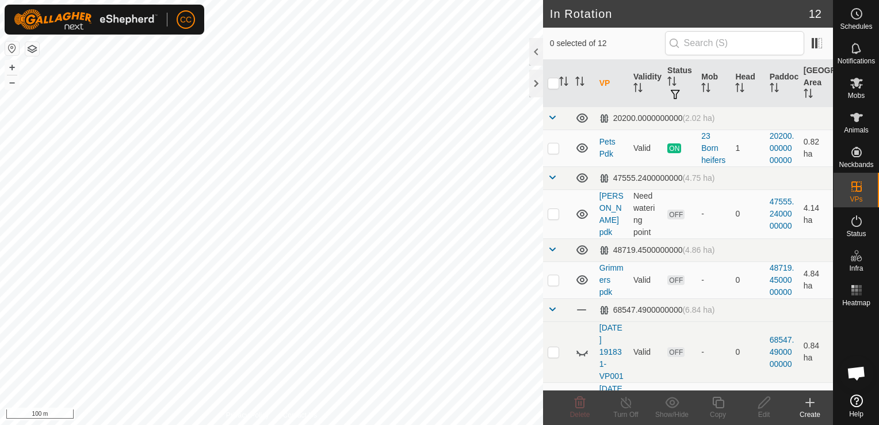
checkbox input "true"
click at [762, 404] on icon at bounding box center [764, 402] width 14 height 14
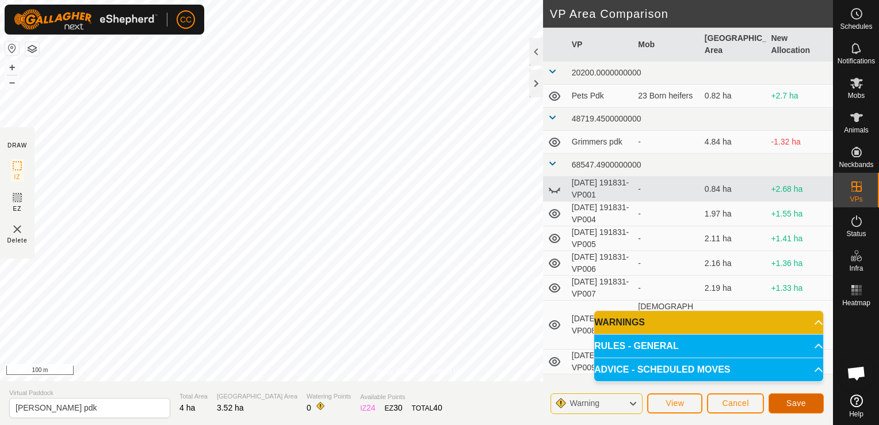
click at [792, 404] on span "Save" at bounding box center [796, 402] width 20 height 9
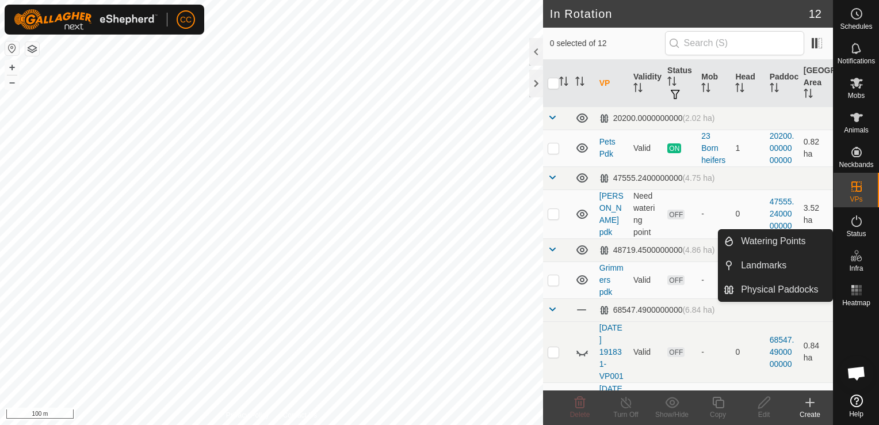
click at [854, 260] on icon at bounding box center [853, 258] width 6 height 6
click at [798, 241] on link "Watering Points" at bounding box center [783, 241] width 98 height 23
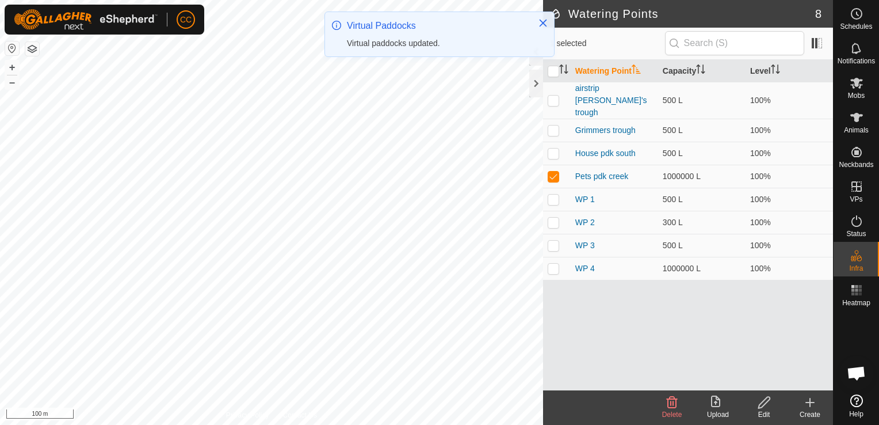
click at [810, 404] on icon at bounding box center [810, 402] width 0 height 8
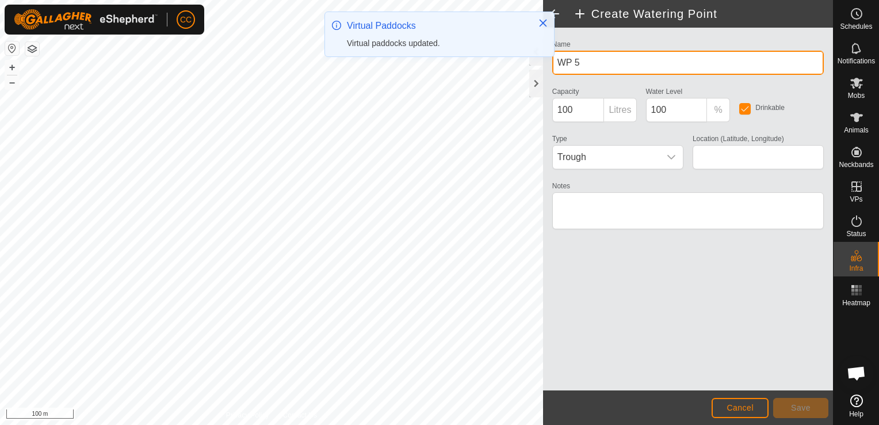
click at [612, 63] on input "WP 5" at bounding box center [688, 63] width 272 height 24
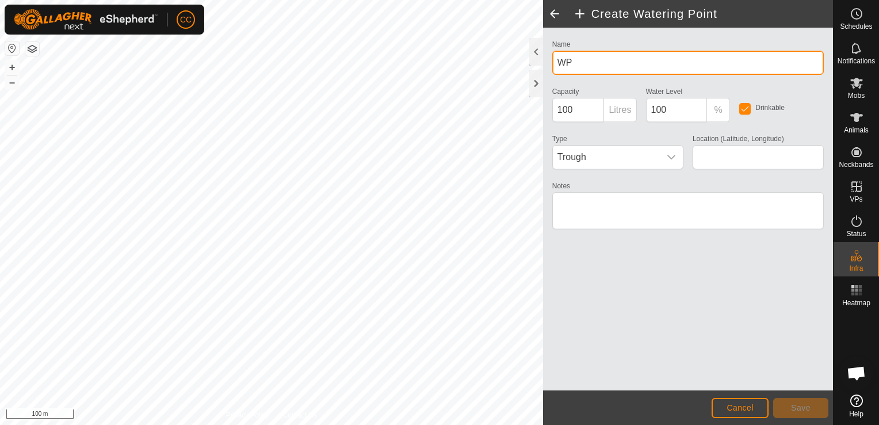
type input "W"
type input "[PERSON_NAME] water trough"
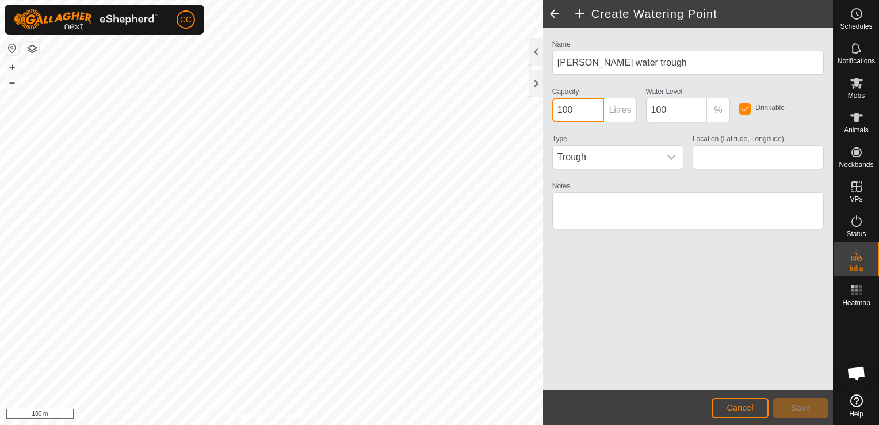
click at [589, 110] on input "100" at bounding box center [578, 110] width 52 height 24
type input "1"
type input "500"
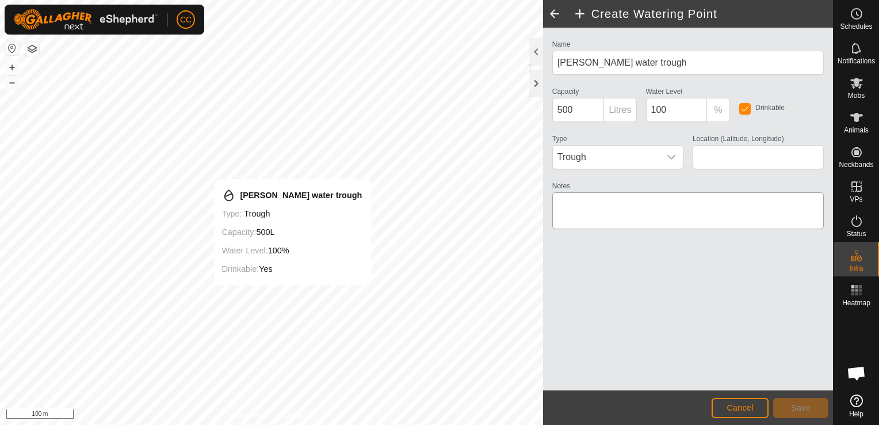
type input "-44.760466, 169.106678"
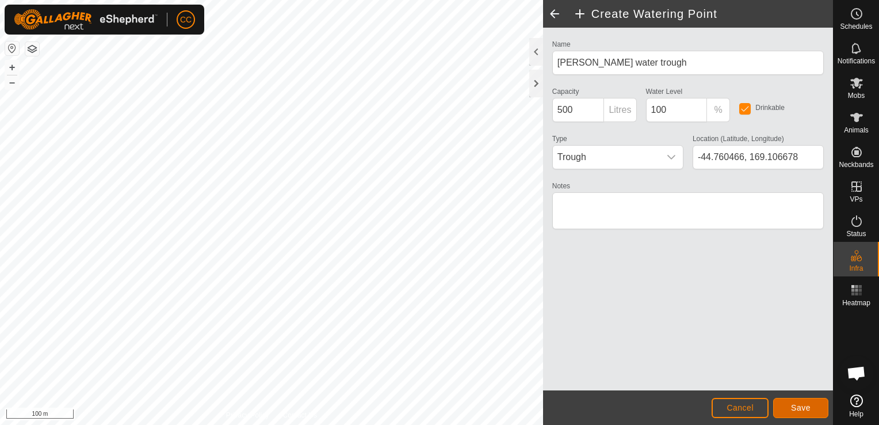
click at [799, 408] on span "Save" at bounding box center [801, 407] width 20 height 9
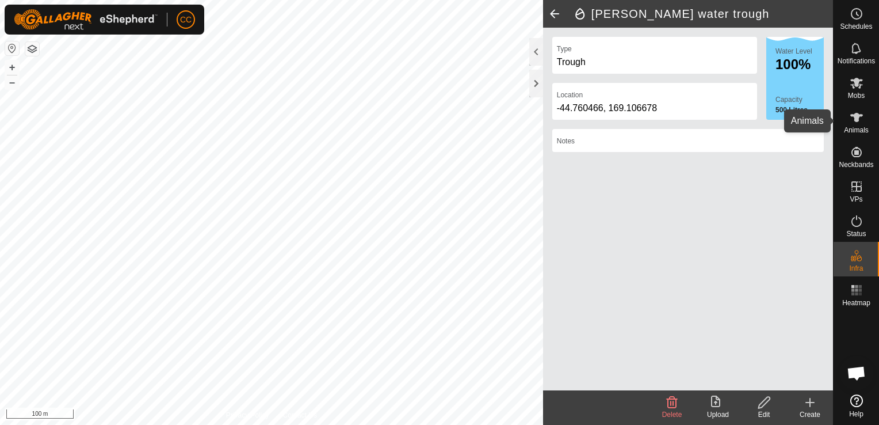
click at [853, 119] on icon at bounding box center [857, 117] width 14 height 14
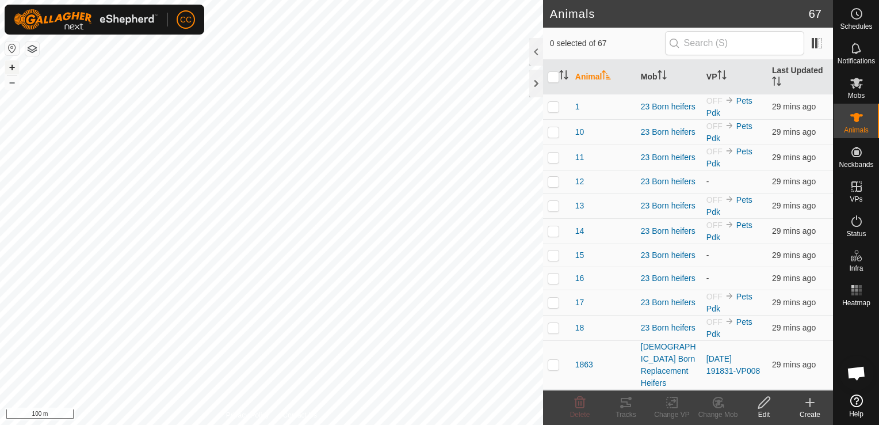
click at [10, 68] on button "+" at bounding box center [12, 67] width 14 height 14
click at [12, 64] on button "+" at bounding box center [12, 67] width 14 height 14
checkbox input "false"
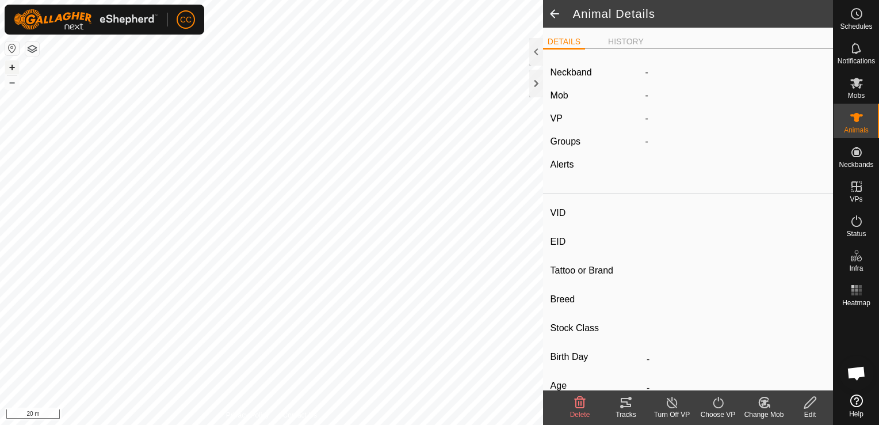
type input "24"
type input "-"
type input "Angus"
type input "-"
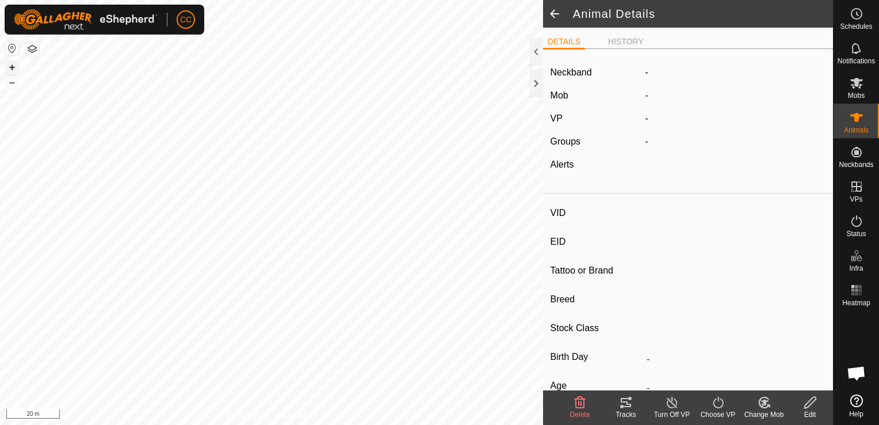
type input "Pregnant"
type input "0 kg"
type input "-"
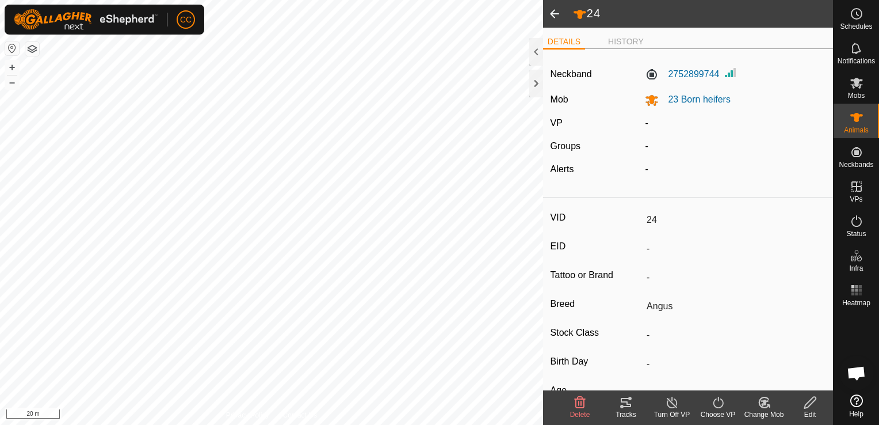
click at [716, 406] on icon at bounding box center [718, 402] width 14 height 14
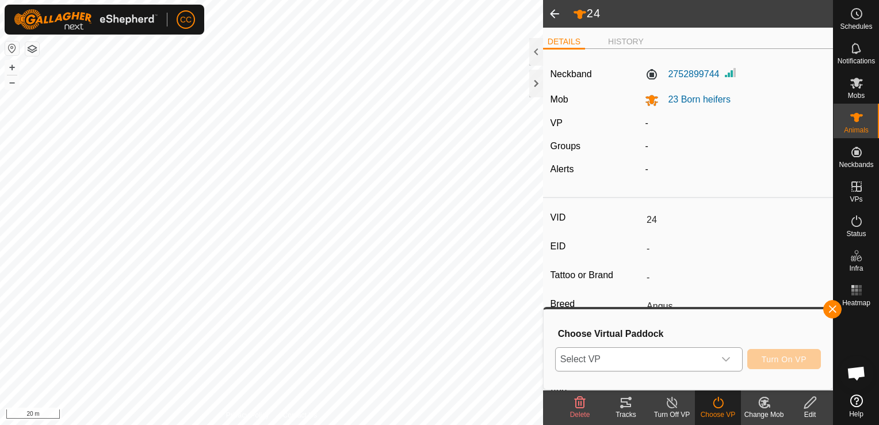
click at [731, 360] on icon "dropdown trigger" at bounding box center [725, 358] width 9 height 9
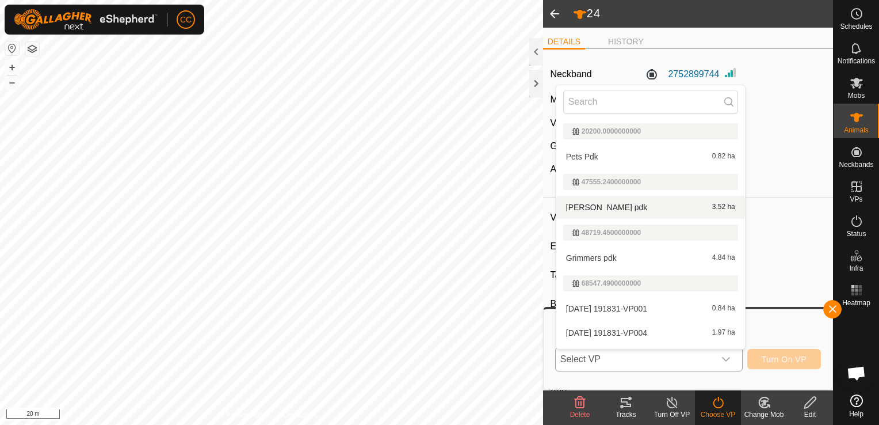
click at [631, 205] on li "[PERSON_NAME] pdk 3.52 ha" at bounding box center [650, 207] width 189 height 23
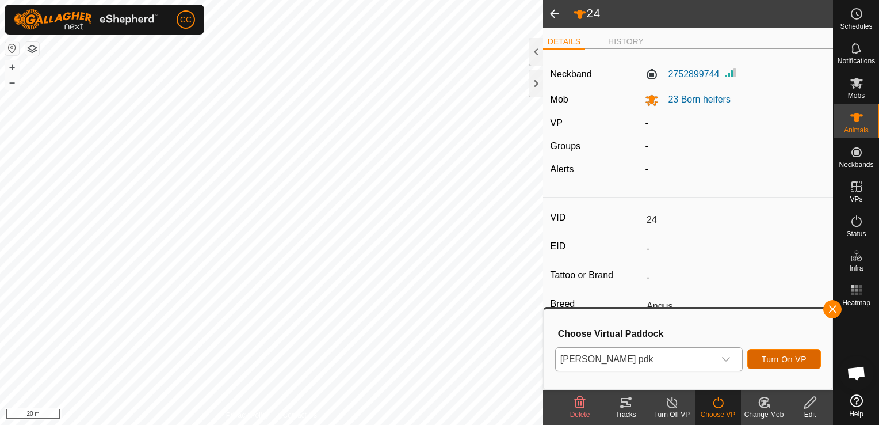
click at [789, 360] on span "Turn On VP" at bounding box center [784, 358] width 45 height 9
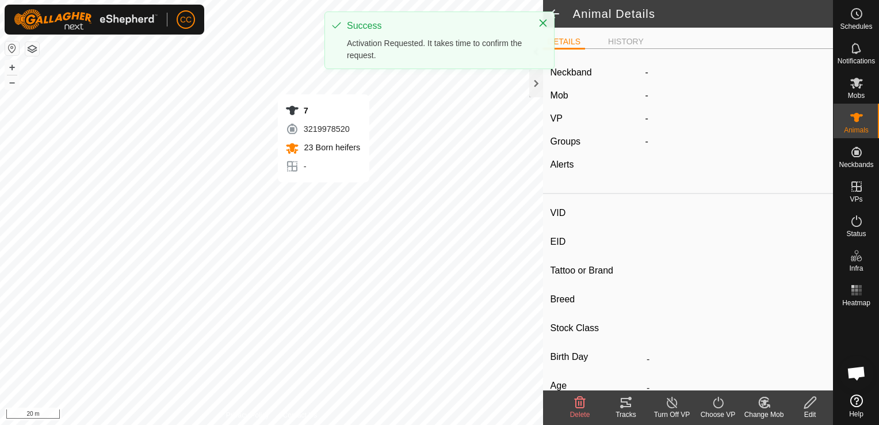
type input "7"
type input "-"
type input "Angus"
type input "-"
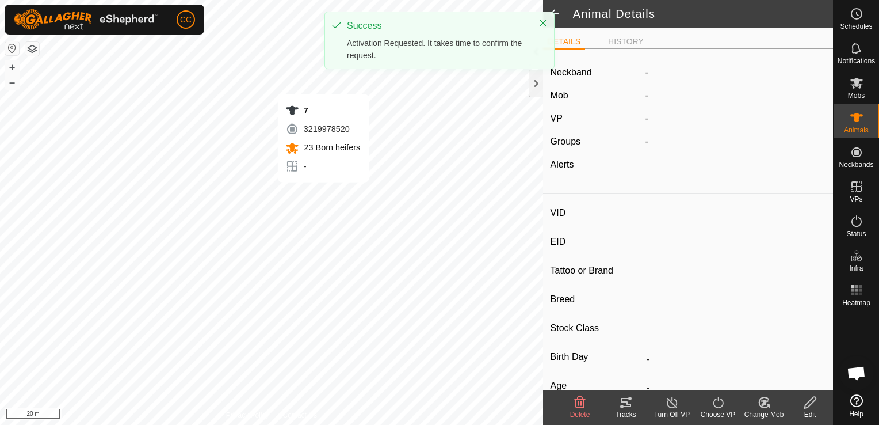
type input "Pregnant"
type input "0 kg"
type input "-"
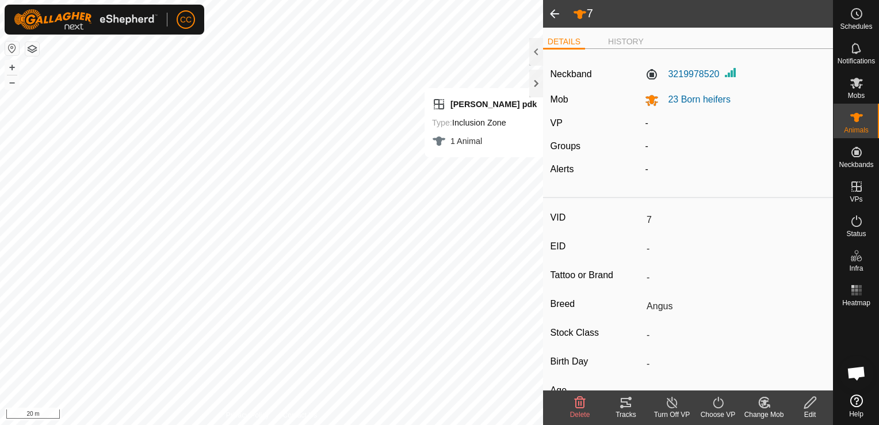
click at [719, 400] on icon at bounding box center [718, 402] width 14 height 14
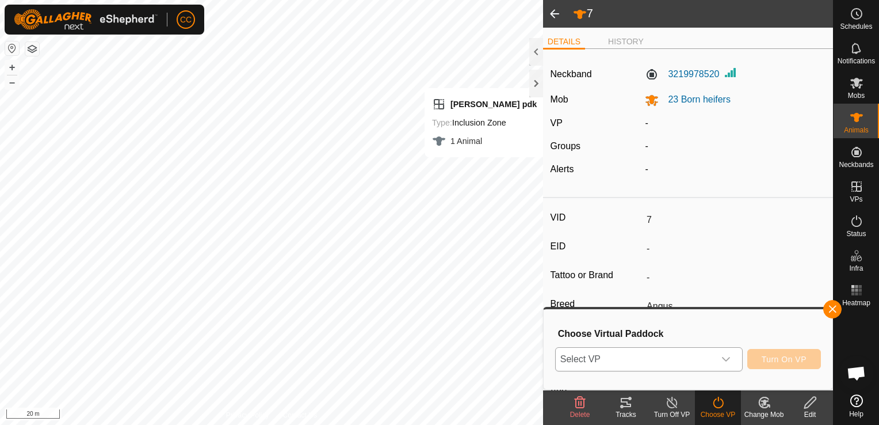
click at [728, 358] on icon "dropdown trigger" at bounding box center [725, 358] width 9 height 9
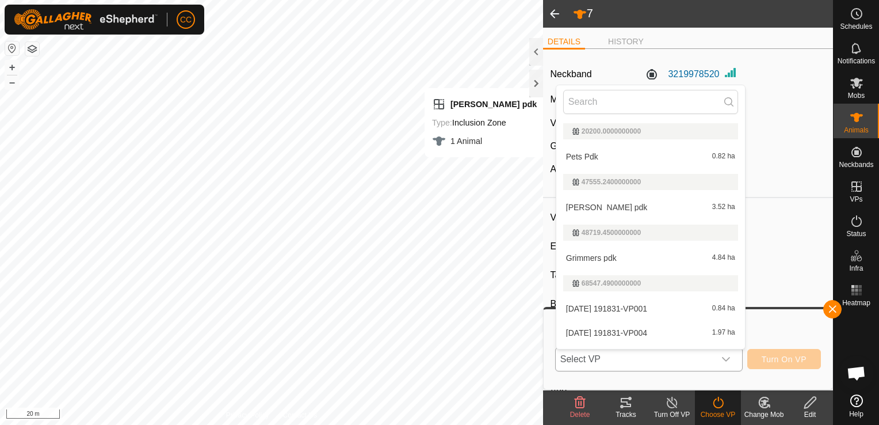
click at [624, 206] on li "[PERSON_NAME] pdk 3.52 ha" at bounding box center [650, 207] width 189 height 23
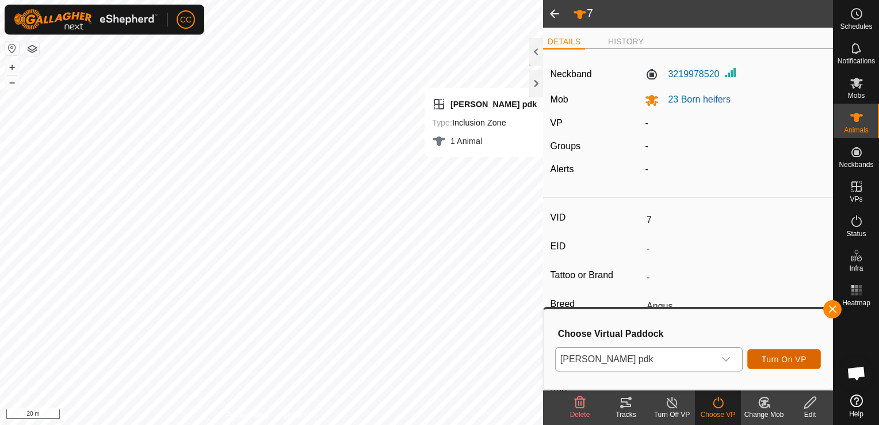
click at [782, 358] on span "Turn On VP" at bounding box center [784, 358] width 45 height 9
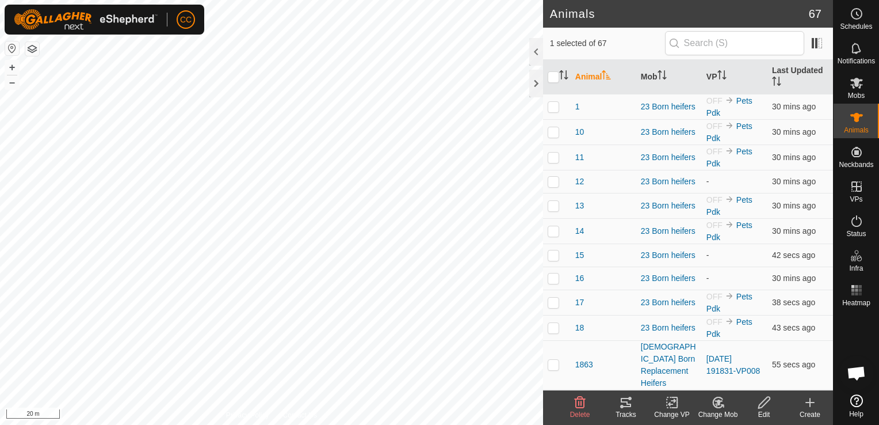
checkbox input "false"
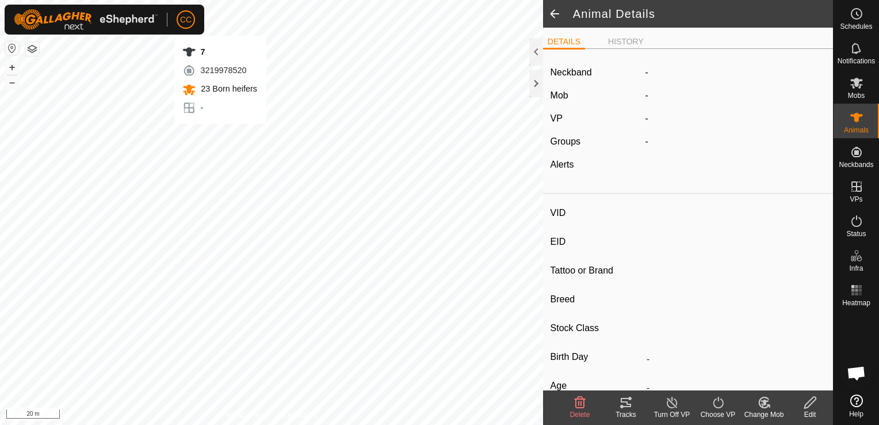
type input "7"
type input "-"
type input "Angus"
type input "-"
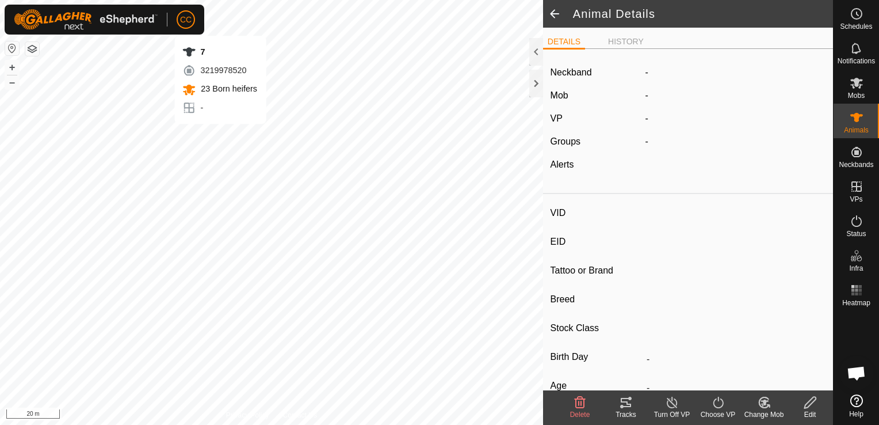
type input "Pregnant"
type input "0 kg"
type input "-"
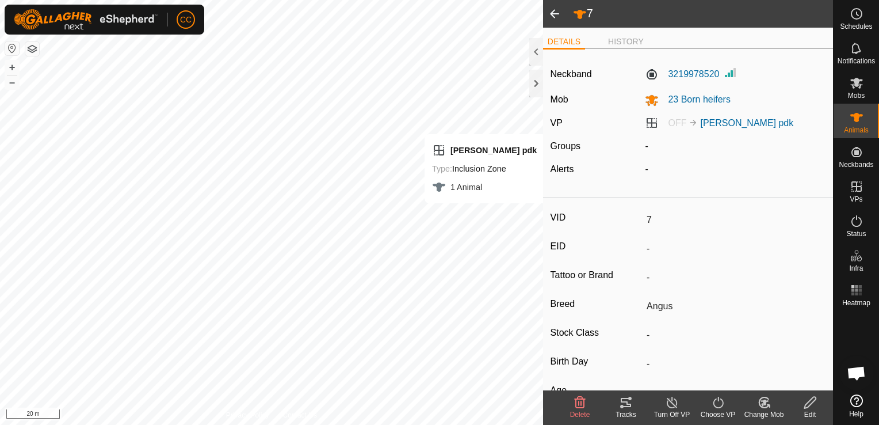
click at [716, 404] on icon at bounding box center [718, 402] width 14 height 14
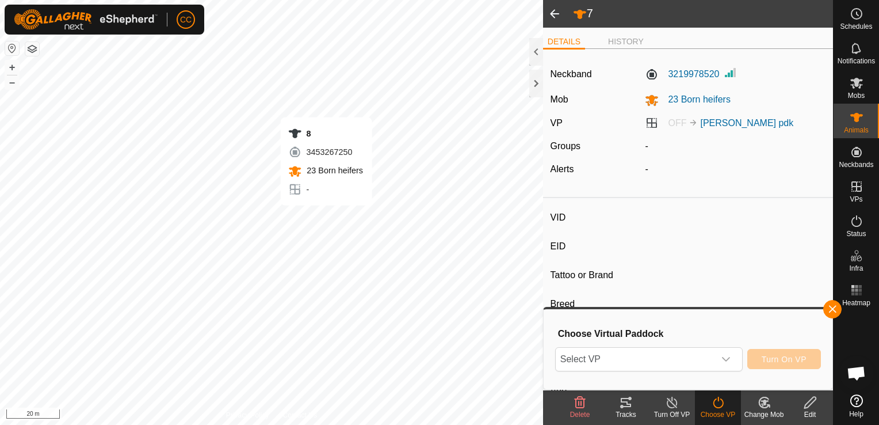
type input "8"
type input "-"
type input "Angus"
type input "-"
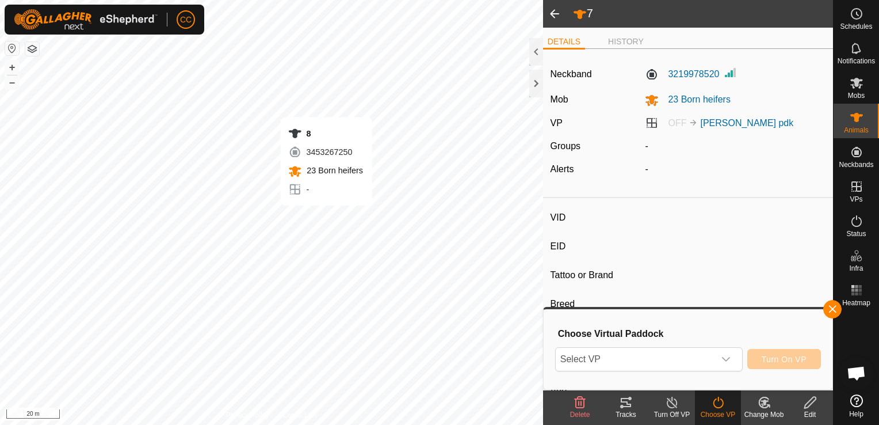
type input "0 kg"
type input "-"
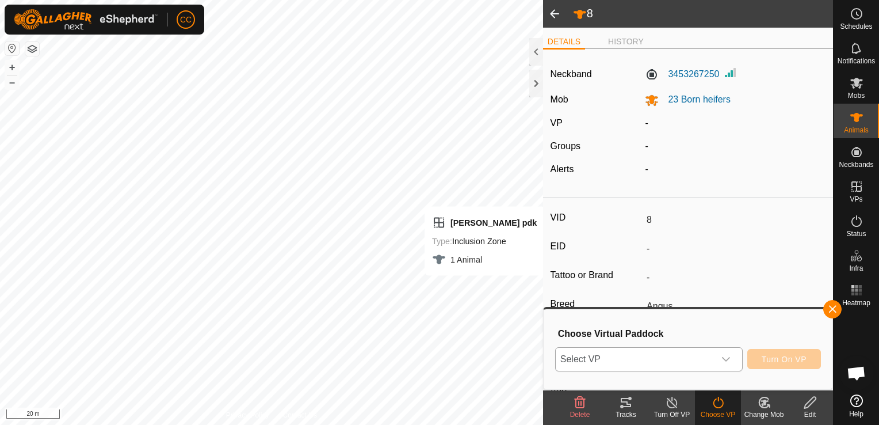
click at [728, 357] on icon "dropdown trigger" at bounding box center [725, 358] width 9 height 9
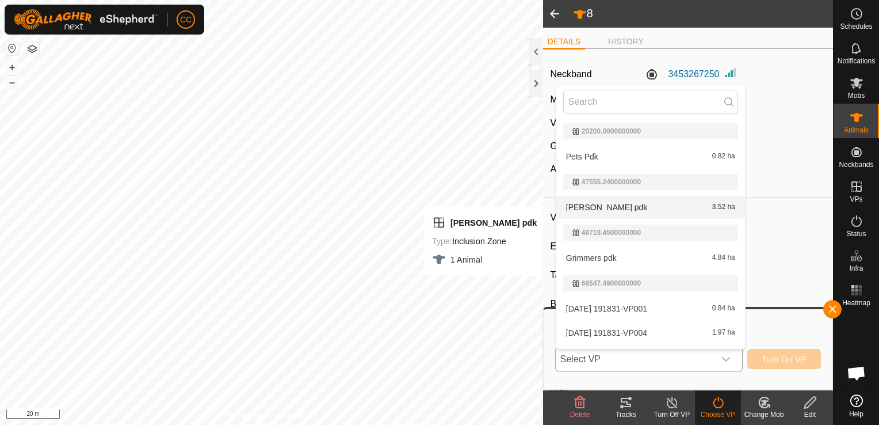
click at [625, 210] on li "[PERSON_NAME] pdk 3.52 ha" at bounding box center [650, 207] width 189 height 23
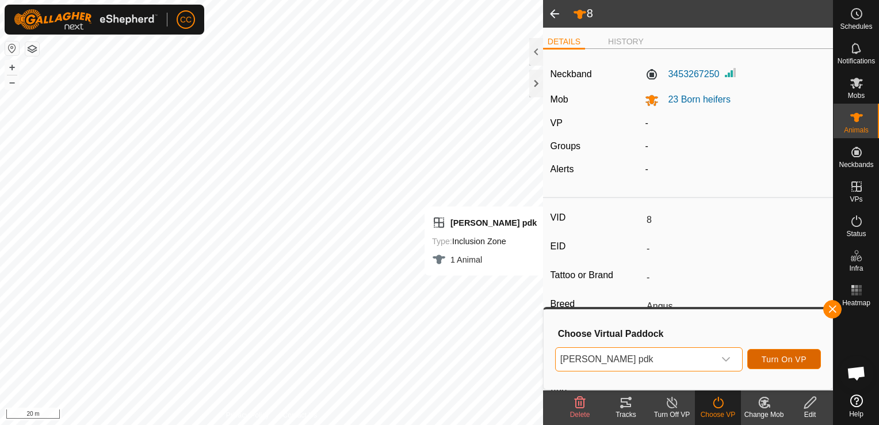
click at [777, 356] on span "Turn On VP" at bounding box center [784, 358] width 45 height 9
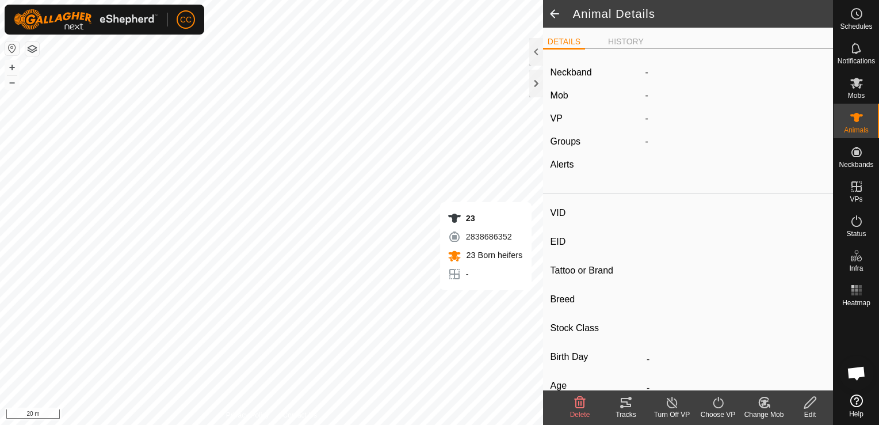
type input "23"
type input "-"
type input "Angus"
type input "-"
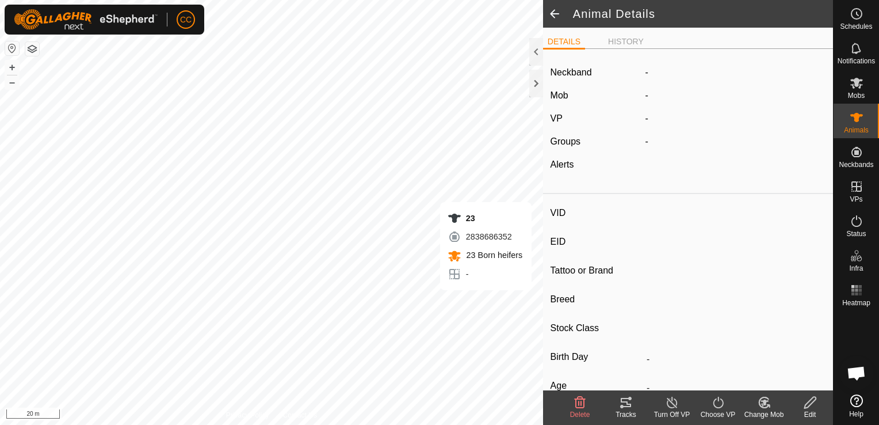
type input "Pregnant"
type input "0 kg"
type input "-"
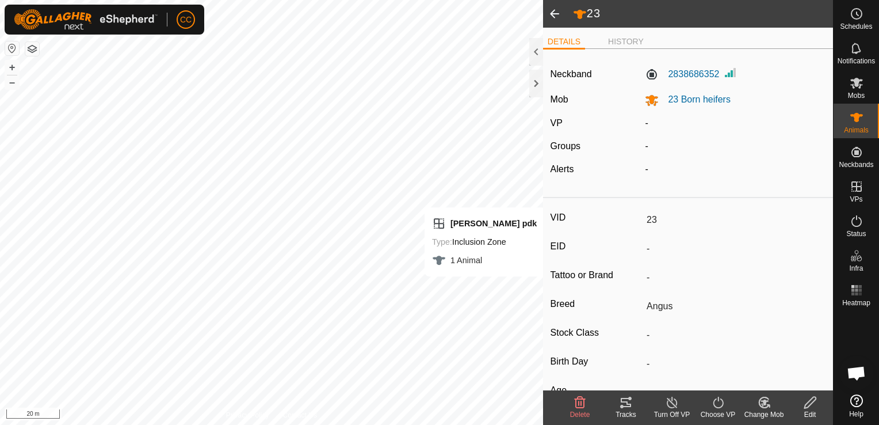
click at [716, 403] on icon at bounding box center [718, 402] width 14 height 14
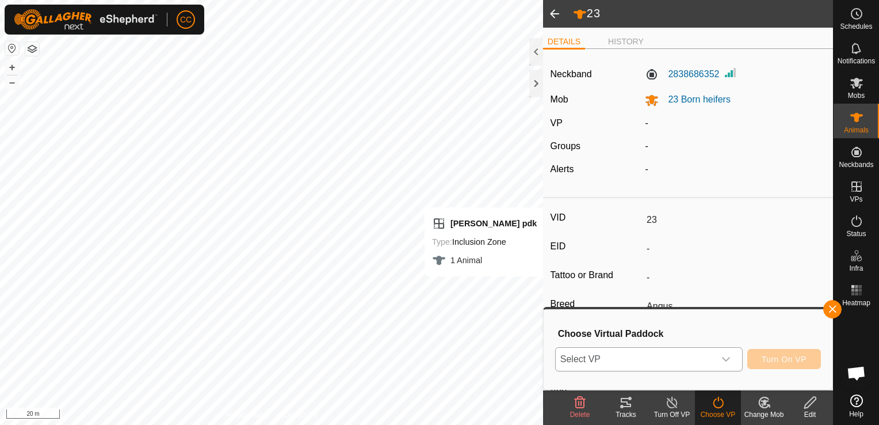
click at [727, 360] on icon "dropdown trigger" at bounding box center [726, 359] width 8 height 5
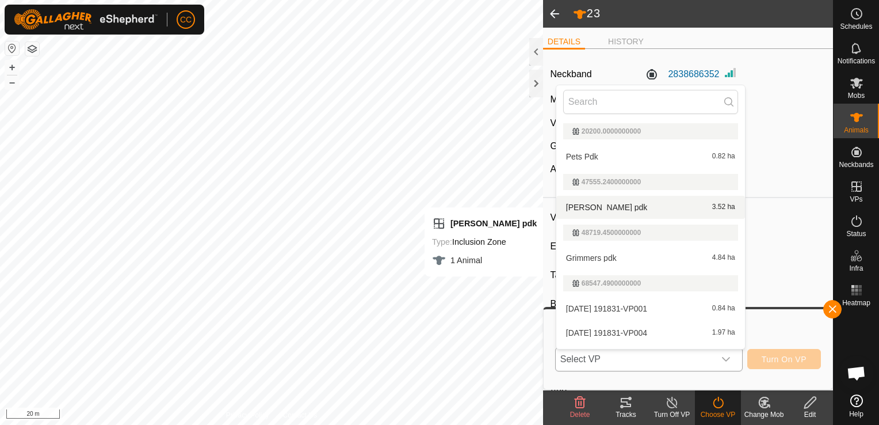
click at [617, 205] on li "[PERSON_NAME] pdk 3.52 ha" at bounding box center [650, 207] width 189 height 23
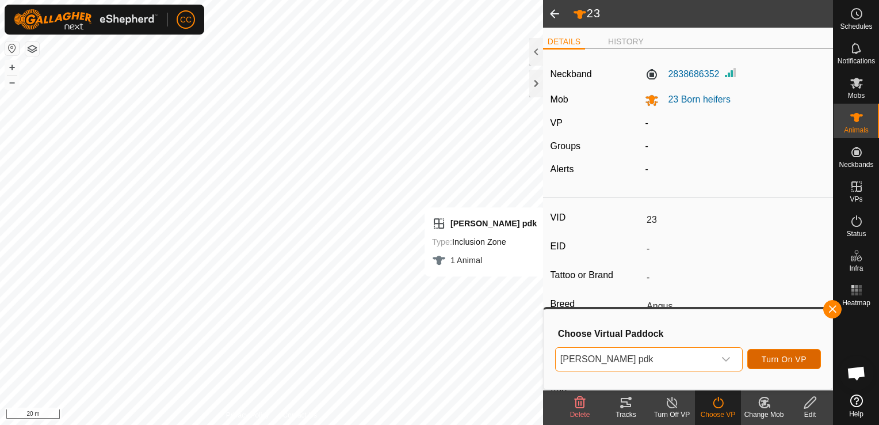
click at [785, 360] on span "Turn On VP" at bounding box center [784, 358] width 45 height 9
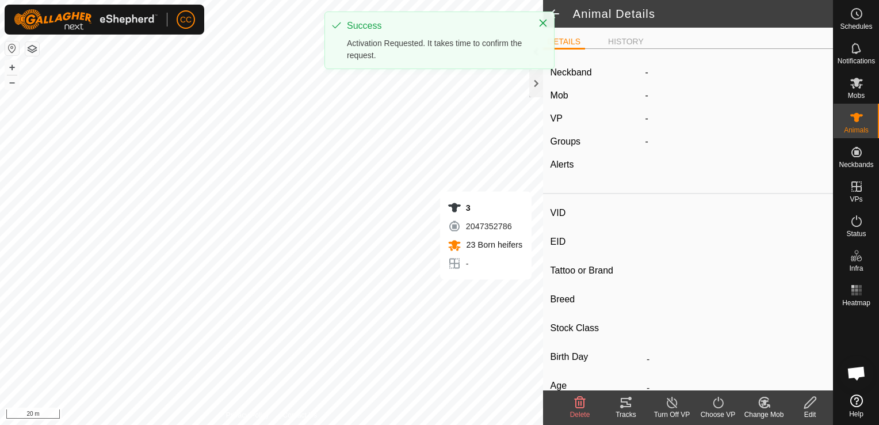
type input "3"
type input "-"
type input "Angus"
type input "-"
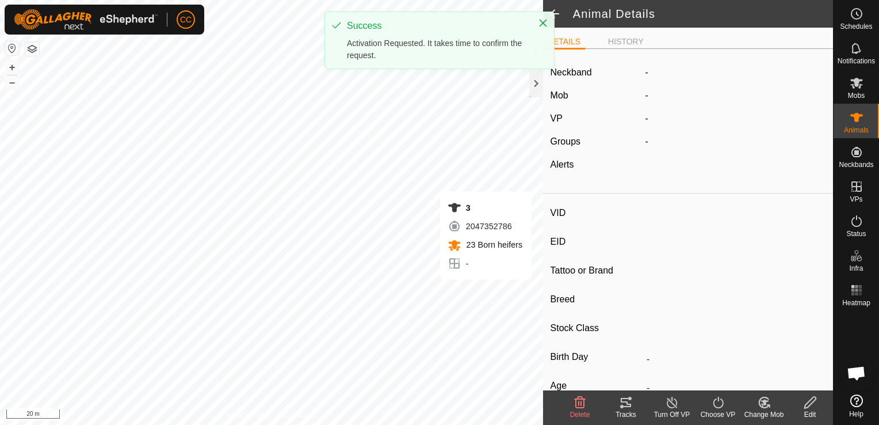
type input "Pregnant"
type input "0 kg"
type input "-"
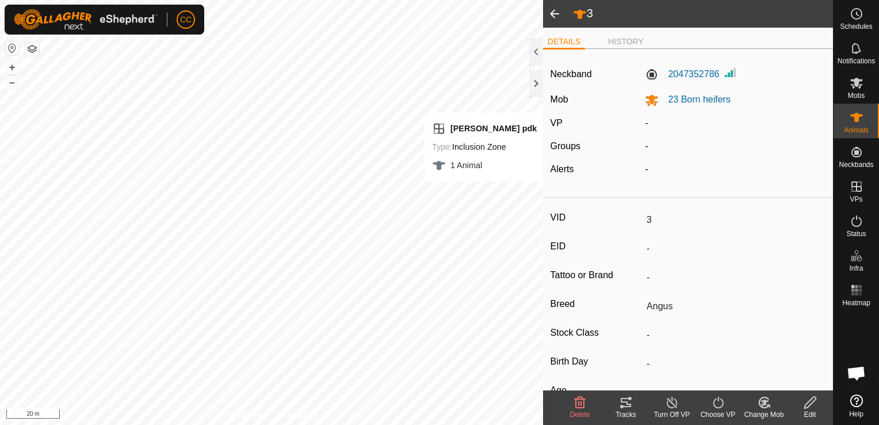
click at [583, 123] on div "VP" at bounding box center [593, 123] width 95 height 14
click at [716, 405] on icon at bounding box center [718, 402] width 14 height 14
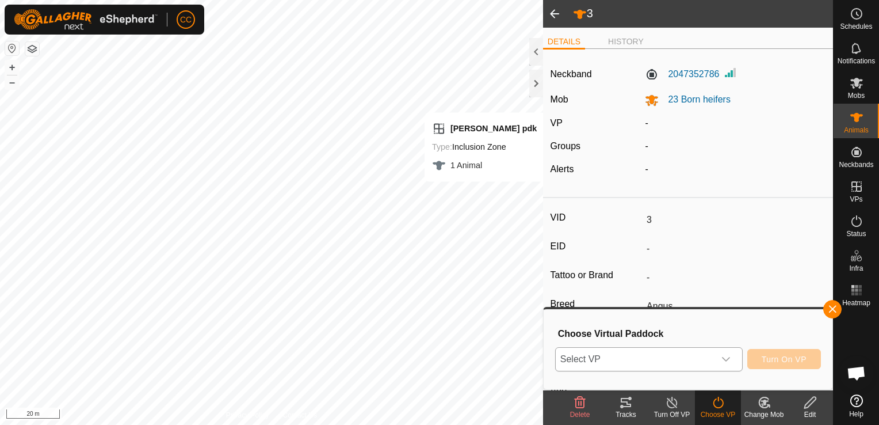
click at [730, 361] on icon "dropdown trigger" at bounding box center [725, 358] width 9 height 9
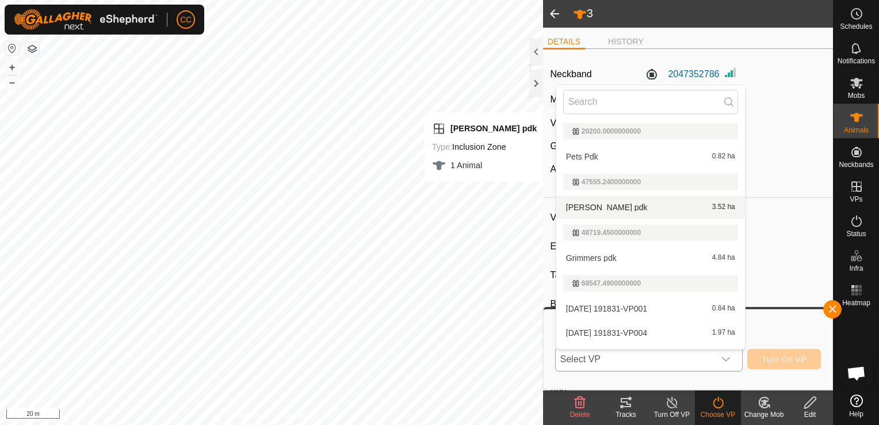
click at [591, 206] on li "[PERSON_NAME] pdk 3.52 ha" at bounding box center [650, 207] width 189 height 23
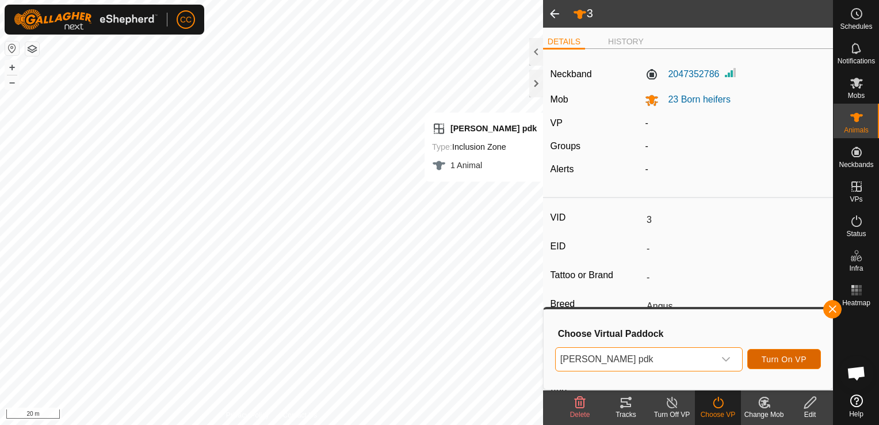
click at [770, 358] on span "Turn On VP" at bounding box center [784, 358] width 45 height 9
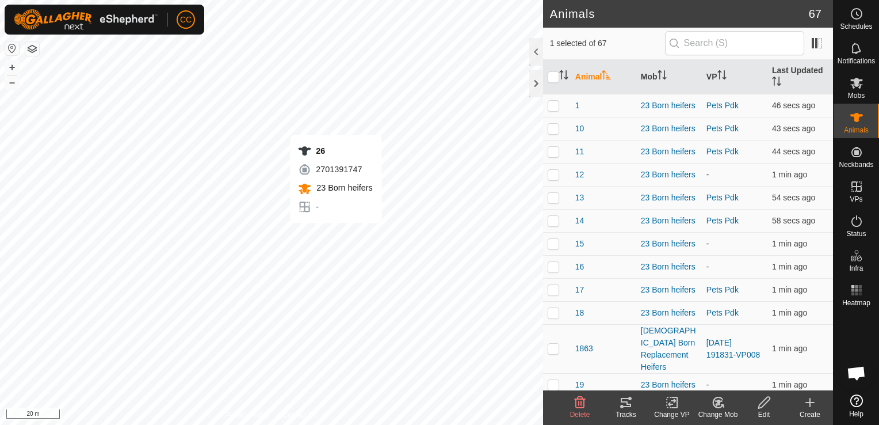
click at [336, 234] on div "26 2701391747 23 Born heifers - + – ⇧ i 20 m" at bounding box center [271, 212] width 543 height 425
checkbox input "true"
click at [320, 219] on div "8 3453267250 23 Born heifers - + – ⇧ i 20 m" at bounding box center [271, 212] width 543 height 425
click at [314, 220] on div "8 3453267250 23 Born heifers - + – ⇧ i 20 m" at bounding box center [271, 212] width 543 height 425
checkbox input "false"
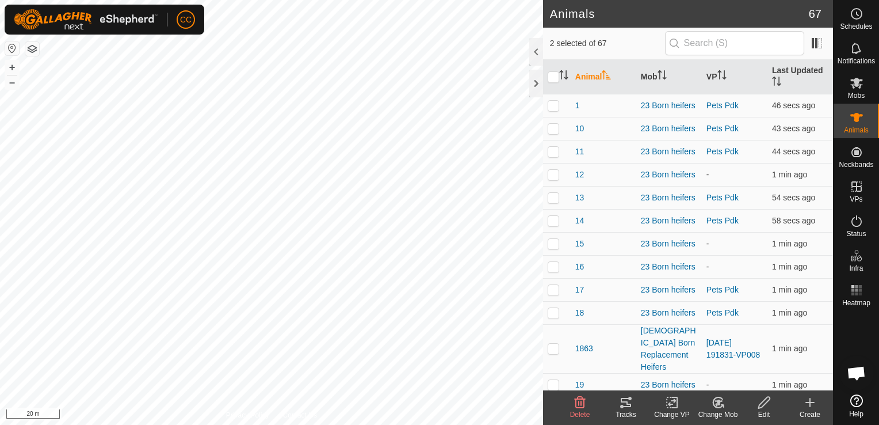
click at [314, 220] on div "8 3453267250 23 Born heifers - + – ⇧ i 20 m" at bounding box center [271, 212] width 543 height 425
checkbox input "true"
click at [320, 215] on div "8 3453267250 23 Born heifers - + – ⇧ i 20 m" at bounding box center [271, 212] width 543 height 425
checkbox input "true"
click at [280, 190] on div "27 3520462491 23 Born heifers - + – ⇧ i 20 m" at bounding box center [271, 212] width 543 height 425
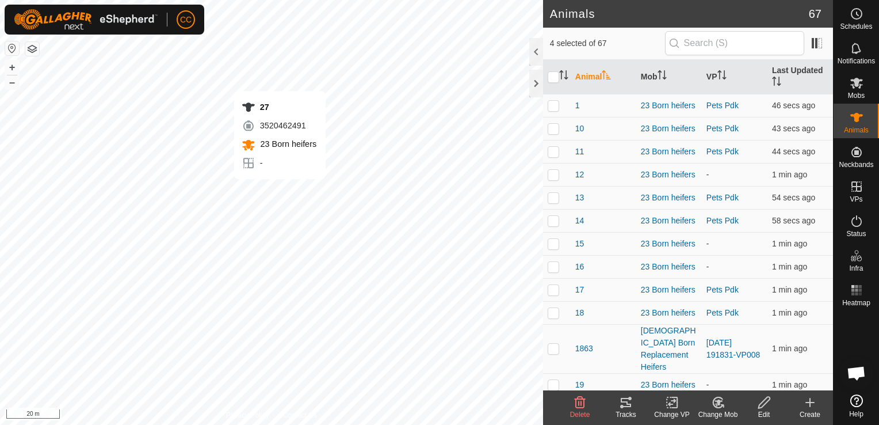
checkbox input "true"
click at [216, 136] on div "7 3219978520 23 Born heifers - + – ⇧ i 20 m" at bounding box center [271, 212] width 543 height 425
checkbox input "true"
click at [390, 138] on div "24 2752899744 23 Born heifers - + – ⇧ i 20 m" at bounding box center [271, 212] width 543 height 425
checkbox input "true"
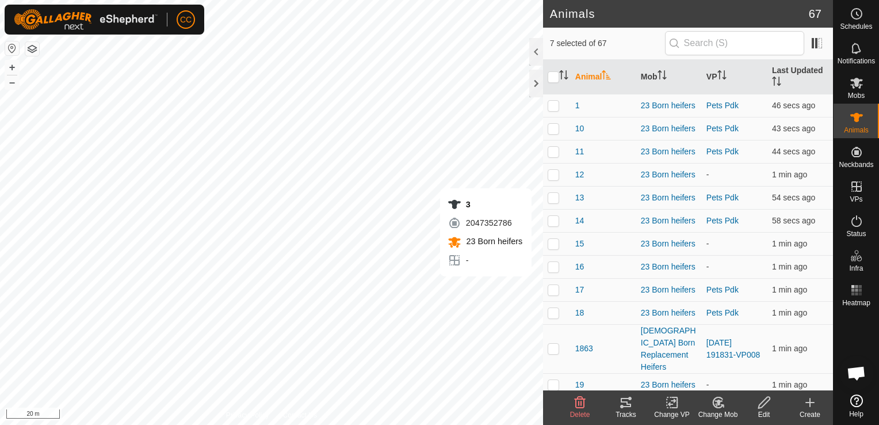
click at [501, 288] on div "3 2047352786 23 Born heifers - + – ⇧ i 20 m" at bounding box center [271, 212] width 543 height 425
checkbox input "true"
click at [530, 299] on div "23 2838686352 23 Born heifers - + – ⇧ i 20 m" at bounding box center [271, 212] width 543 height 425
checkbox input "true"
click at [327, 263] on div "12 2873735848 23 Born heifers - + – ⇧ i 20 m" at bounding box center [271, 212] width 543 height 425
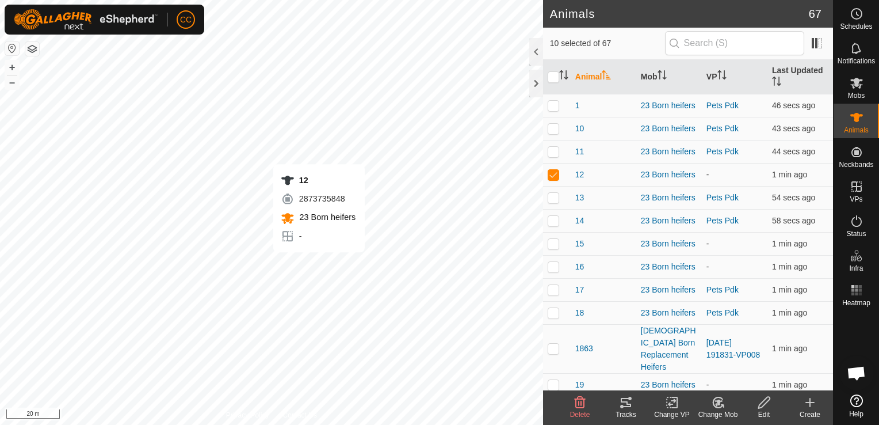
click at [319, 263] on div "12 2873735848 23 Born heifers - + – ⇧ i 20 m" at bounding box center [271, 212] width 543 height 425
checkbox input "false"
click at [319, 263] on div "12 2873735848 23 Born heifers - + – ⇧ i 20 m" at bounding box center [271, 212] width 543 height 425
click at [327, 264] on div "40 0759457476 23 Born heifers - + – ⇧ i 20 m" at bounding box center [271, 212] width 543 height 425
checkbox input "false"
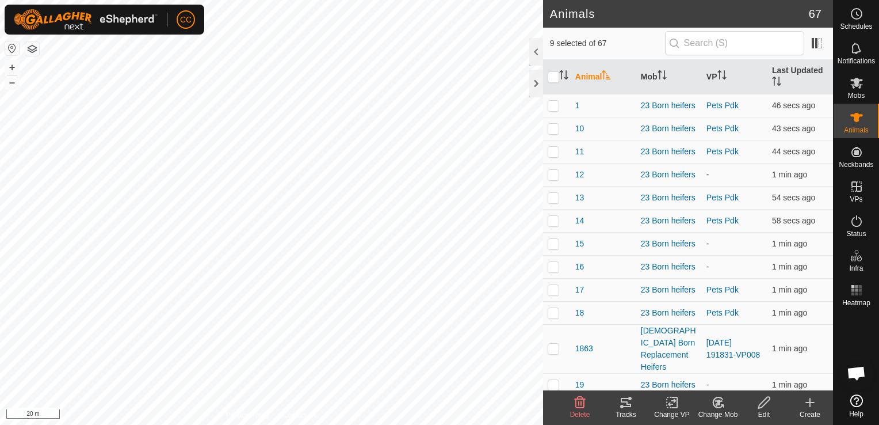
click at [327, 264] on div "40 0759457476 23 Born heifers - + – ⇧ i 20 m" at bounding box center [271, 212] width 543 height 425
checkbox input "true"
click at [315, 263] on div "40 0759457476 23 Born heifers - + – ⇧ i 20 m" at bounding box center [271, 212] width 543 height 425
checkbox input "true"
click at [301, 258] on div "16 2154390267 23 Born heifers - + – ⇧ i 20 m" at bounding box center [271, 212] width 543 height 425
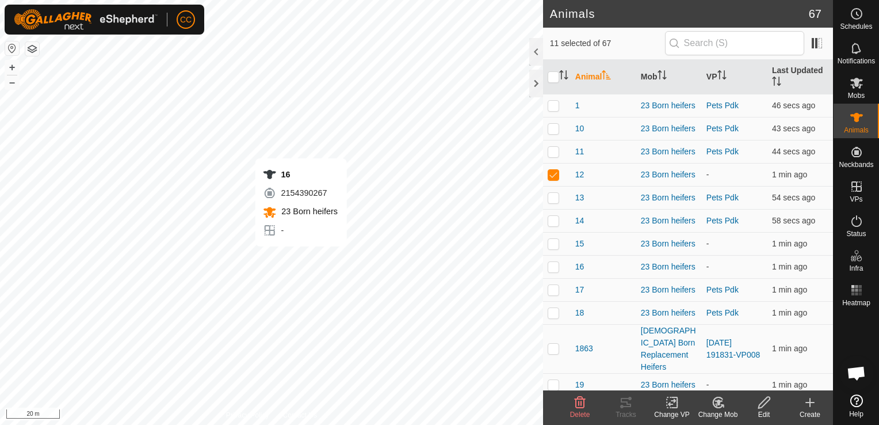
checkbox input "true"
click at [315, 236] on div "30 2956231720 23 Born heifers - + – ⇧ i 20 m" at bounding box center [271, 212] width 543 height 425
checkbox input "true"
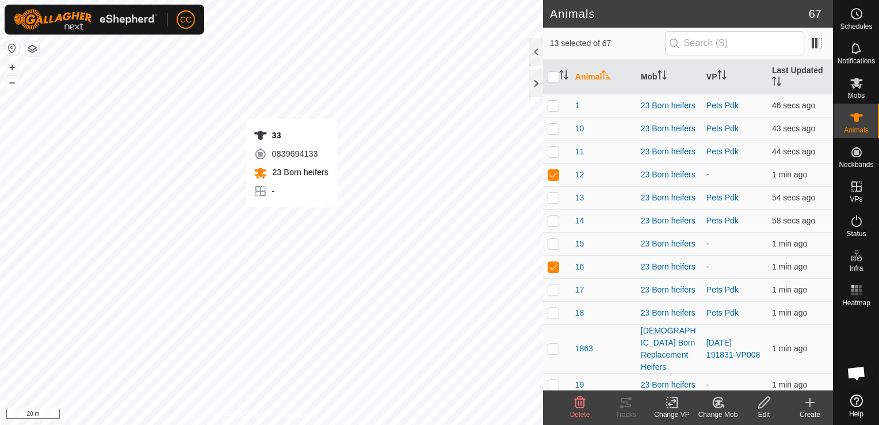
click at [292, 219] on div "33 0839694133 23 Born heifers - + – ⇧ i 20 m" at bounding box center [271, 212] width 543 height 425
checkbox input "true"
click at [292, 228] on div "15 1639254303 23 Born heifers - + – ⇧ i 20 m" at bounding box center [271, 212] width 543 height 425
checkbox input "true"
click at [276, 255] on div "37 4062897778 23 Born heifers - + – ⇧ i 20 m" at bounding box center [271, 212] width 543 height 425
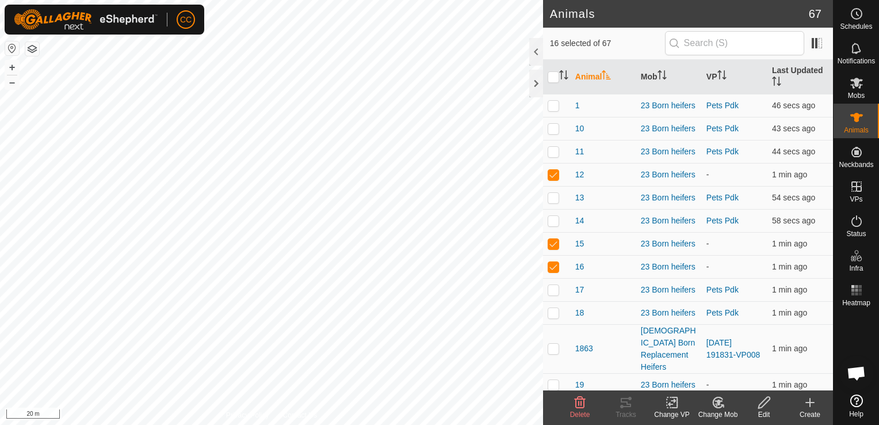
checkbox input "true"
click at [251, 261] on div "25 0990716710 23 Born heifers - + – ⇧ i 20 m" at bounding box center [271, 212] width 543 height 425
checkbox input "true"
click at [259, 313] on div "19 2553275777 23 Born heifers - + – ⇧ i 20 m" at bounding box center [271, 212] width 543 height 425
checkbox input "true"
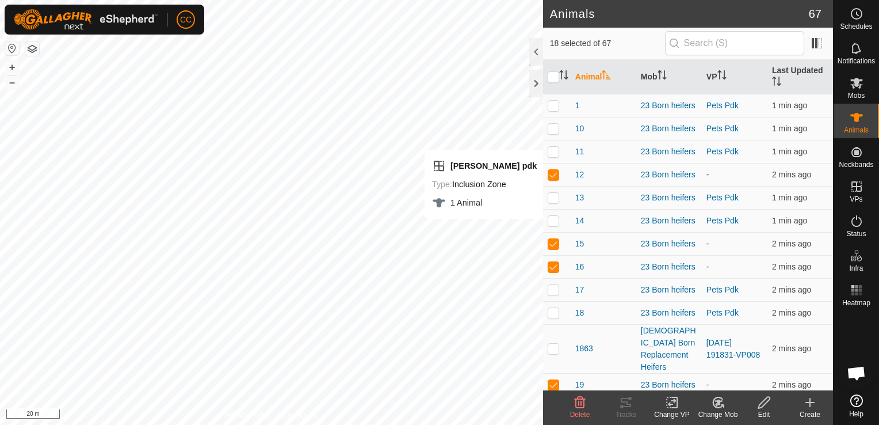
click at [720, 403] on icon at bounding box center [718, 402] width 14 height 14
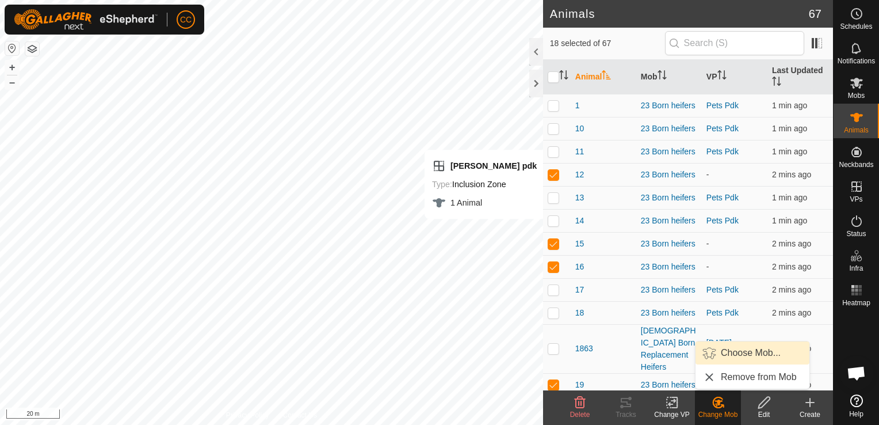
click at [736, 354] on link "Choose Mob..." at bounding box center [753, 352] width 114 height 23
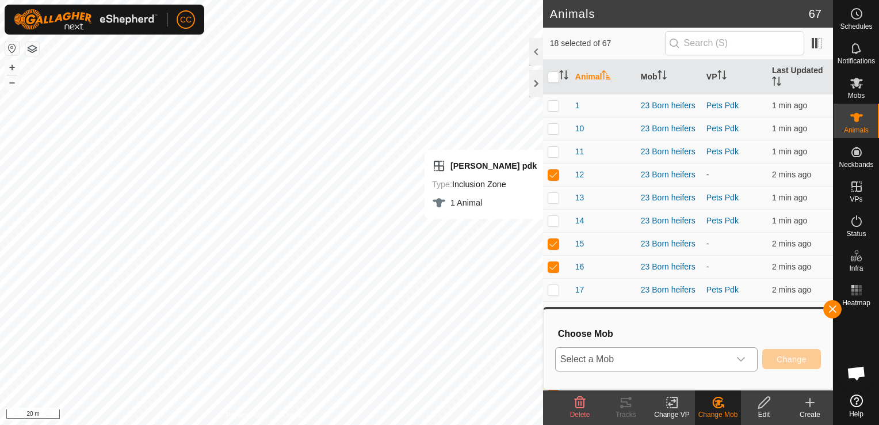
click at [746, 358] on icon "dropdown trigger" at bounding box center [740, 358] width 9 height 9
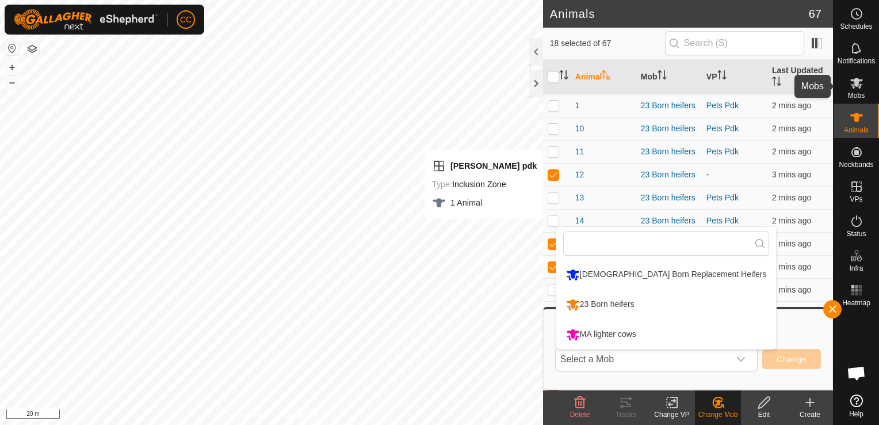
click at [858, 85] on icon at bounding box center [856, 83] width 13 height 11
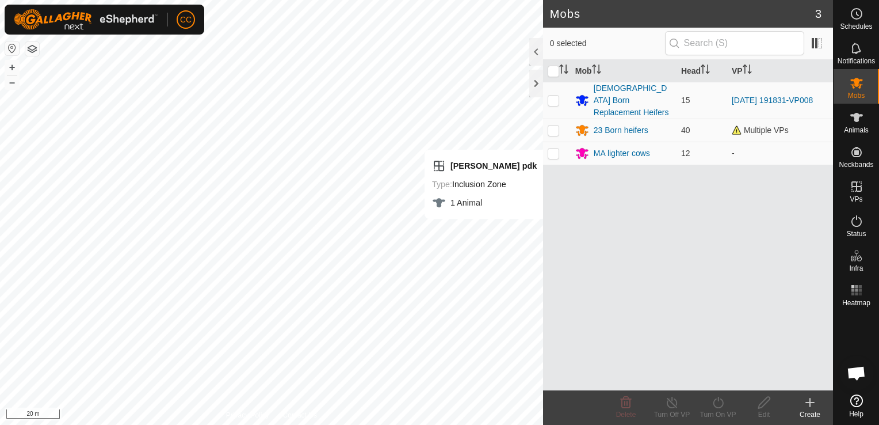
click at [810, 404] on icon at bounding box center [810, 402] width 0 height 8
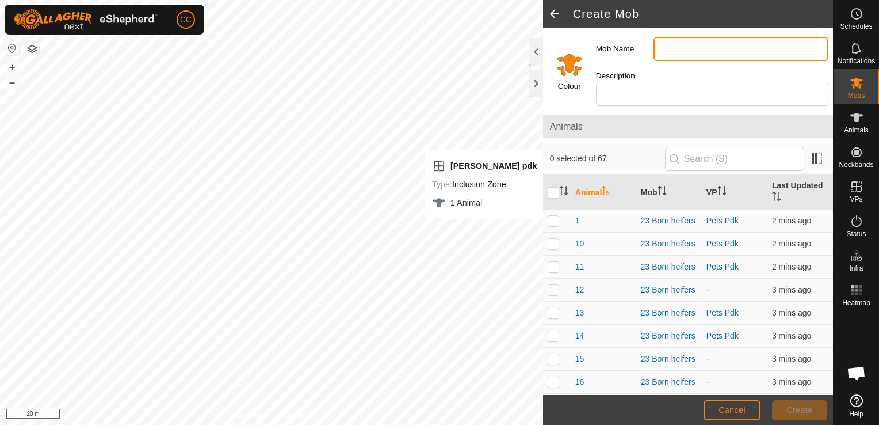
click at [683, 49] on input "Mob Name" at bounding box center [741, 49] width 175 height 24
type input "First calved [DEMOGRAPHIC_DATA] born heifers"
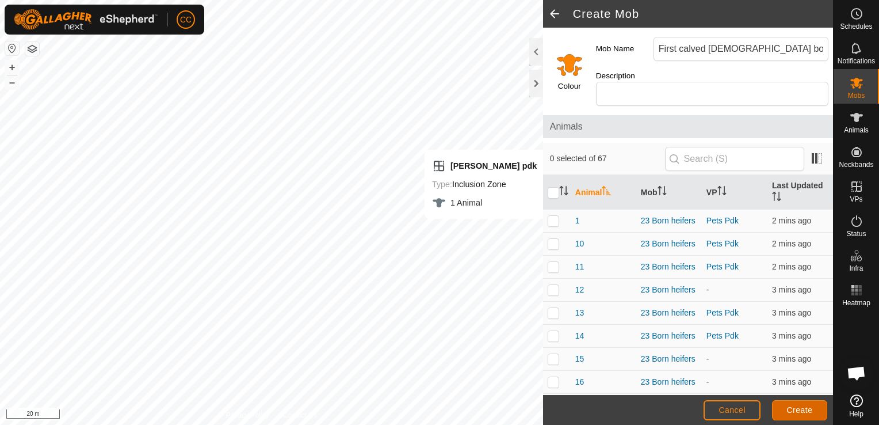
click at [802, 406] on span "Create" at bounding box center [800, 409] width 26 height 9
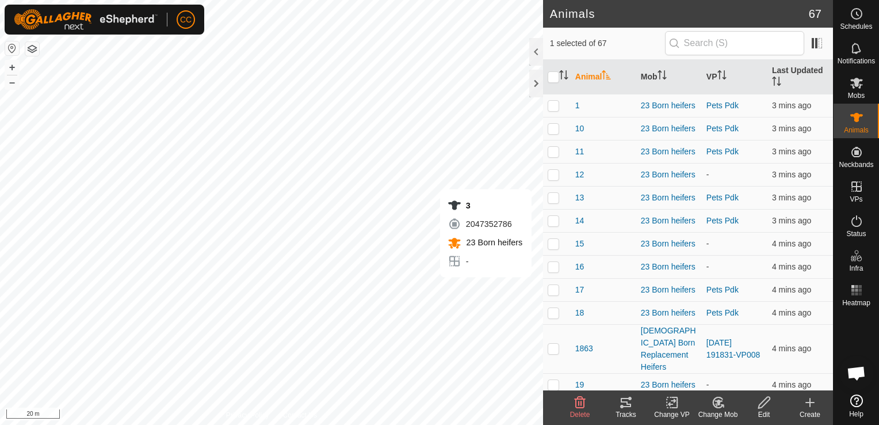
click at [502, 289] on div "3 2047352786 23 Born heifers - + – ⇧ i 20 m" at bounding box center [271, 212] width 543 height 425
checkbox input "true"
click at [535, 300] on div "23 2838686352 23 Born heifers - + – ⇧ i 20 m" at bounding box center [271, 212] width 543 height 425
checkbox input "true"
click at [216, 137] on div "7 3219978520 23 Born heifers - + – ⇧ i 20 m" at bounding box center [271, 212] width 543 height 425
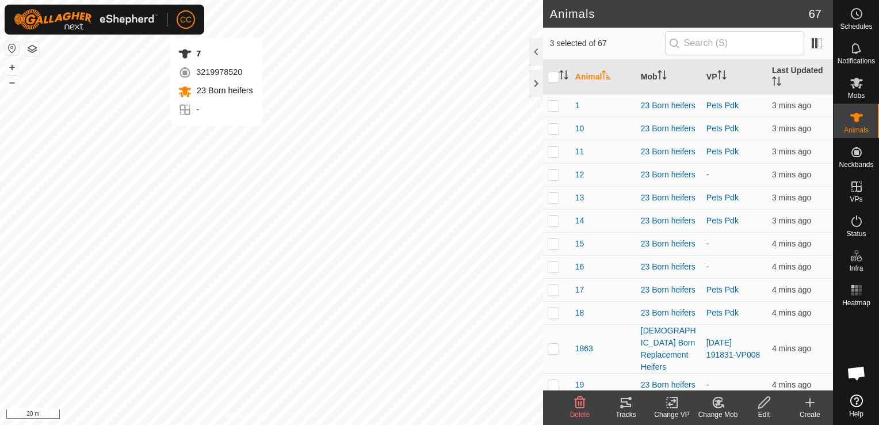
checkbox input "true"
click at [276, 189] on div "27 3520462491 23 Born heifers - + – ⇧ i 20 m" at bounding box center [271, 212] width 543 height 425
checkbox input "true"
click at [319, 215] on div "8 3453267250 23 Born heifers - + – ⇧ i 20 m" at bounding box center [271, 212] width 543 height 425
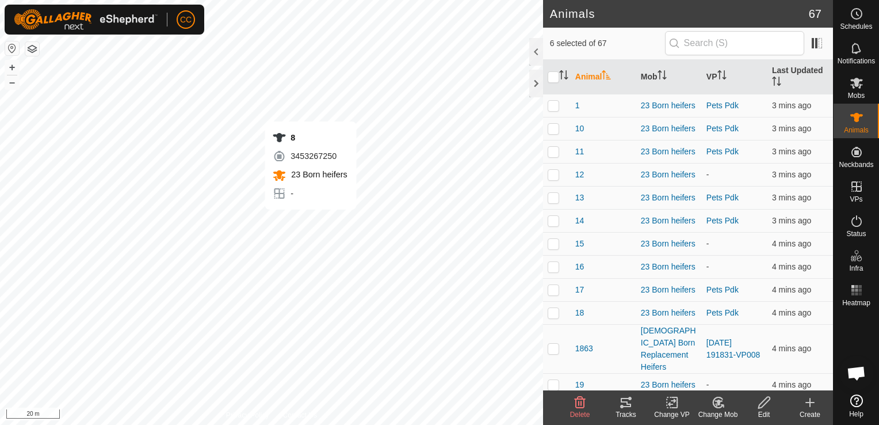
click at [311, 221] on div "8 3453267250 23 Born heifers - + – ⇧ i 20 m" at bounding box center [271, 212] width 543 height 425
checkbox input "false"
click at [310, 222] on div "31 1338074866 23 Born heifers - + – ⇧ i 20 m" at bounding box center [271, 212] width 543 height 425
checkbox input "true"
click at [322, 213] on div "[PERSON_NAME] pdk Type: Inclusion Zone 1 Animal + – ⇧ i 20 m" at bounding box center [271, 212] width 543 height 425
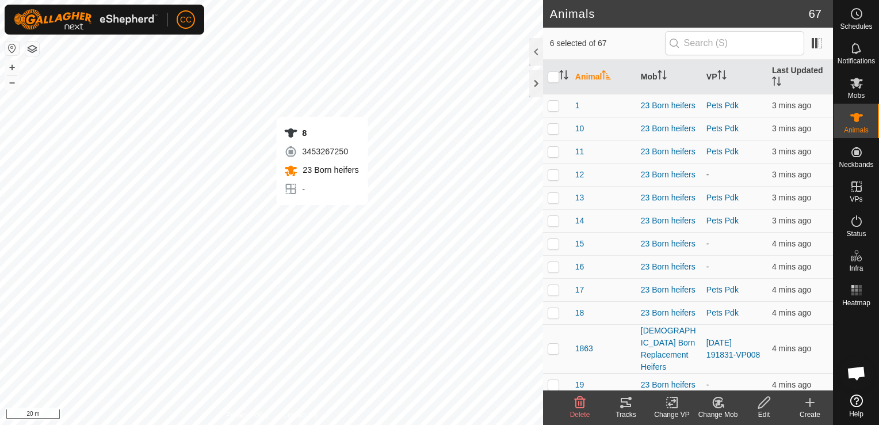
click at [322, 216] on div "8 3453267250 23 Born heifers - + – ⇧ i 20 m" at bounding box center [271, 212] width 543 height 425
checkbox input "true"
click at [332, 232] on div "26 2701391747 23 Born heifers - + – ⇧ i 20 m" at bounding box center [271, 212] width 543 height 425
checkbox input "true"
click at [376, 251] on div "28 1066686218 23 Born heifers - + – ⇧ i 20 m" at bounding box center [271, 212] width 543 height 425
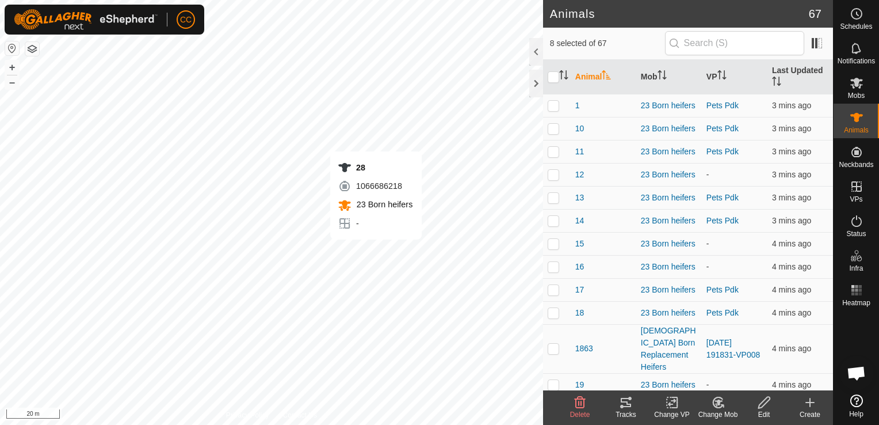
checkbox input "true"
click at [291, 215] on div "33 0839694133 23 Born heifers - + – ⇧ i 20 m" at bounding box center [271, 212] width 543 height 425
checkbox input "true"
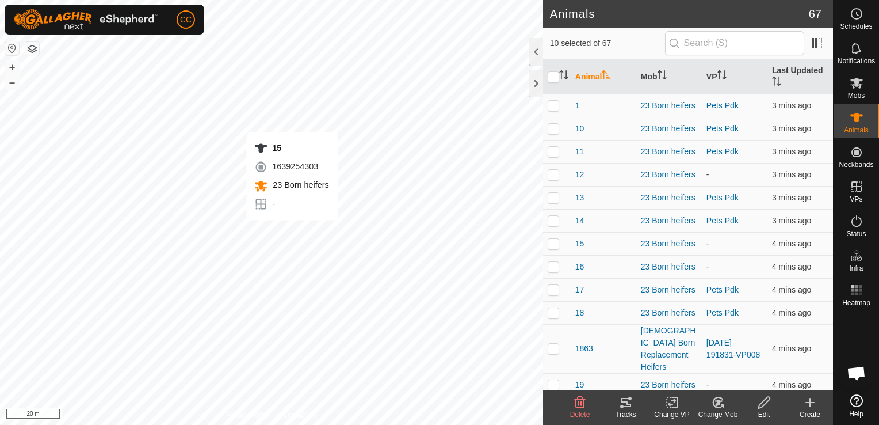
click at [292, 231] on div "15 1639254303 23 Born heifers - + – ⇧ i 20 m" at bounding box center [271, 212] width 543 height 425
checkbox input "true"
click at [315, 236] on div "30 2956231720 23 Born heifers - + – ⇧ i 20 m" at bounding box center [271, 212] width 543 height 425
checkbox input "true"
click at [301, 259] on div "16 2154390267 23 Born heifers - + – ⇧ i 20 m" at bounding box center [271, 212] width 543 height 425
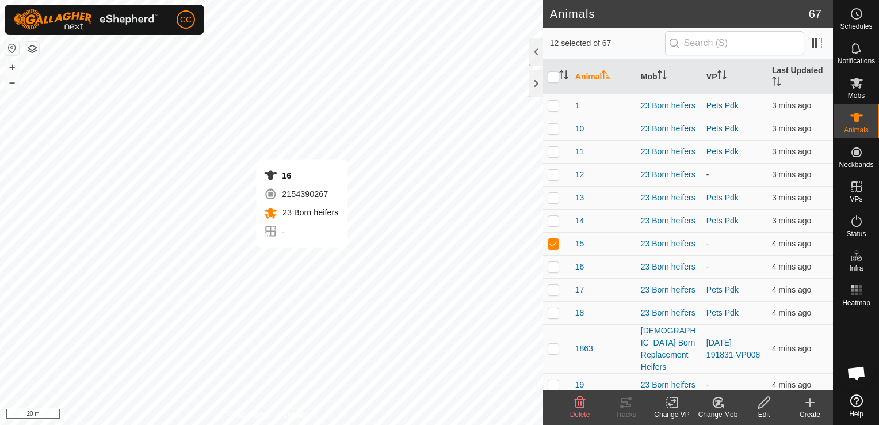
checkbox input "true"
click at [274, 257] on div "37 4062897778 23 Born heifers - + – ⇧ i 20 m" at bounding box center [271, 212] width 543 height 425
checkbox input "true"
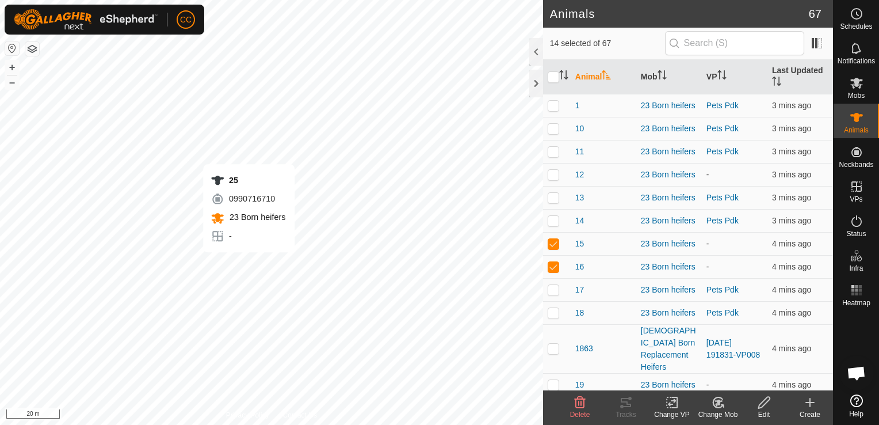
click at [249, 263] on div "25 0990716710 23 Born heifers - + – ⇧ i 20 m" at bounding box center [271, 212] width 543 height 425
checkbox input "true"
click at [261, 315] on div "19 2553275777 23 Born heifers - + – ⇧ i 20 m" at bounding box center [271, 212] width 543 height 425
checkbox input "true"
click at [320, 265] on div "40 0759457476 23 Born heifers - + – ⇧ i 20 m" at bounding box center [271, 212] width 543 height 425
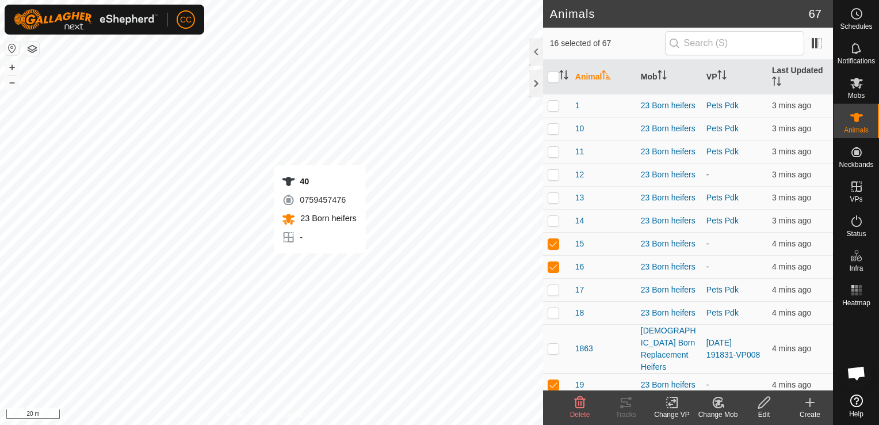
checkbox input "true"
click at [15, 66] on button "+" at bounding box center [12, 67] width 14 height 14
click at [379, 314] on div "12 2873735848 23 Born heifers - + – ⇧ i 10 m" at bounding box center [271, 212] width 543 height 425
checkbox input "true"
click at [672, 401] on icon at bounding box center [672, 402] width 8 height 7
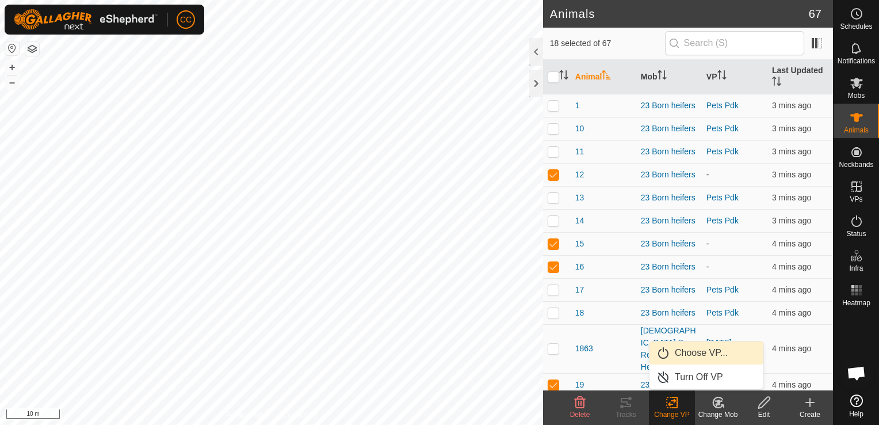
click at [695, 354] on link "Choose VP..." at bounding box center [707, 352] width 114 height 23
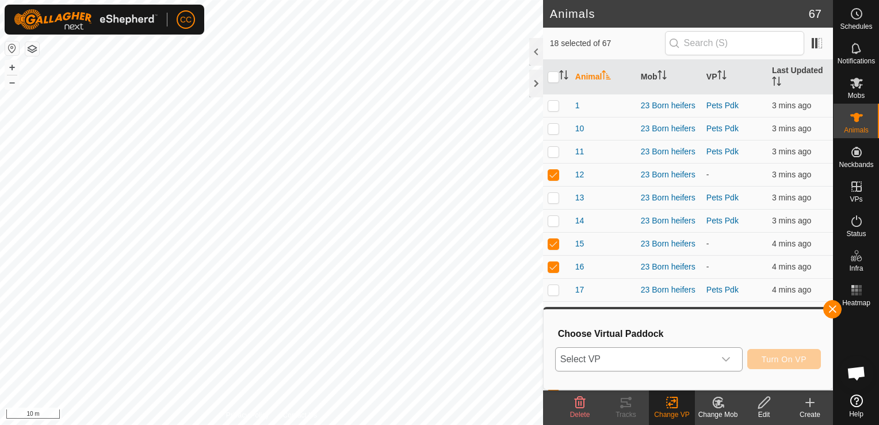
click at [725, 360] on icon "dropdown trigger" at bounding box center [725, 358] width 9 height 9
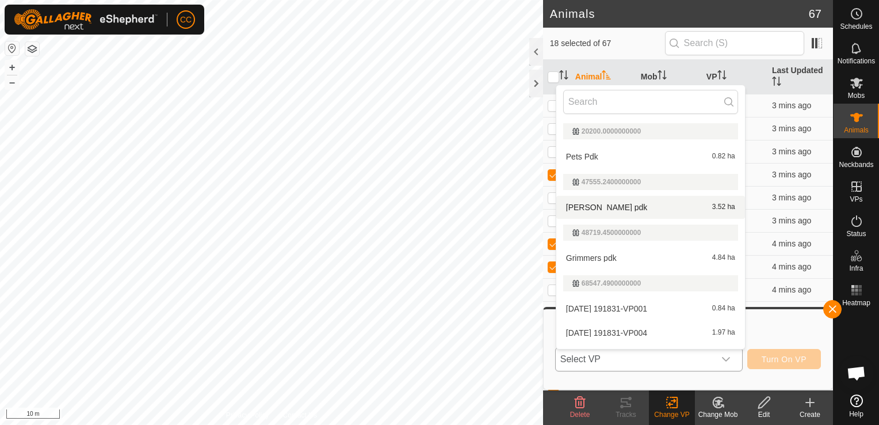
click at [596, 208] on li "[PERSON_NAME] pdk 3.52 ha" at bounding box center [650, 207] width 189 height 23
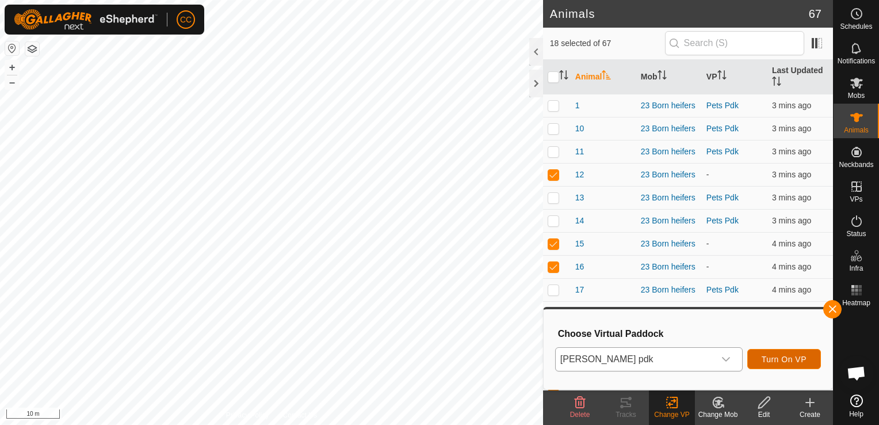
click at [785, 358] on span "Turn On VP" at bounding box center [784, 358] width 45 height 9
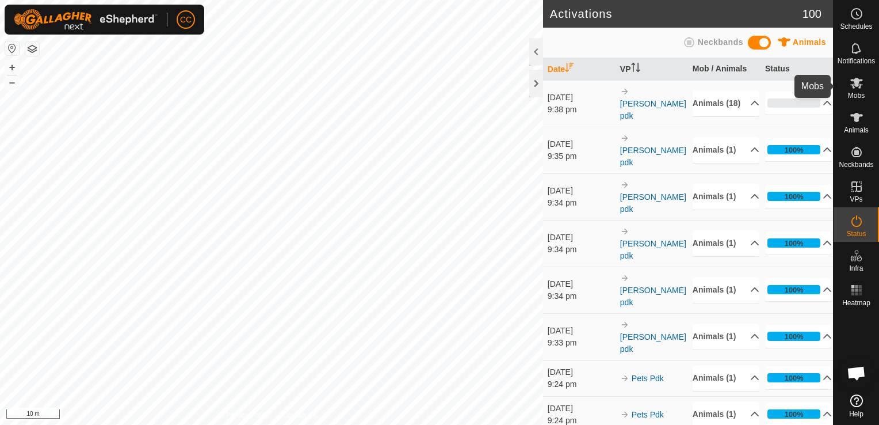
click at [858, 86] on icon at bounding box center [857, 83] width 14 height 14
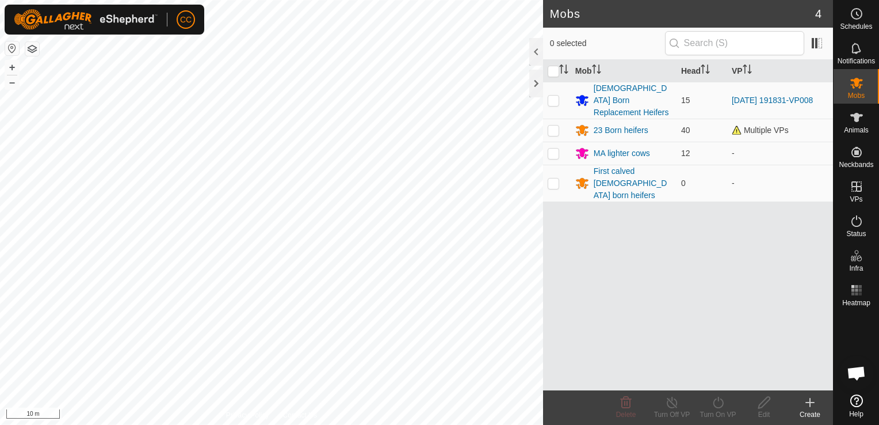
click at [858, 86] on icon at bounding box center [857, 83] width 14 height 14
click at [854, 117] on icon at bounding box center [856, 117] width 13 height 9
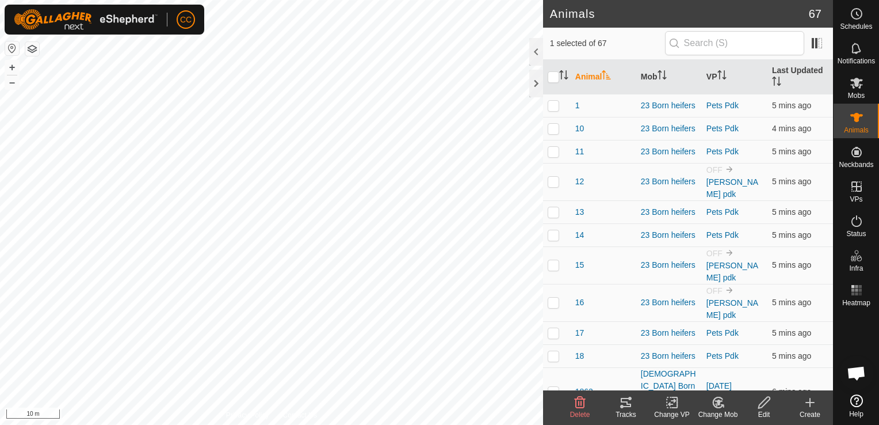
checkbox input "true"
click at [282, 162] on div "27 3520462491 23 Born heifers - + – ⇧ i 10 m" at bounding box center [271, 212] width 543 height 425
checkbox input "true"
click at [513, 63] on div "24 2752899744 23 Born heifers - + – ⇧ i 10 m" at bounding box center [271, 212] width 543 height 425
checkbox input "true"
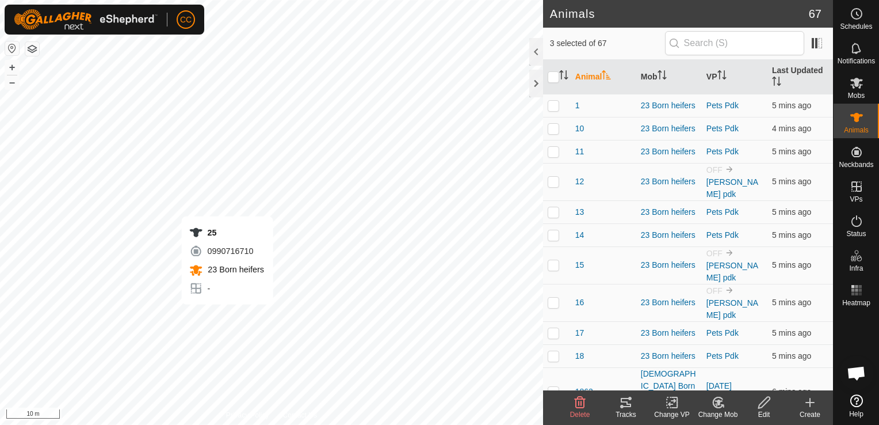
click at [227, 316] on div "25 0990716710 23 Born heifers - + – ⇧ i 10 m" at bounding box center [271, 212] width 543 height 425
checkbox input "true"
click at [278, 303] on div "37 4062897778 23 Born heifers - + – ⇧ i 10 m" at bounding box center [271, 212] width 543 height 425
checkbox input "true"
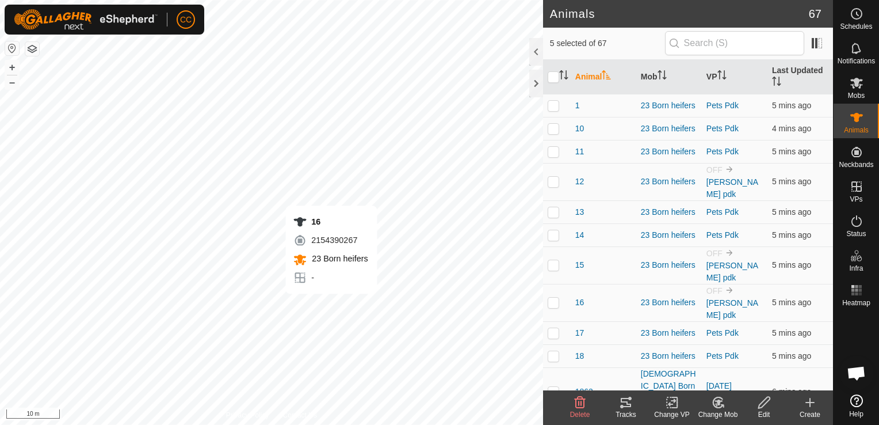
click at [331, 305] on div "16 2154390267 23 Born heifers - + – ⇧ i 10 m" at bounding box center [271, 212] width 543 height 425
checkbox input "true"
click at [371, 312] on div "40 0759457476 23 Born heifers - + – ⇧ i 10 m" at bounding box center [271, 212] width 543 height 425
click at [376, 313] on div "40 0759457476 23 Born heifers - + – ⇧ i 10 m" at bounding box center [271, 212] width 543 height 425
checkbox input "false"
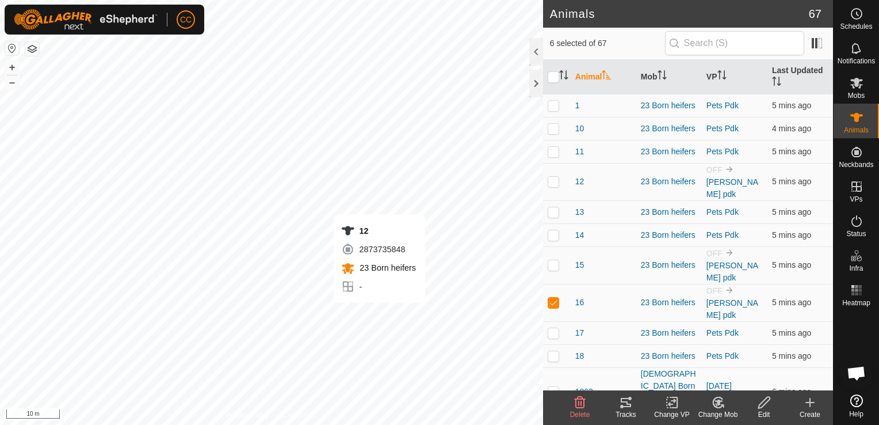
click at [379, 314] on div "12 2873735848 23 Born heifers - + – ⇧ i 10 m" at bounding box center [271, 212] width 543 height 425
checkbox input "true"
click at [368, 314] on div "40 0759457476 23 Born heifers - + – ⇧ i 10 m" at bounding box center [271, 212] width 543 height 425
checkbox input "true"
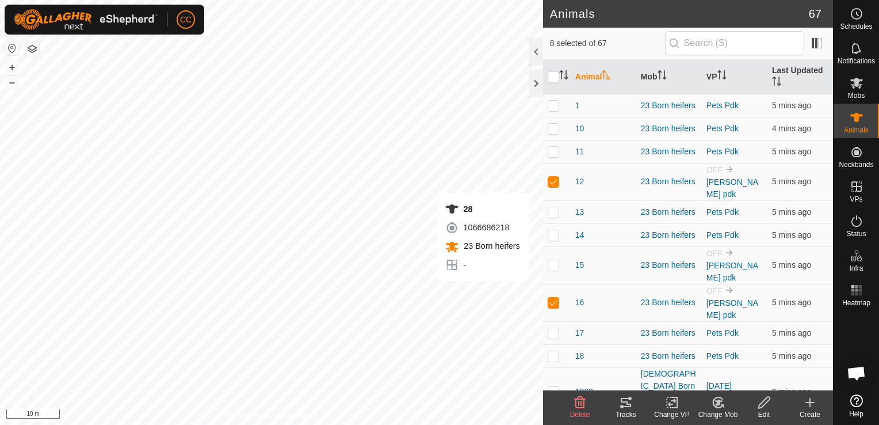
click at [483, 292] on div "28 1066686218 23 Born heifers - + – ⇧ i 10 m" at bounding box center [271, 212] width 543 height 425
checkbox input "true"
click at [398, 254] on div "26 2701391747 23 Born heifers - + – ⇧ i 10 m" at bounding box center [271, 212] width 543 height 425
checkbox input "true"
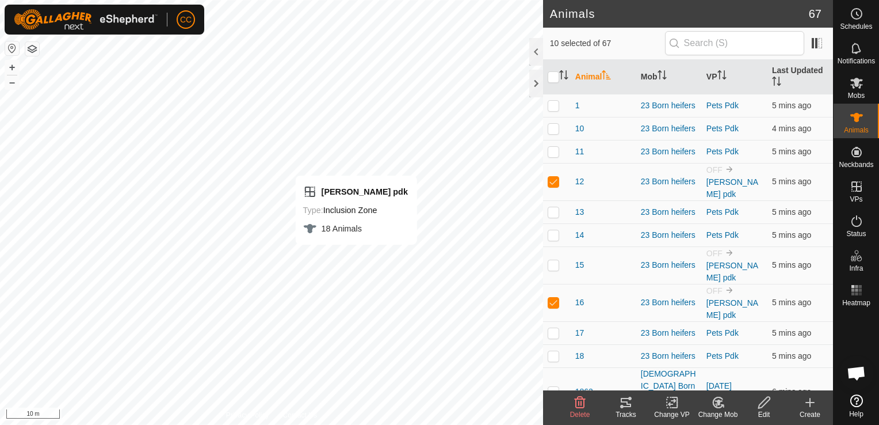
click at [356, 256] on div "[PERSON_NAME] pdk Type: Inclusion Zone 18 Animals + – ⇧ i 10 m" at bounding box center [271, 212] width 543 height 425
click at [355, 228] on div "31 1338074866 23 Born heifers - + – ⇧ i 10 m" at bounding box center [271, 212] width 543 height 425
checkbox input "true"
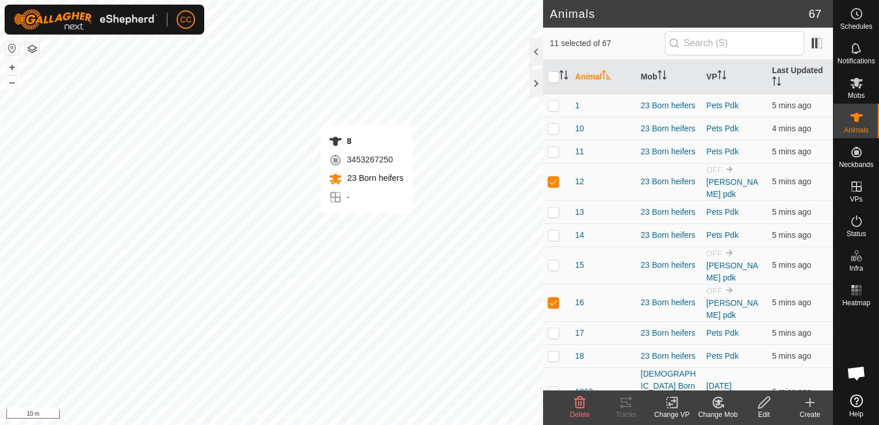
click at [366, 224] on div "8 3453267250 23 Born heifers - + – ⇧ i 10 m" at bounding box center [271, 212] width 543 height 425
checkbox input "true"
click at [307, 223] on div "33 0839694133 23 Born heifers - + – ⇧ i 10 m" at bounding box center [271, 212] width 543 height 425
checkbox input "true"
click at [314, 247] on div "15 1639254303 23 Born heifers - + – ⇧ i 10 m" at bounding box center [271, 212] width 543 height 425
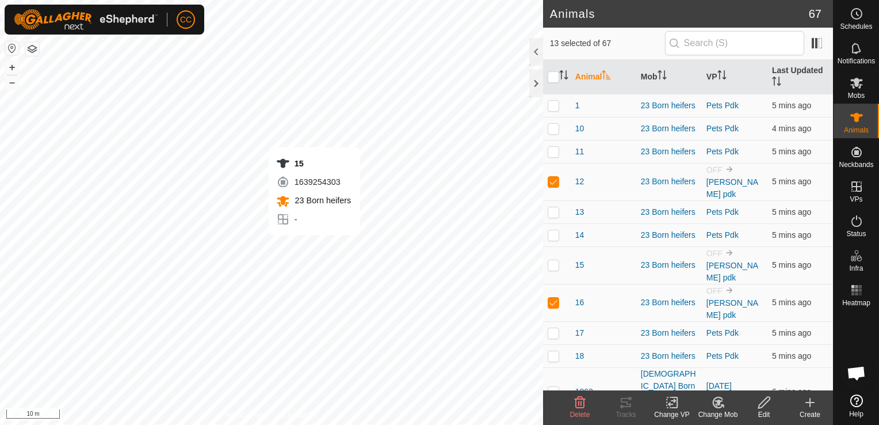
checkbox input "true"
click at [357, 261] on div "30 2956231720 23 Born heifers - + – ⇧ i 10 m" at bounding box center [271, 212] width 543 height 425
checkbox input "true"
click at [434, 156] on div "8 3453267250 23 Born heifers - + – ⇧ i 10 m" at bounding box center [271, 212] width 543 height 425
click at [10, 86] on button "–" at bounding box center [12, 82] width 14 height 14
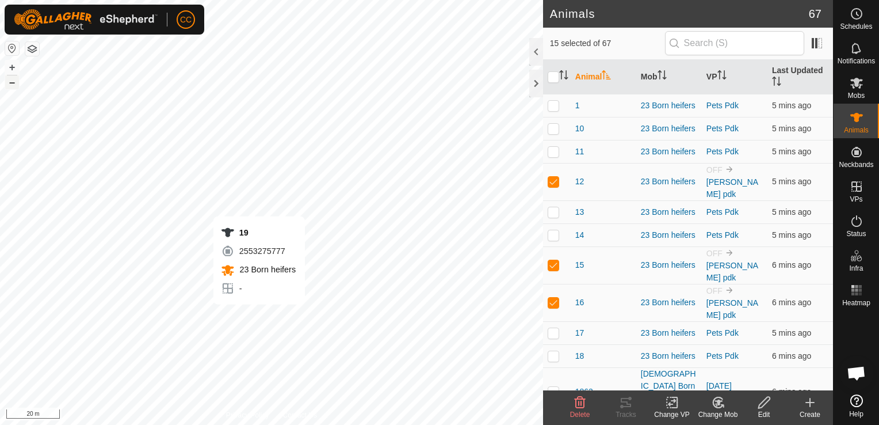
click at [259, 316] on div "19 2553275777 23 Born heifers - + – ⇧ i 20 m" at bounding box center [271, 212] width 543 height 425
checkbox input "true"
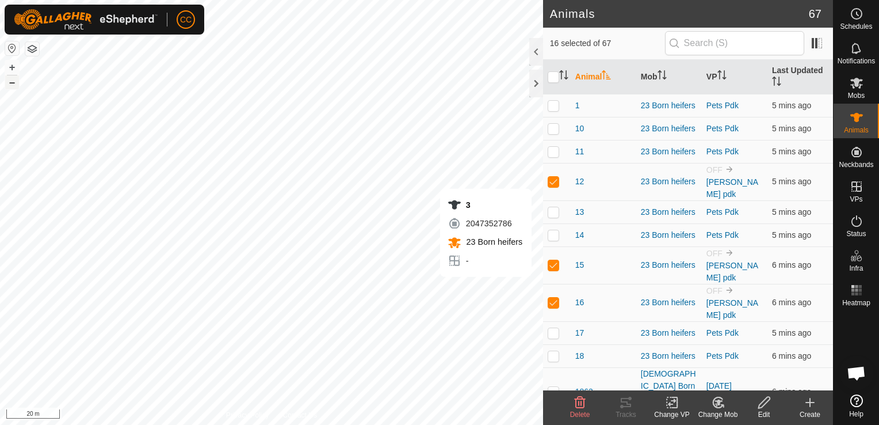
click at [502, 288] on div "3 2047352786 23 Born heifers - + – ⇧ i 20 m" at bounding box center [271, 212] width 543 height 425
checkbox input "true"
click at [529, 299] on div "23 2838686352 23 Born heifers - + – ⇧ i 20 m" at bounding box center [271, 212] width 543 height 425
checkbox input "true"
click at [10, 87] on button "–" at bounding box center [12, 82] width 14 height 14
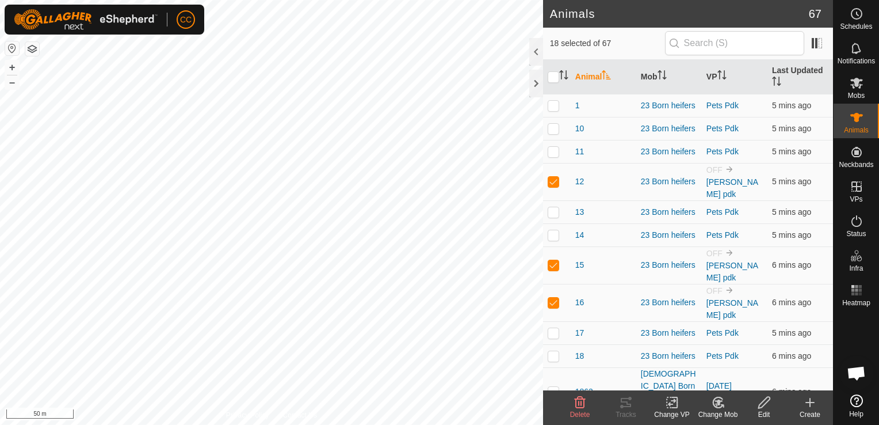
click at [30, 211] on div "37 4062897778 23 Born heifers - + – ⇧ i 50 m" at bounding box center [271, 212] width 543 height 425
click at [13, 82] on button "–" at bounding box center [12, 82] width 14 height 14
click at [227, 398] on div "9 3756297610 23 Born heifers - + – ⇧ i 100 m" at bounding box center [271, 212] width 543 height 425
checkbox input "true"
click at [11, 86] on button "–" at bounding box center [12, 82] width 14 height 14
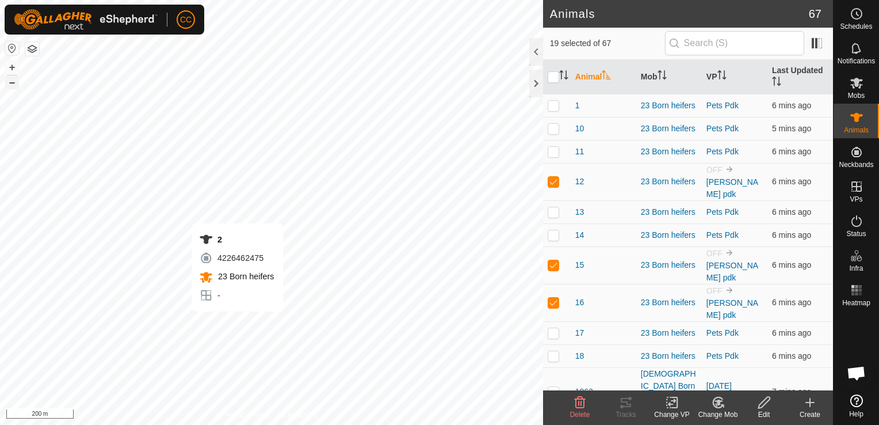
click at [237, 323] on div "2 4226462475 23 Born heifers - + – ⇧ i 200 m" at bounding box center [271, 212] width 543 height 425
checkbox input "true"
click at [718, 404] on icon at bounding box center [719, 402] width 8 height 6
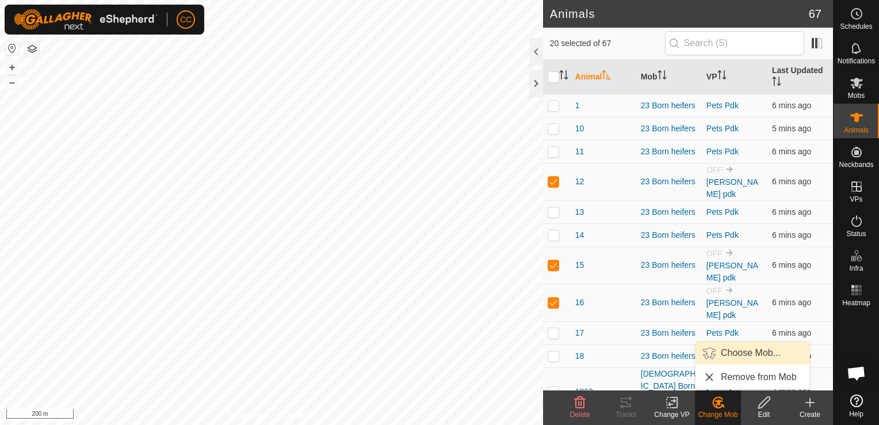
click at [746, 352] on link "Choose Mob..." at bounding box center [753, 352] width 114 height 23
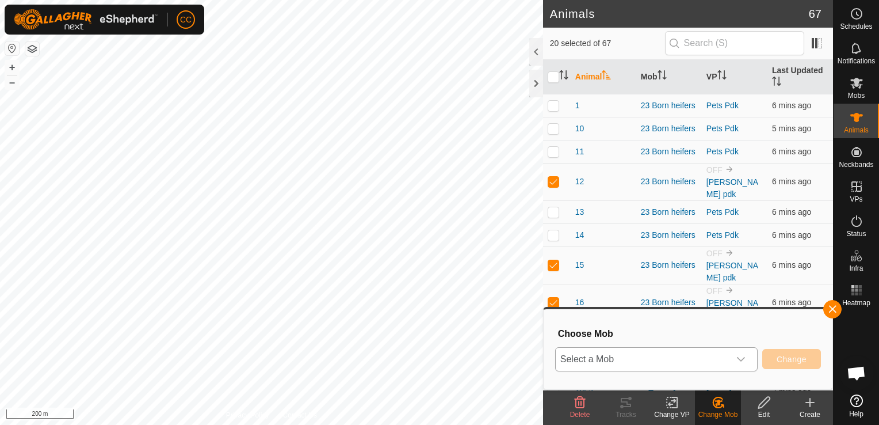
click at [745, 357] on icon "dropdown trigger" at bounding box center [741, 359] width 8 height 5
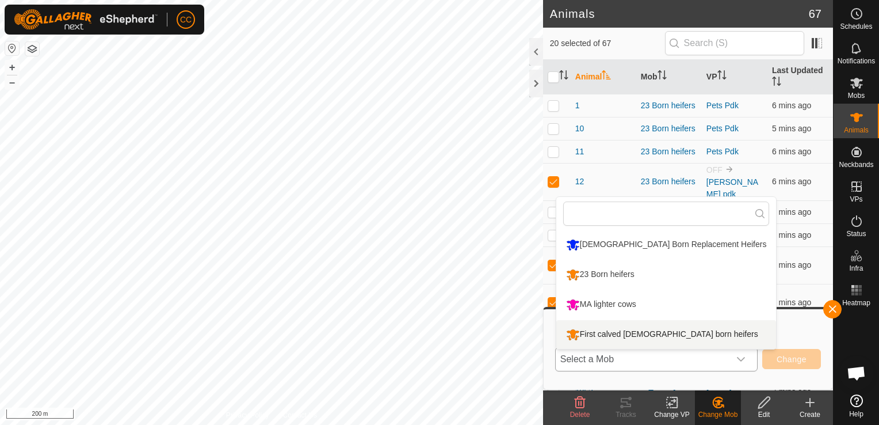
click at [654, 334] on li "First calved [DEMOGRAPHIC_DATA] born heifers" at bounding box center [666, 334] width 220 height 29
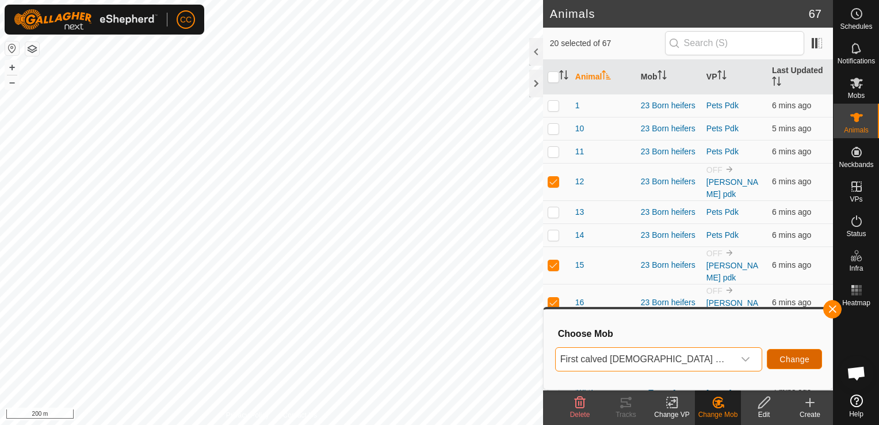
click at [784, 358] on span "Change" at bounding box center [795, 358] width 30 height 9
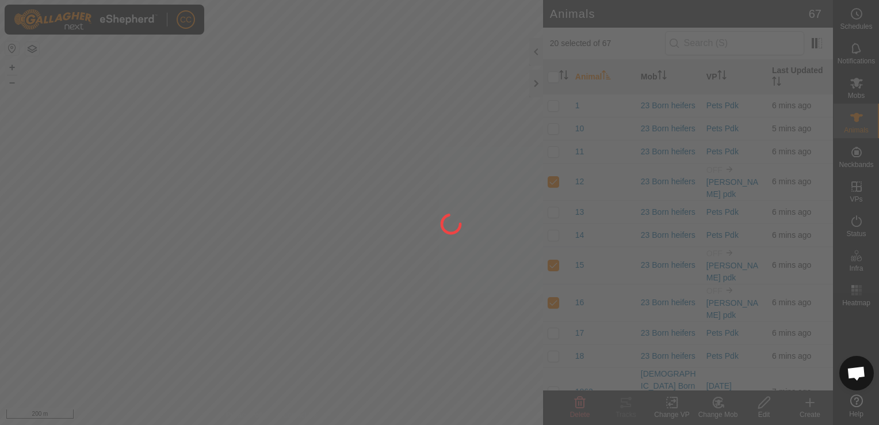
checkbox input "false"
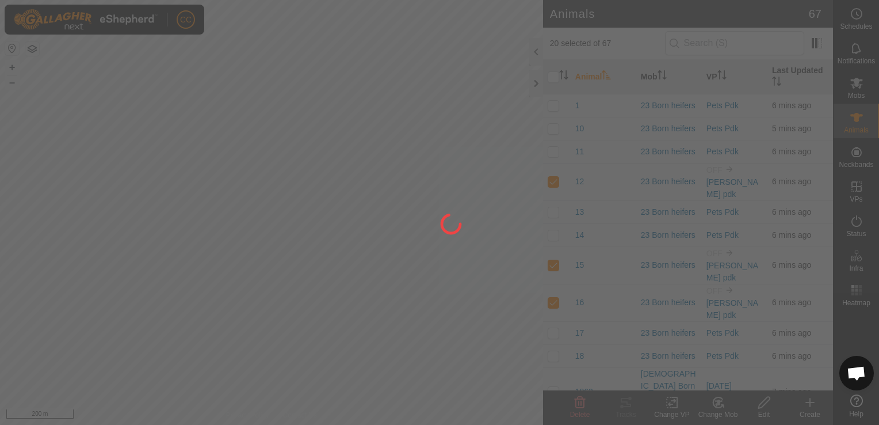
checkbox input "false"
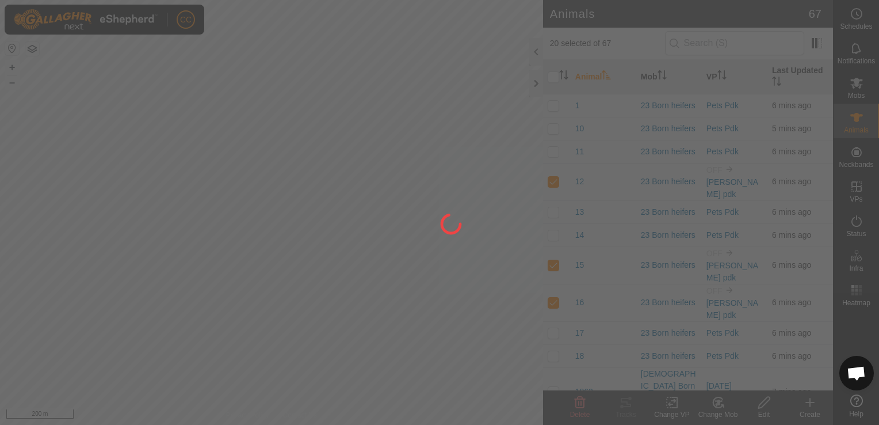
checkbox input "false"
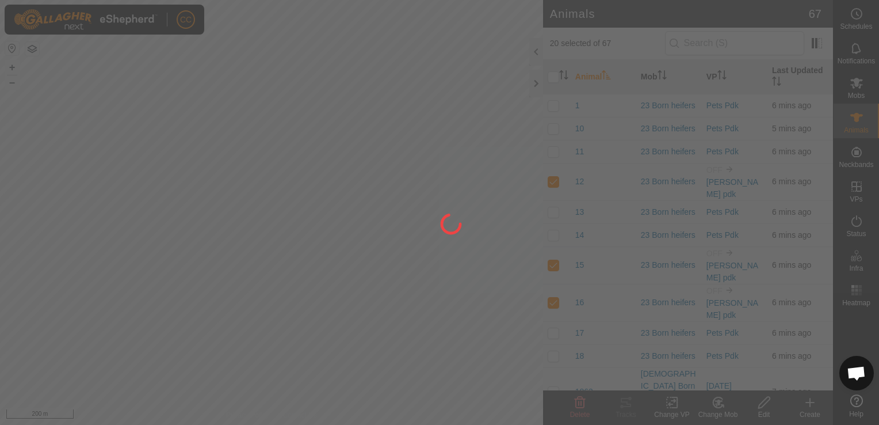
checkbox input "false"
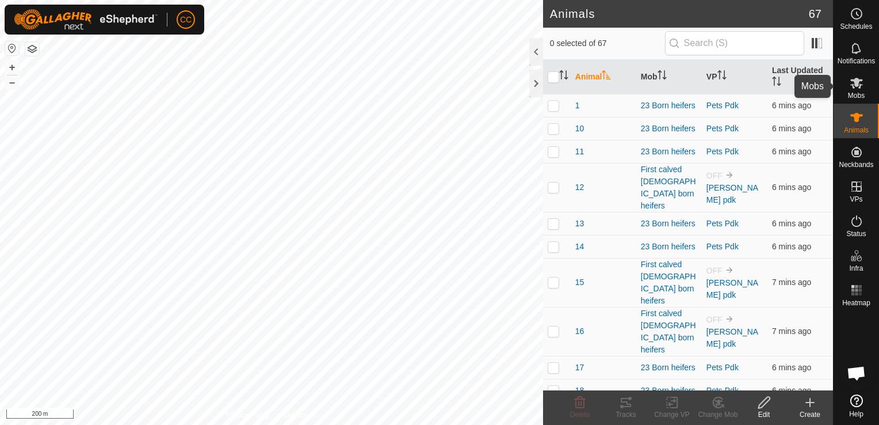
click at [859, 87] on icon at bounding box center [856, 83] width 13 height 11
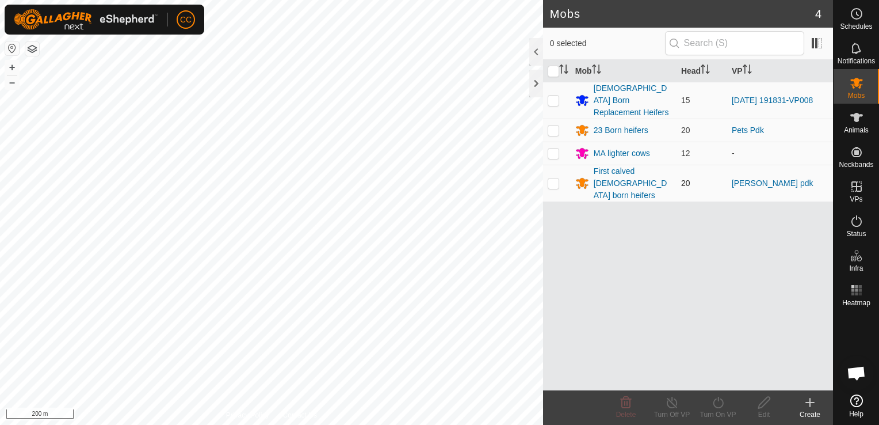
click at [553, 178] on p-checkbox at bounding box center [554, 182] width 12 height 9
checkbox input "true"
click at [716, 404] on icon at bounding box center [718, 402] width 14 height 14
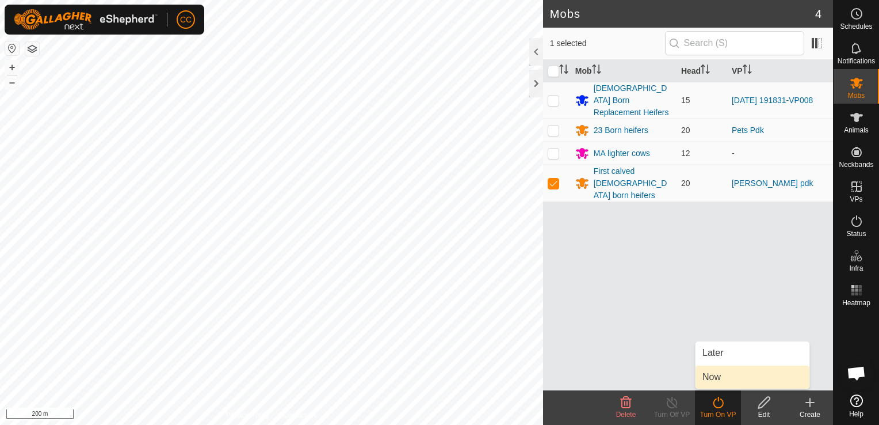
click at [720, 377] on link "Now" at bounding box center [753, 376] width 114 height 23
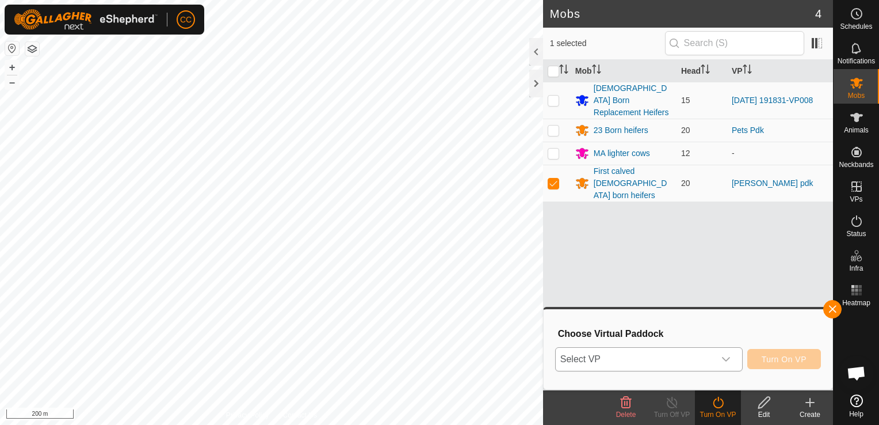
click at [728, 356] on icon "dropdown trigger" at bounding box center [725, 358] width 9 height 9
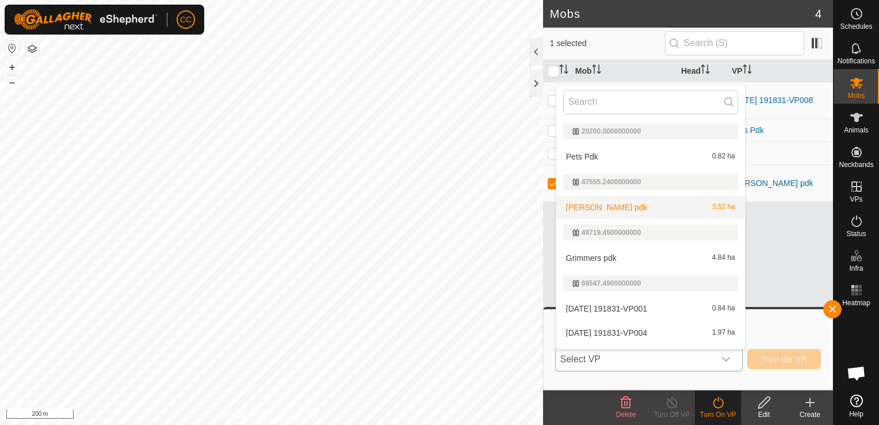
click at [635, 208] on li "[PERSON_NAME] pdk 3.52 ha" at bounding box center [650, 207] width 189 height 23
